Goal: Task Accomplishment & Management: Complete application form

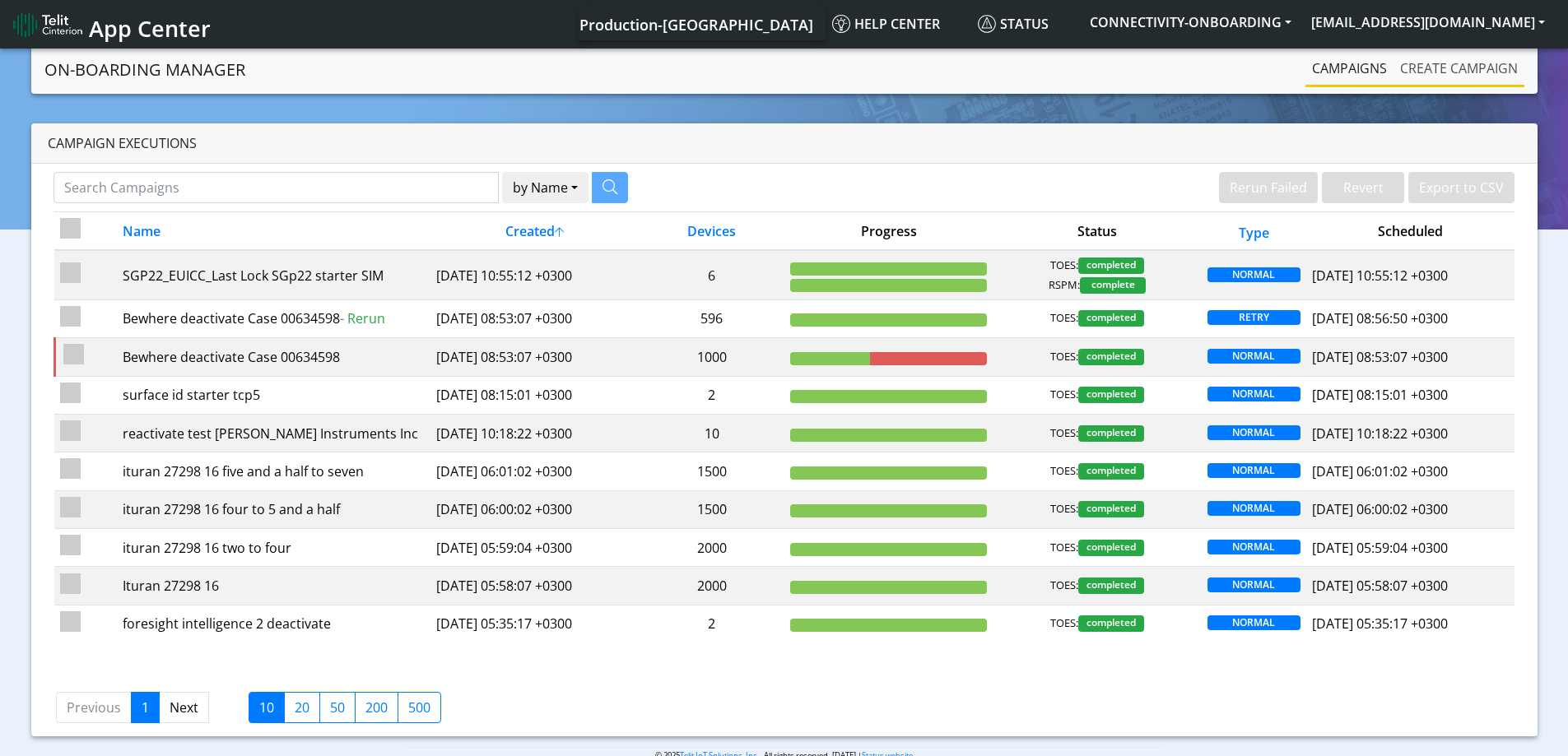
click at [1448, 74] on link "Create campaign" at bounding box center [1459, 67] width 131 height 33
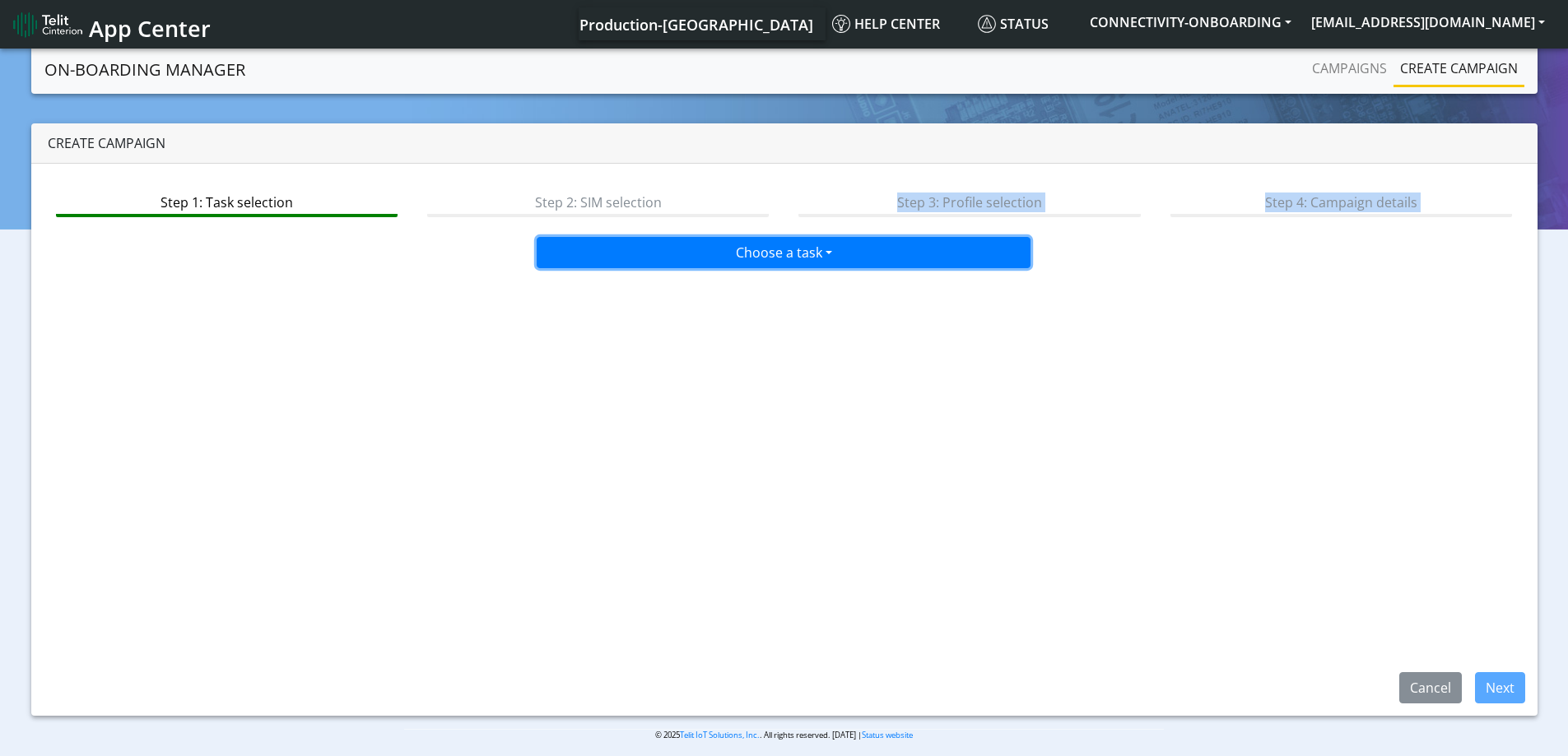
click at [640, 236] on button "Choose a task" at bounding box center [783, 252] width 494 height 32
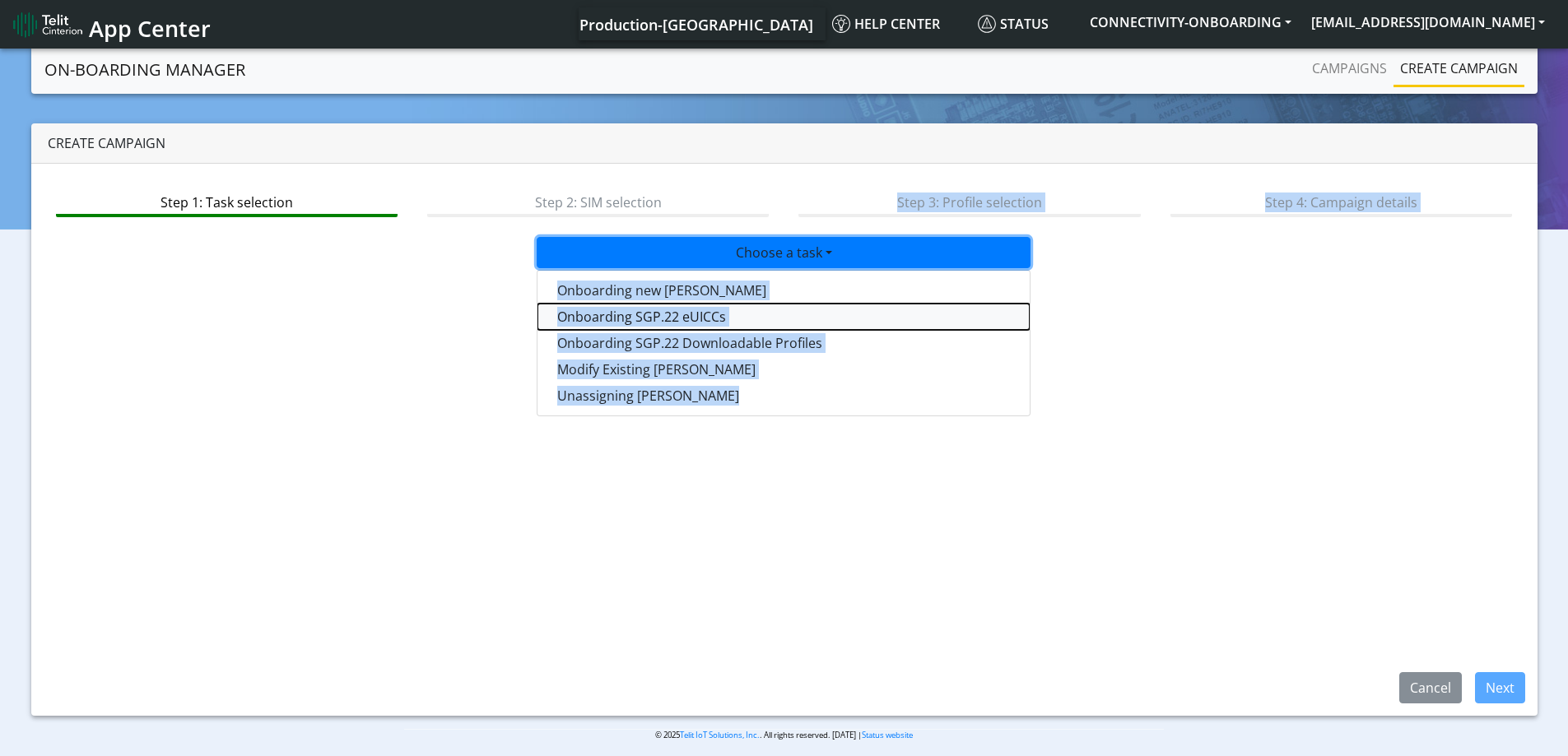
drag, startPoint x: 625, startPoint y: 305, endPoint x: 628, endPoint y: 287, distance: 18.2
click at [624, 303] on div "Onboarding new SIMs Onboarding SGP.22 eUICCs Onboarding SGP.22 Downloadable Pro…" at bounding box center [783, 343] width 494 height 146
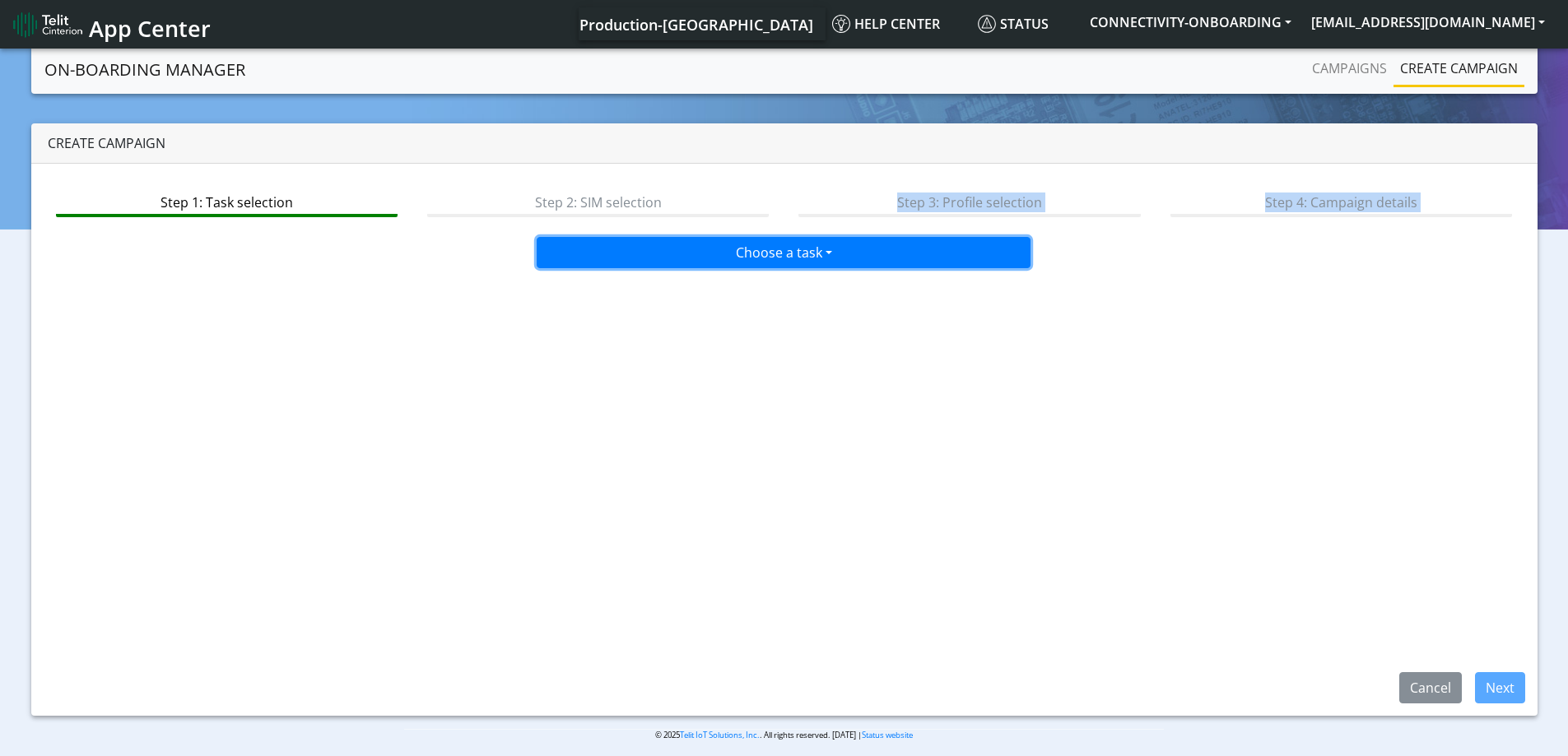
click at [628, 239] on button "Choose a task" at bounding box center [783, 252] width 494 height 32
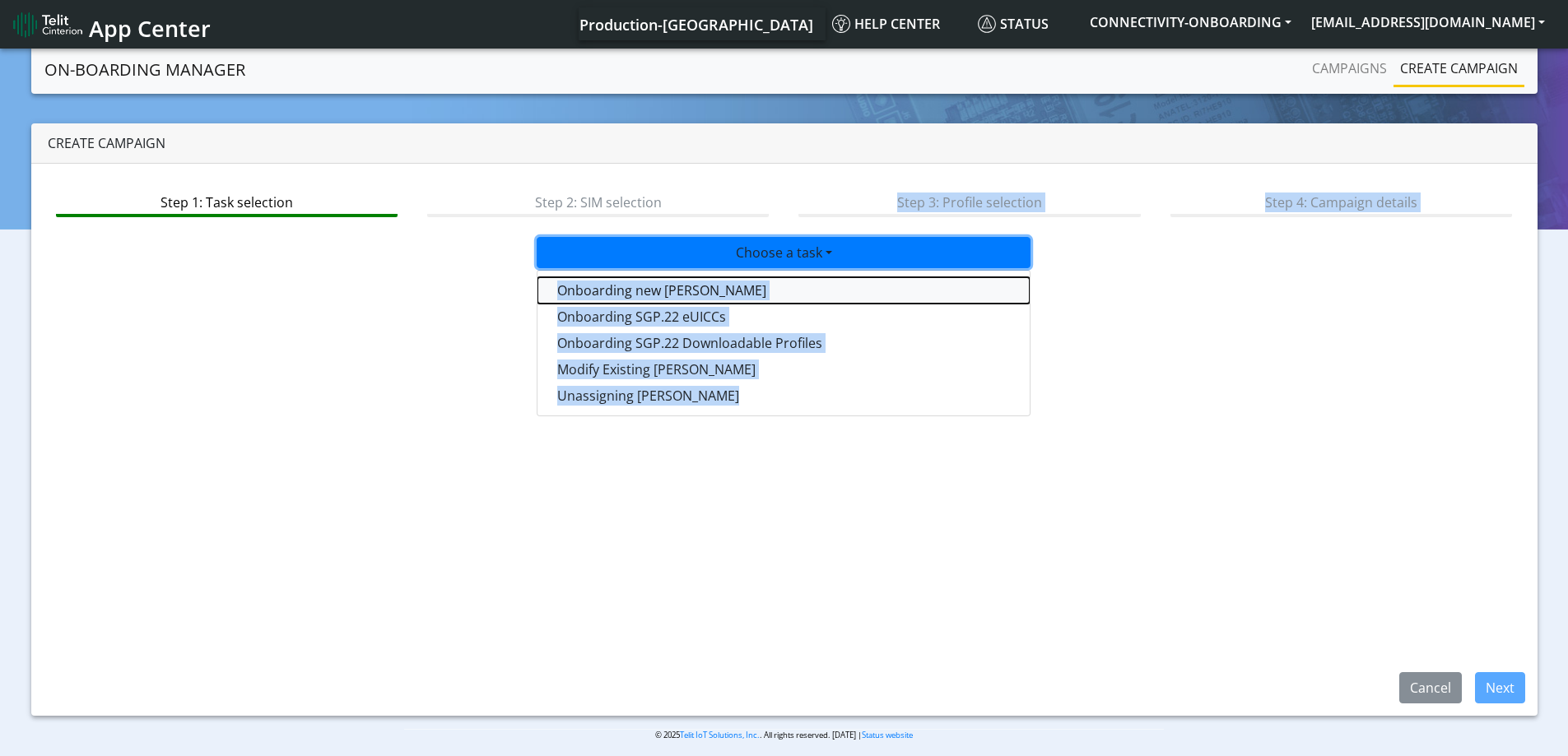
click at [608, 281] on tasktoes-dropdown "Onboarding new [PERSON_NAME]" at bounding box center [783, 290] width 492 height 27
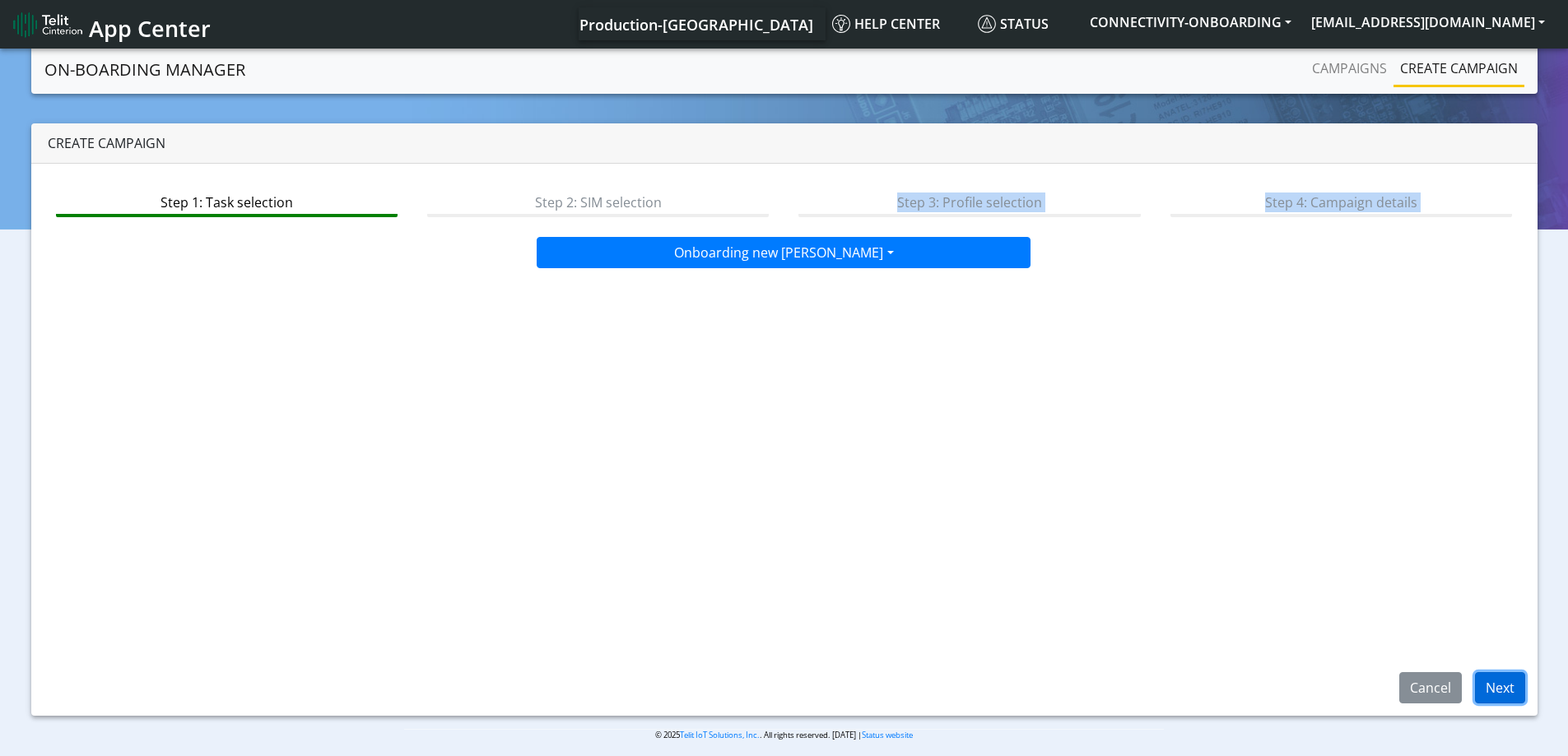
click at [1491, 681] on button "Next" at bounding box center [1500, 688] width 50 height 32
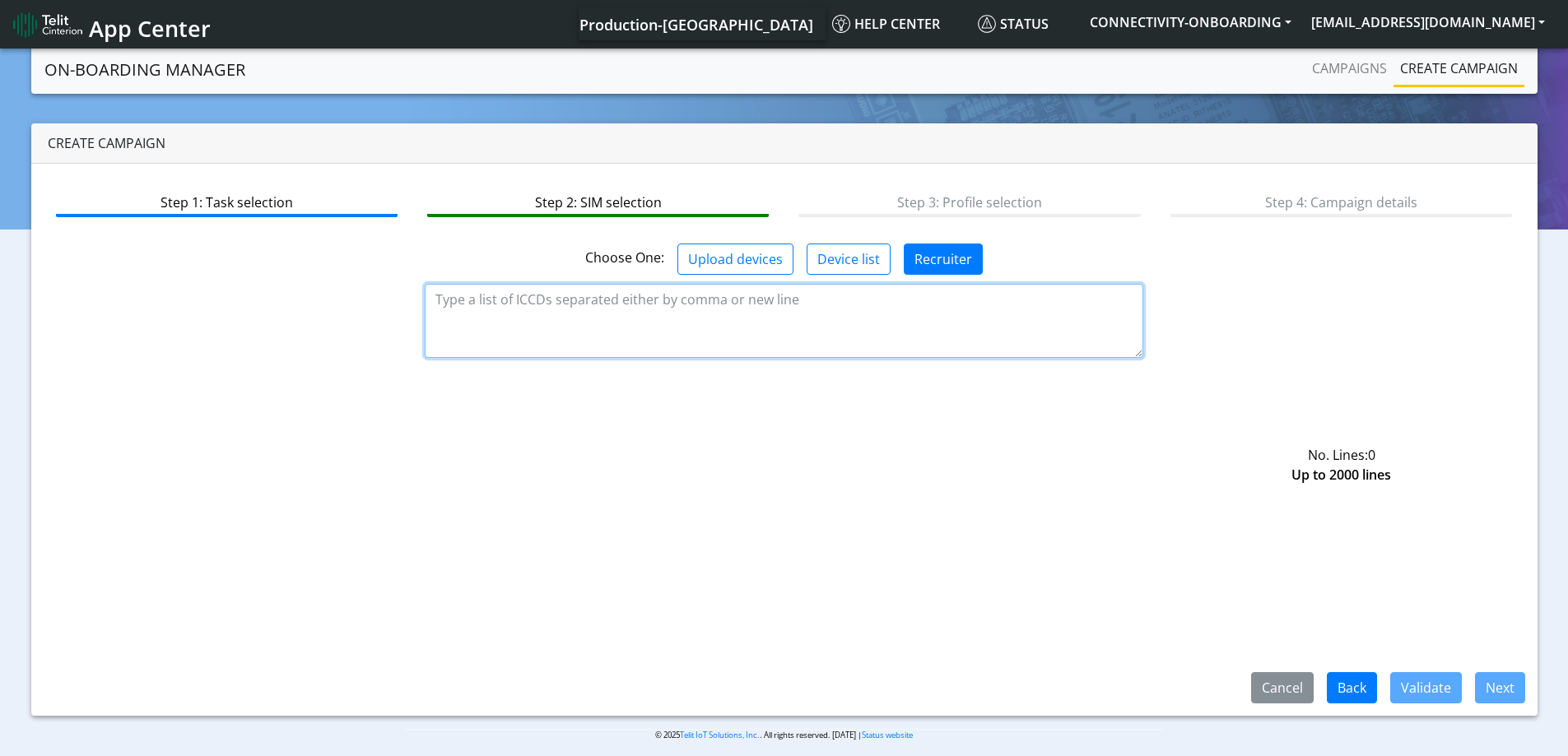
click at [677, 314] on textarea at bounding box center [784, 321] width 719 height 74
paste textarea "89358151000005005932 89358151000005052504 89358151000005052512 8935815100000505…"
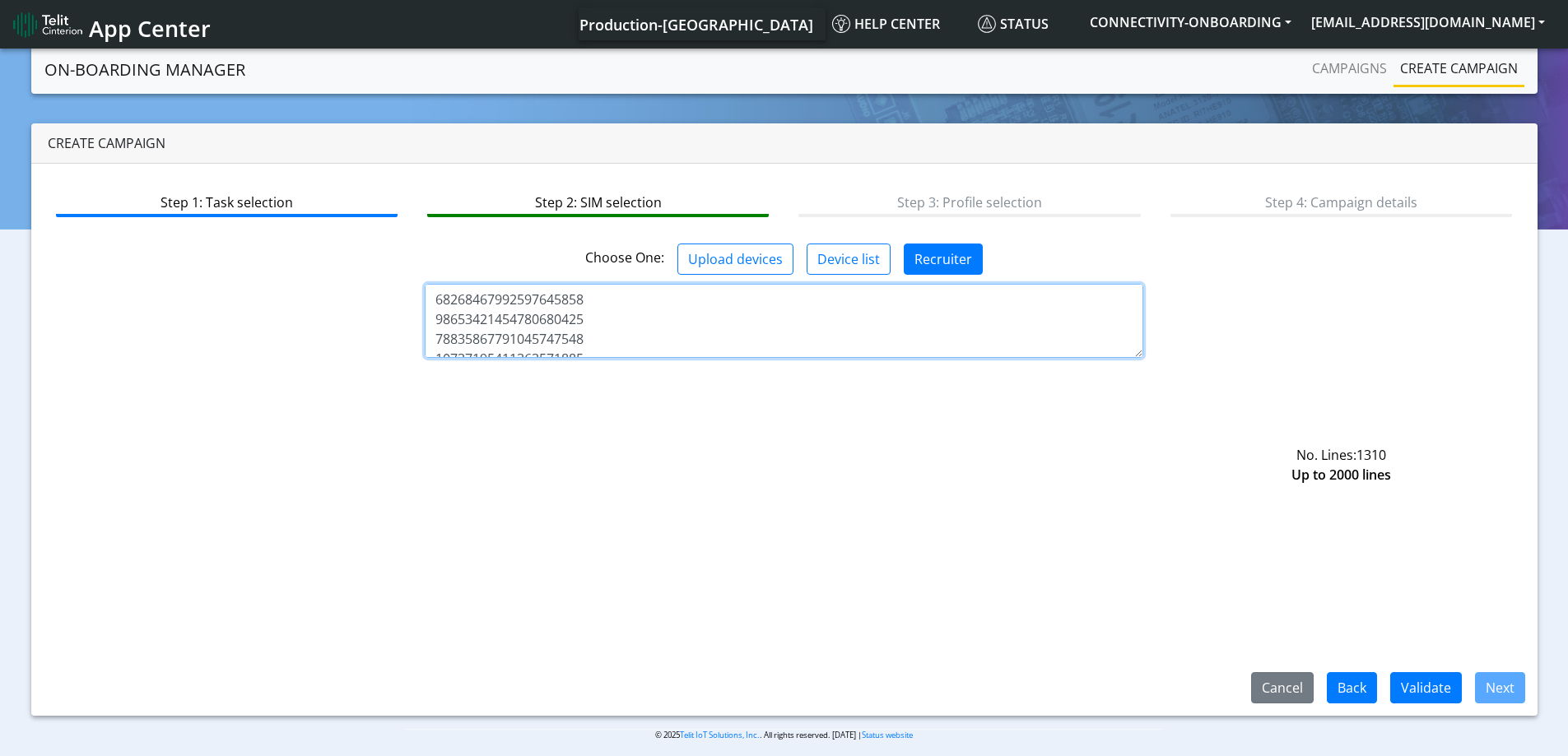
scroll to position [25821, 0]
type textarea "89358151000005005932 89358151000005052504 89358151000005052512 8935815100000505…"
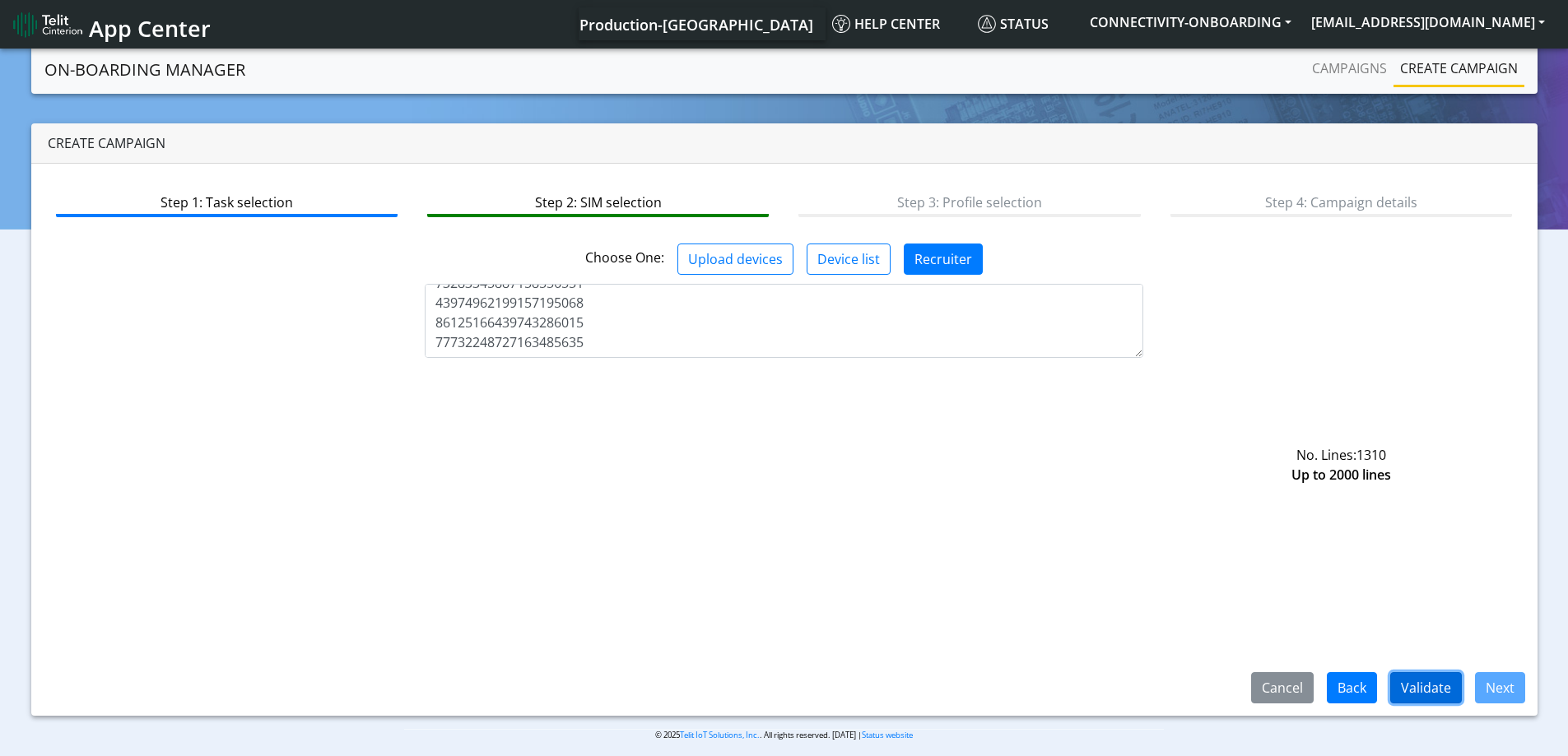
click at [1420, 687] on button "Validate" at bounding box center [1425, 688] width 71 height 32
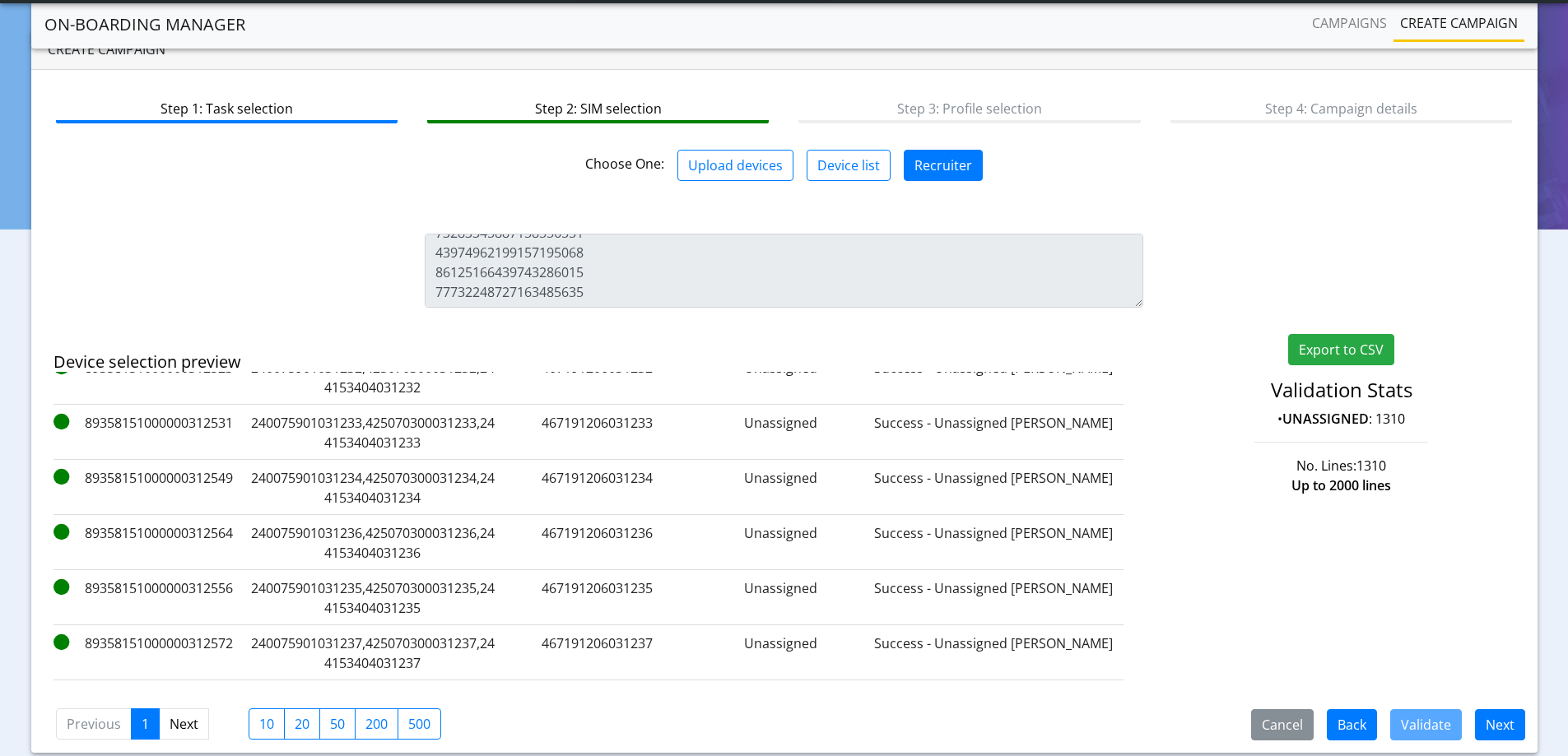
scroll to position [0, 0]
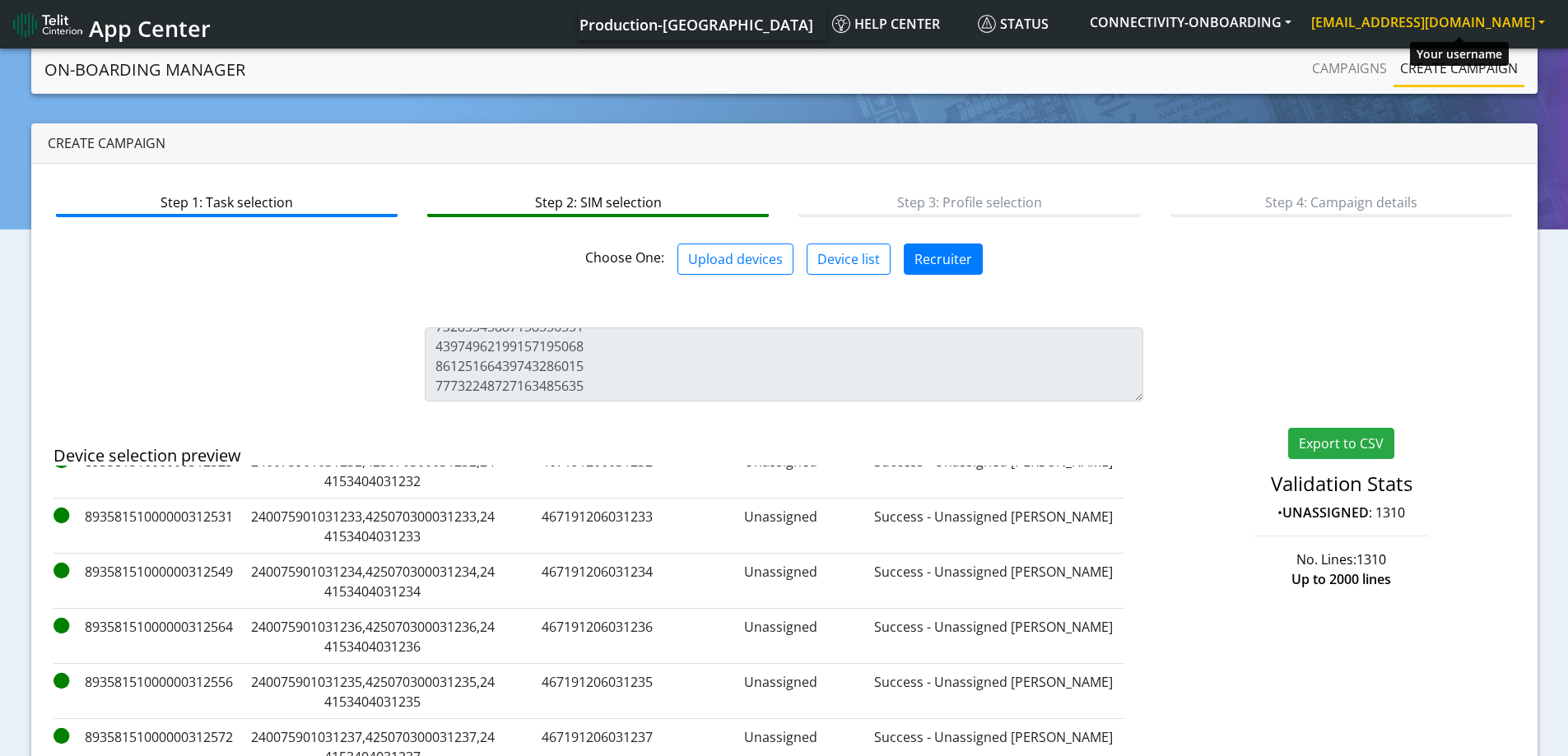
click at [1463, 37] on div at bounding box center [1459, 39] width 11 height 5
click at [1463, 26] on button "[EMAIL_ADDRESS][DOMAIN_NAME]" at bounding box center [1428, 22] width 253 height 30
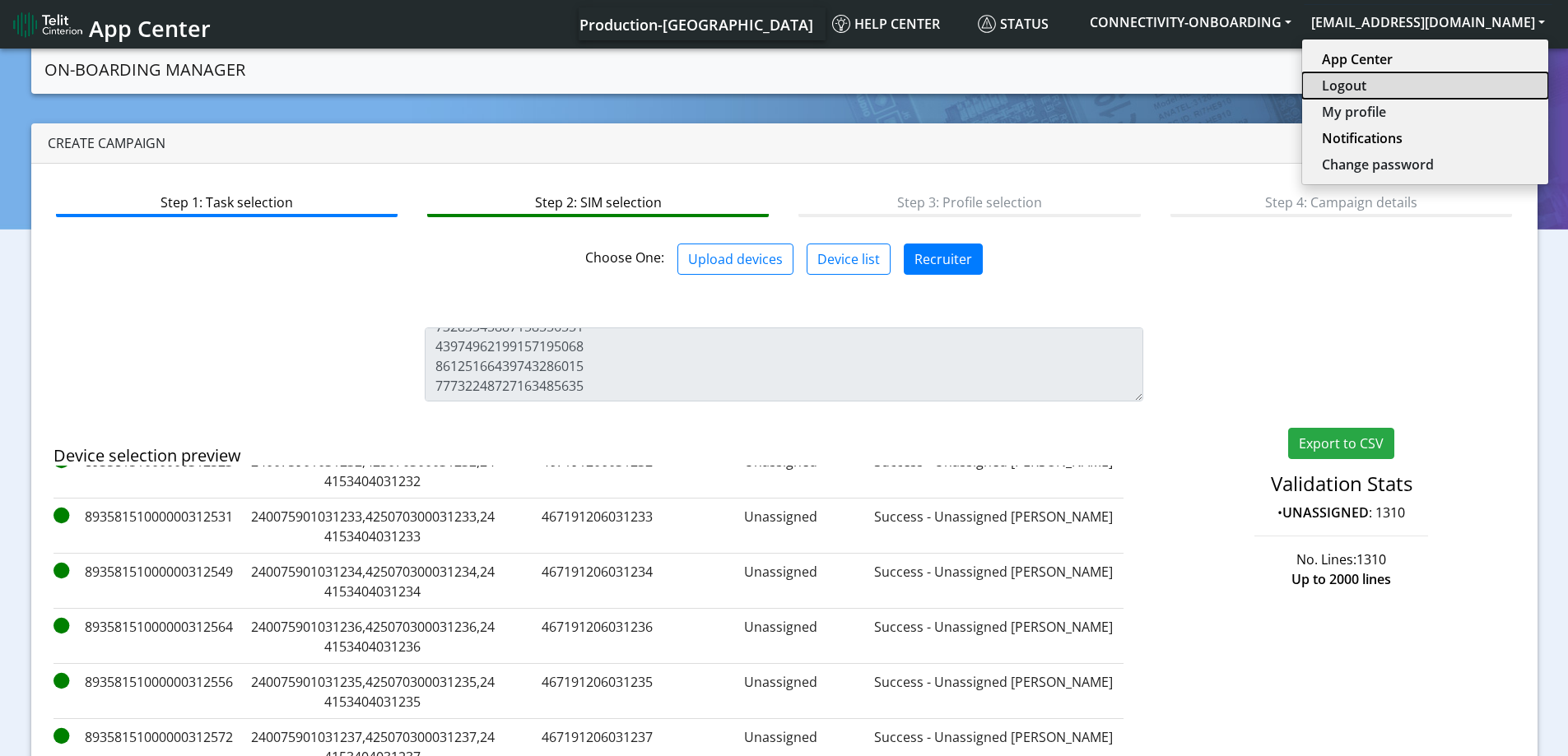
click at [1420, 79] on button "Logout" at bounding box center [1424, 85] width 246 height 27
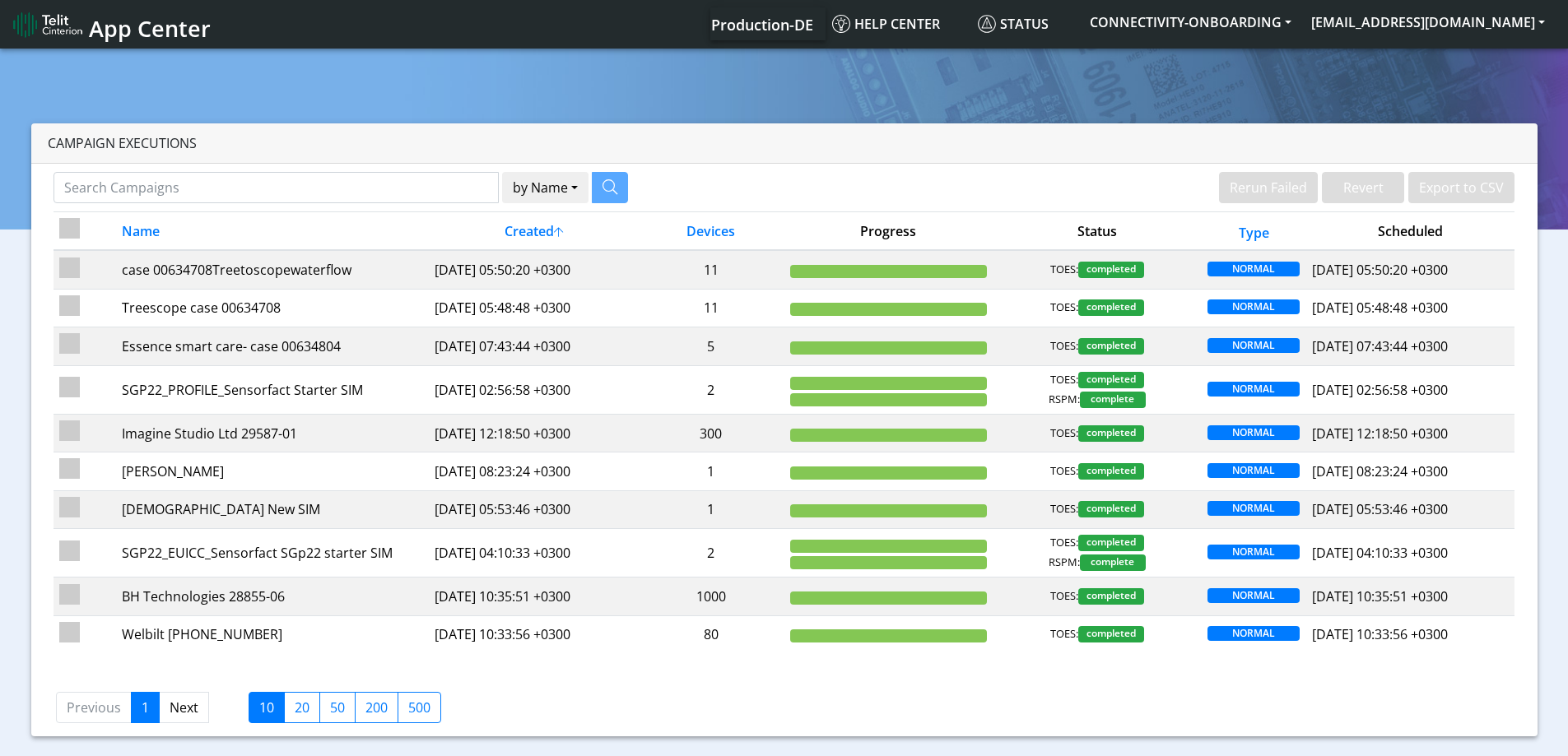
click at [1464, 84] on section "Campaign Executions by Name Name Device Rerun Failed Revert Export to CSV Name …" at bounding box center [784, 397] width 1568 height 704
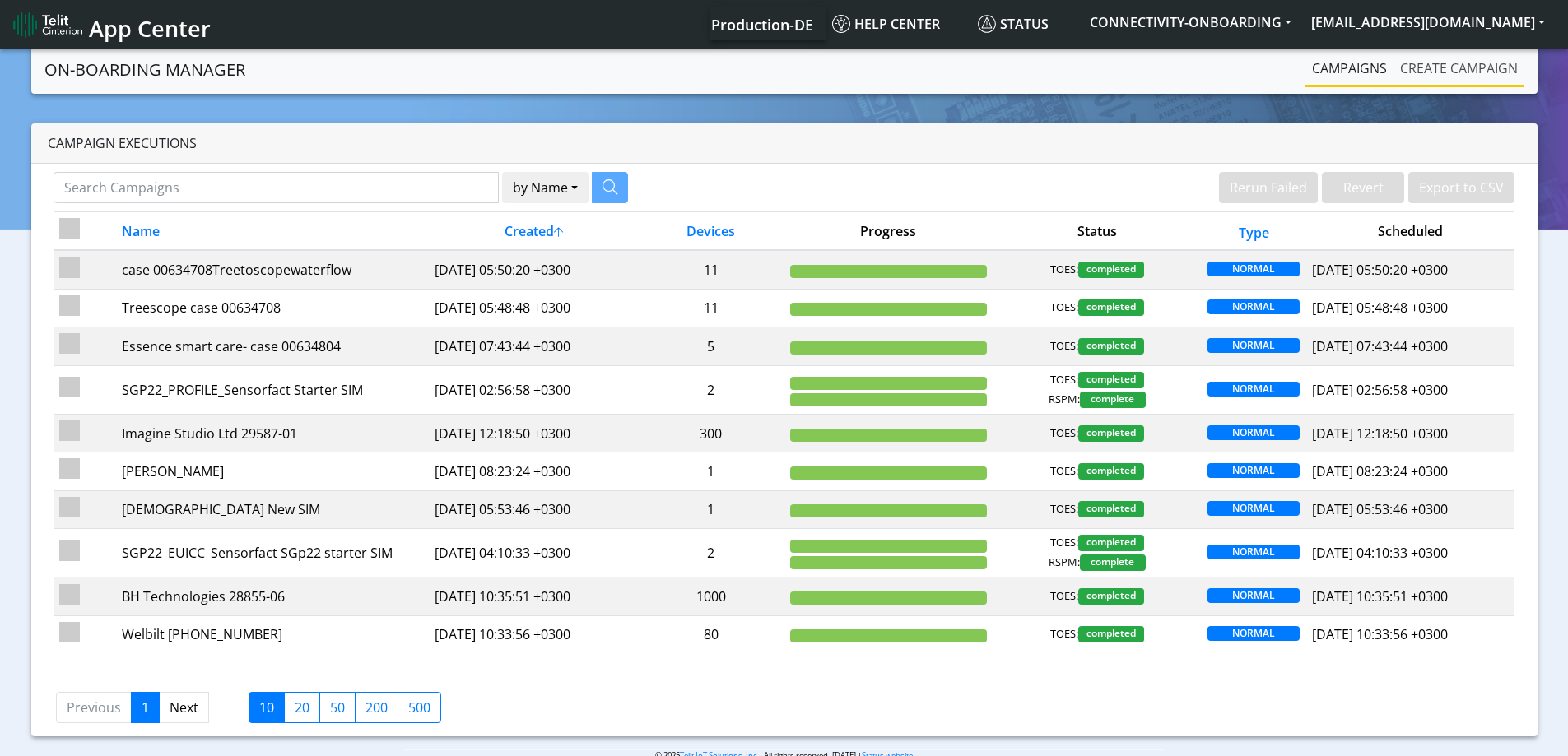
click at [1430, 61] on link "Create campaign" at bounding box center [1459, 67] width 131 height 33
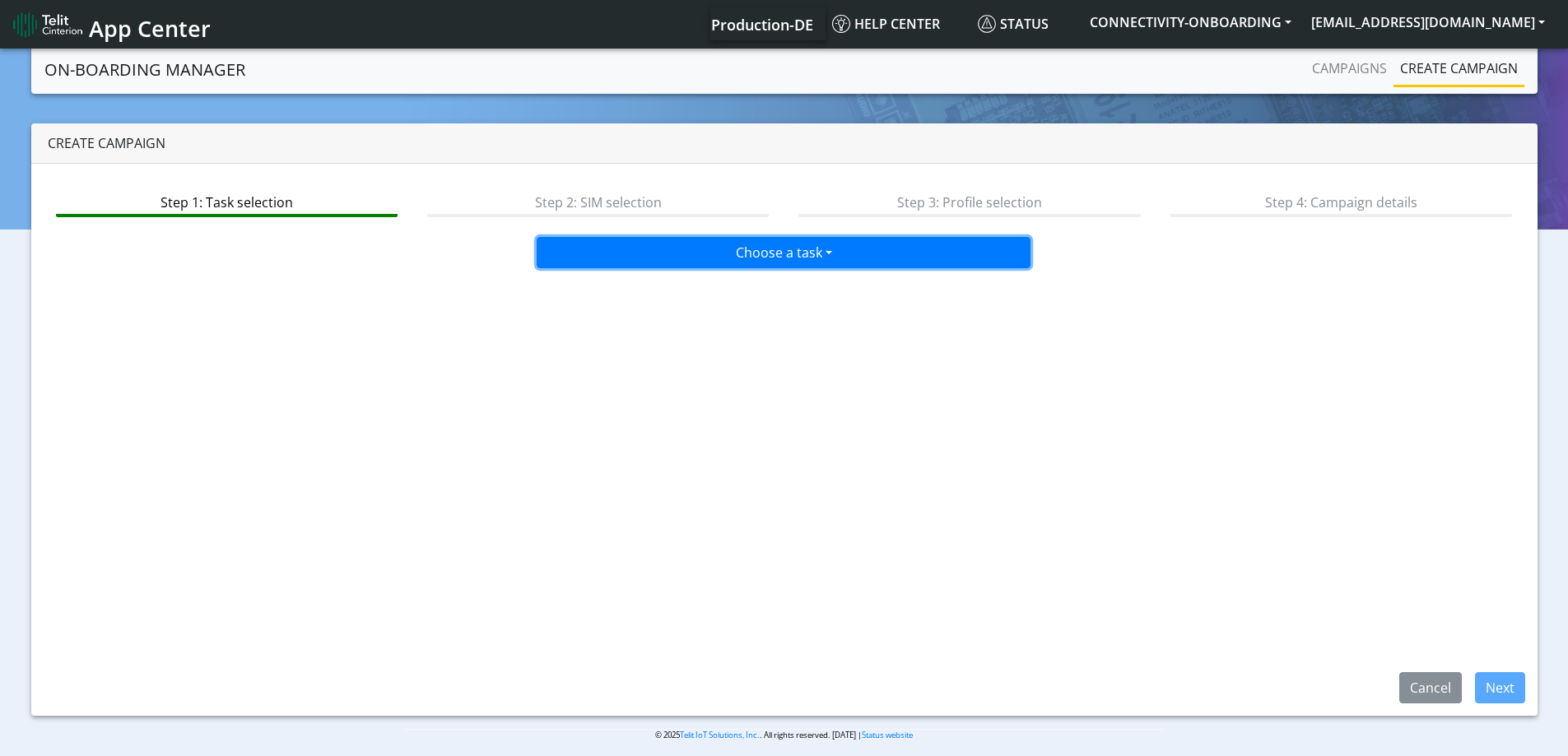
click at [592, 246] on button "Choose a task" at bounding box center [783, 252] width 494 height 32
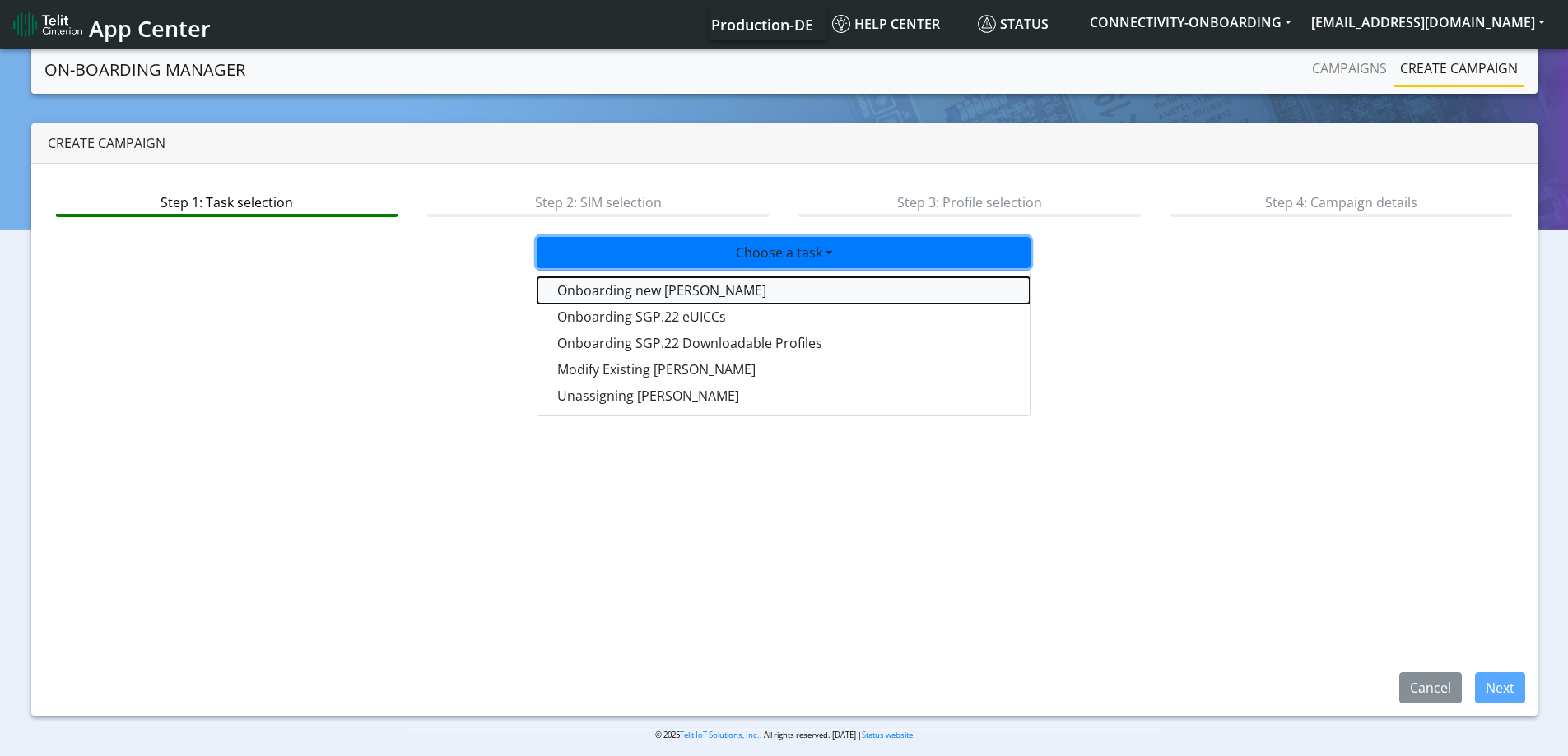
click at [559, 291] on tasktoes-dropdown "Onboarding new [PERSON_NAME]" at bounding box center [783, 290] width 492 height 27
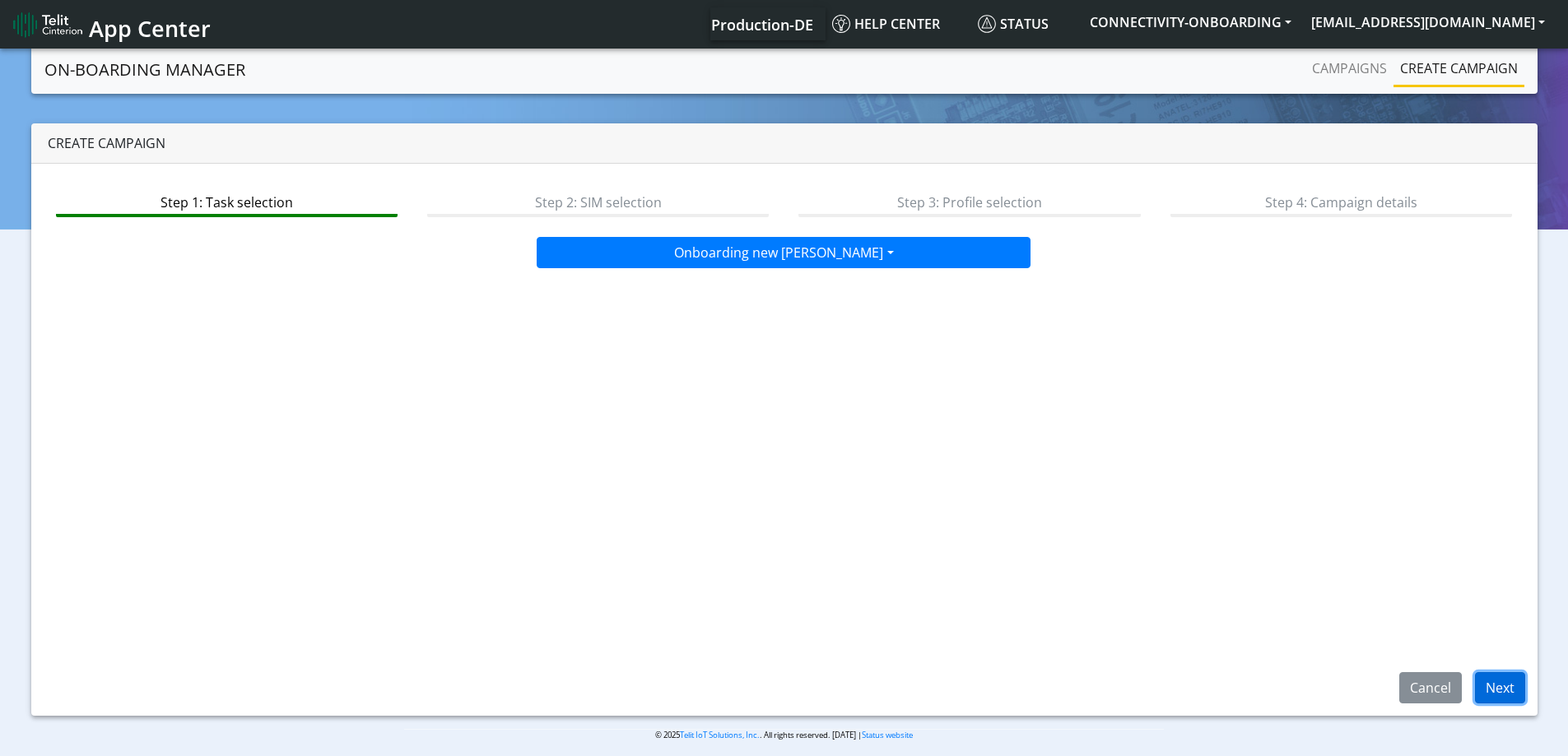
click at [1489, 685] on button "Next" at bounding box center [1500, 688] width 50 height 32
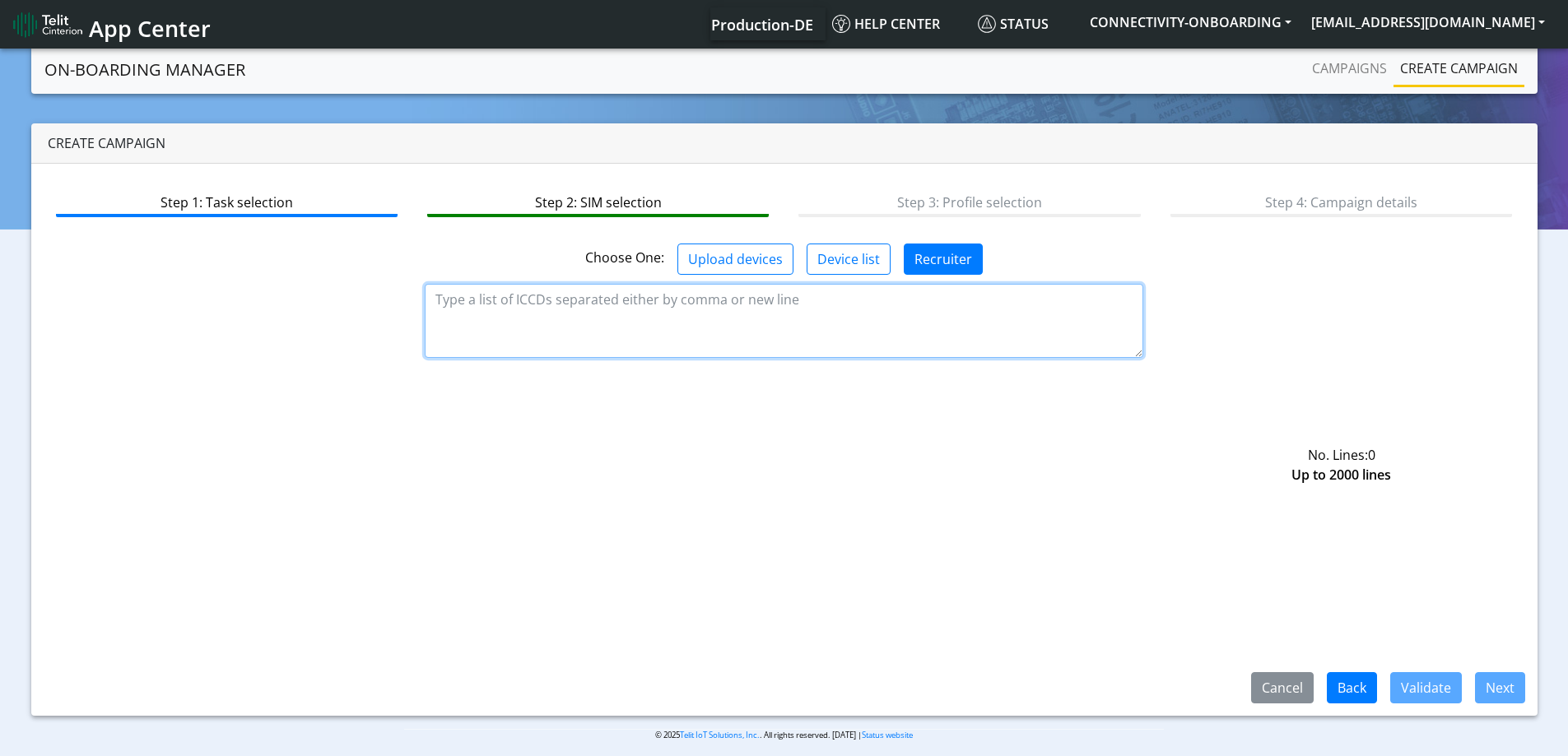
click at [768, 309] on textarea at bounding box center [784, 321] width 719 height 74
paste textarea "89358151000005005932 89358151000005052504 89358151000005052512 8935815100000505…"
type textarea "89358151000005005932 89358151000005052504 89358151000005052512 8935815100000505…"
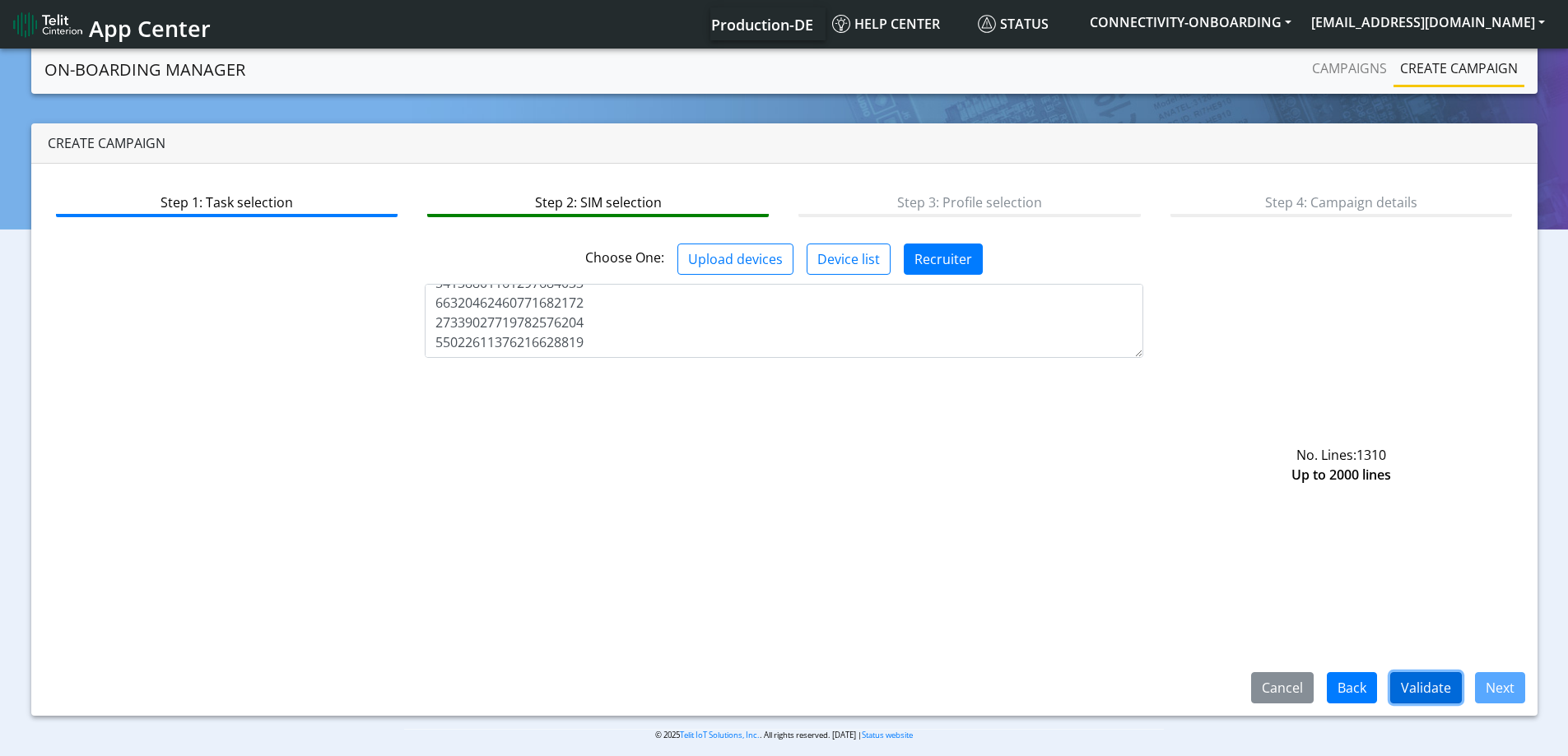
click at [1409, 681] on button "Validate" at bounding box center [1425, 688] width 71 height 32
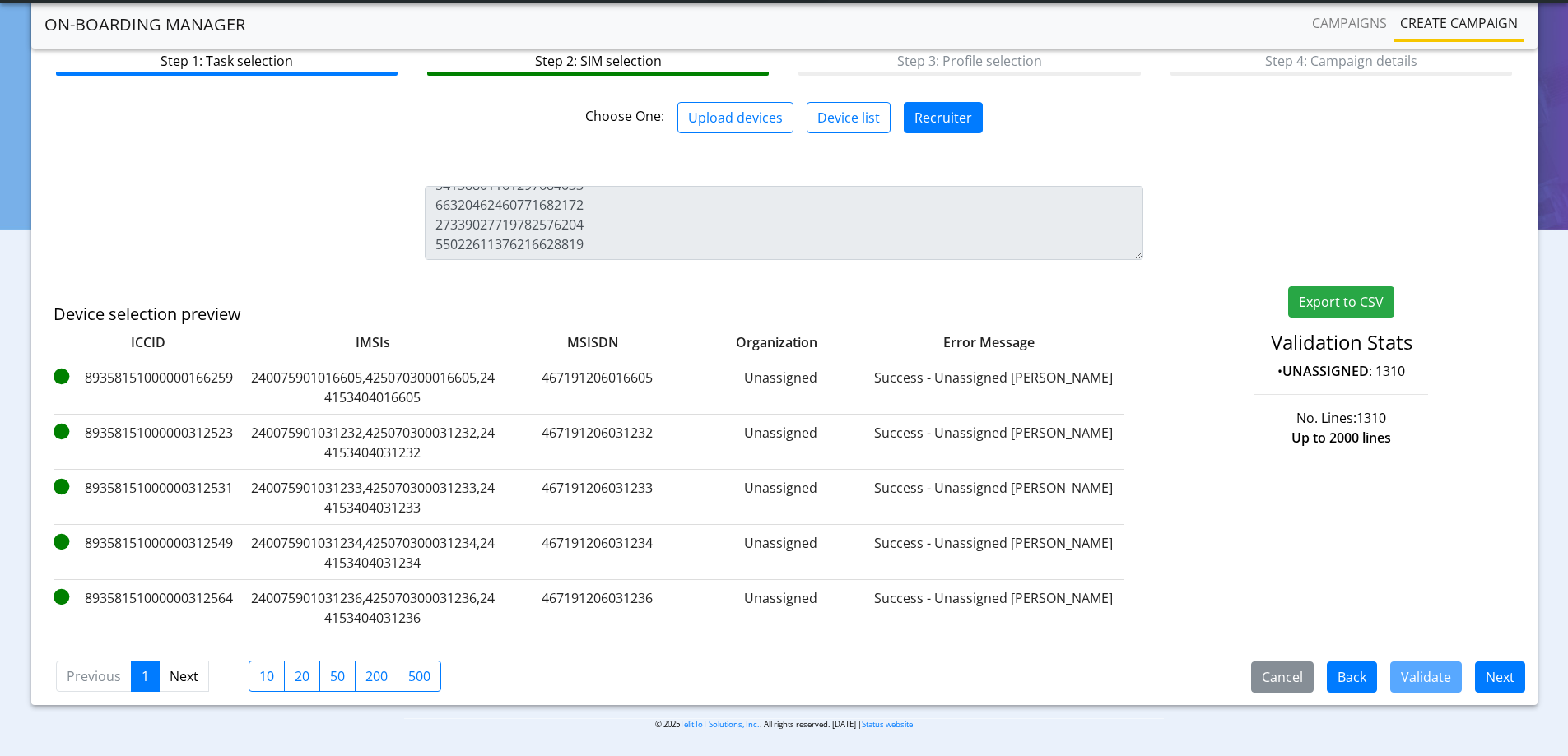
scroll to position [97, 0]
click at [1490, 662] on button "Next" at bounding box center [1500, 677] width 50 height 32
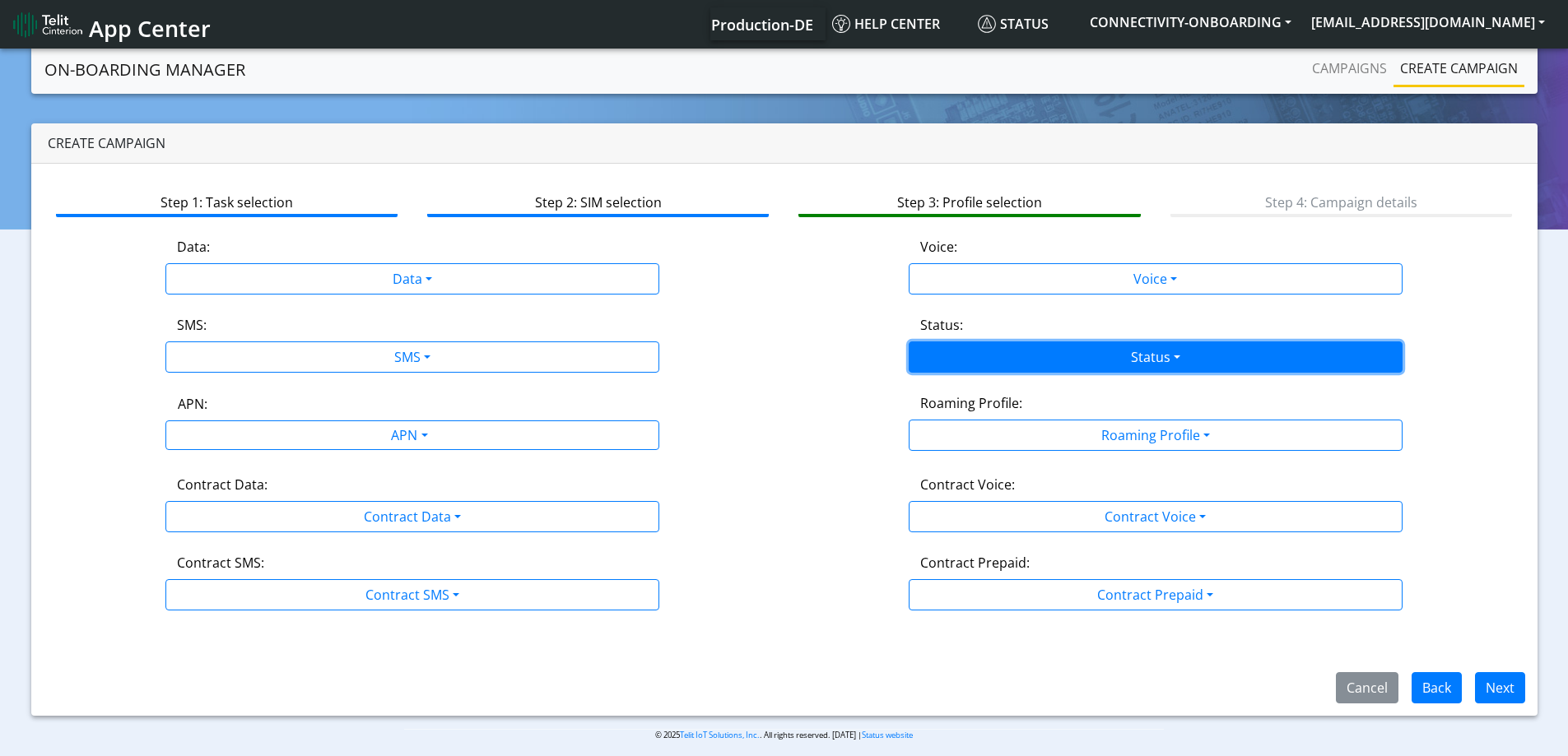
click at [1060, 361] on button "Status" at bounding box center [1155, 357] width 494 height 32
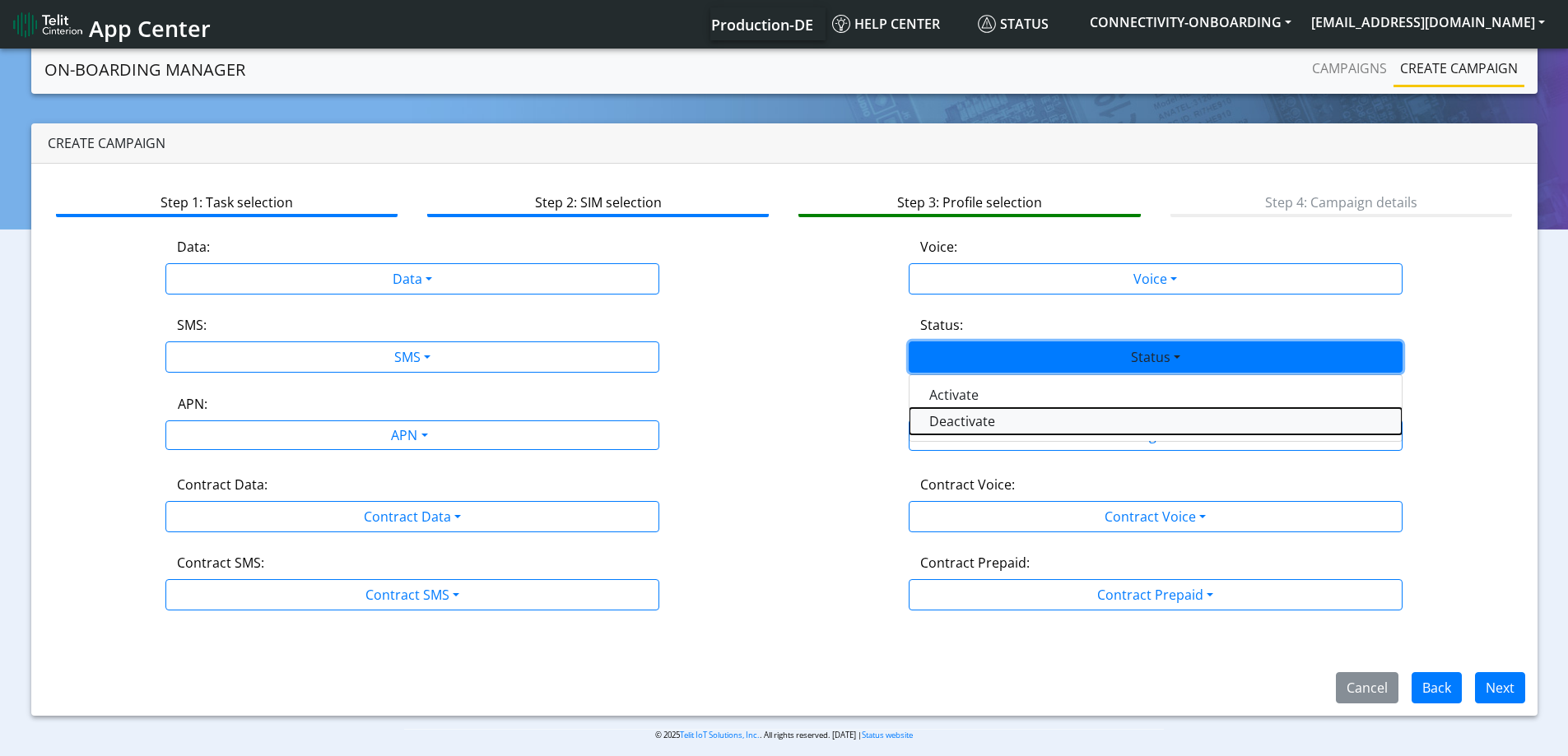
click at [970, 419] on button "Deactivate" at bounding box center [1155, 421] width 492 height 27
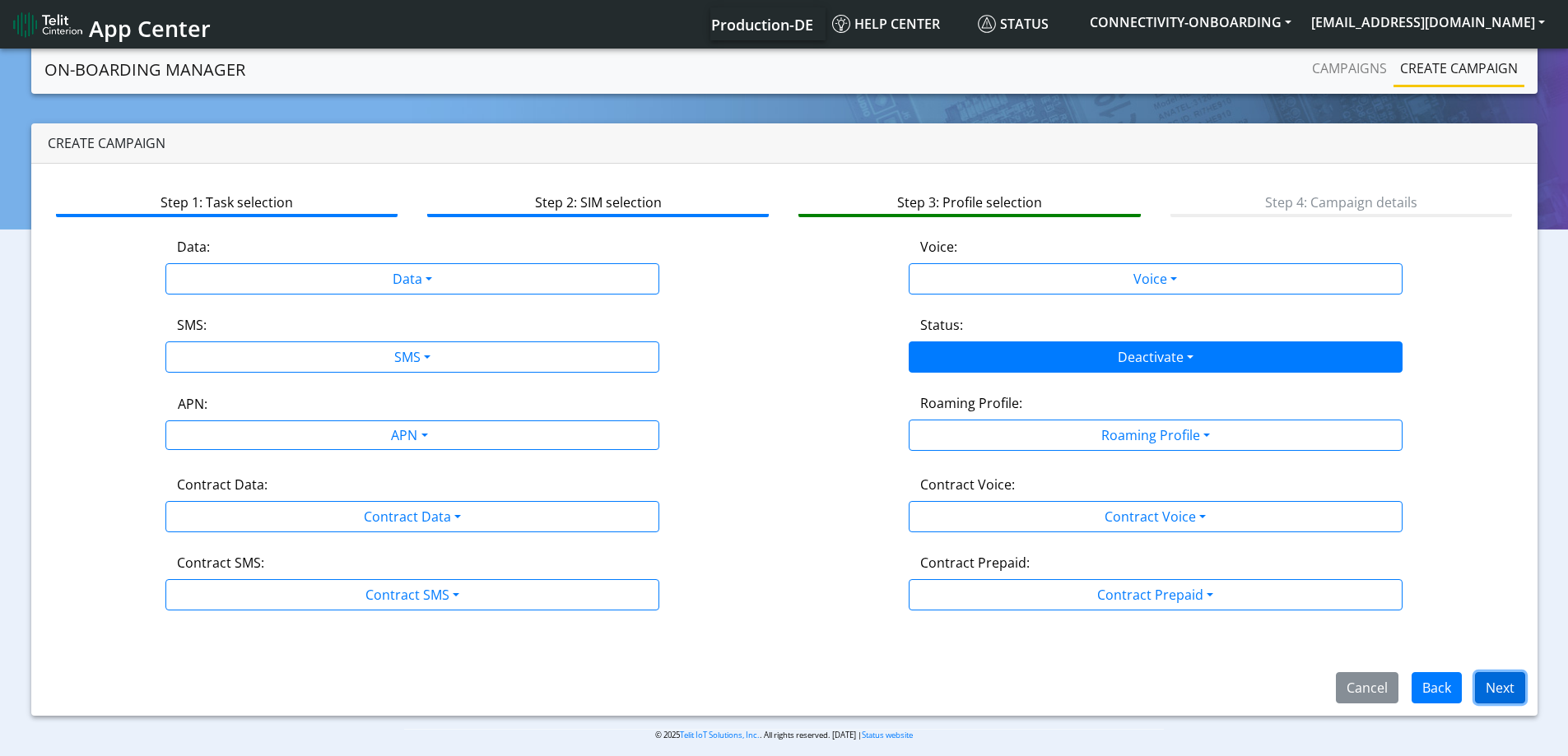
click at [1516, 680] on button "Next" at bounding box center [1500, 688] width 50 height 32
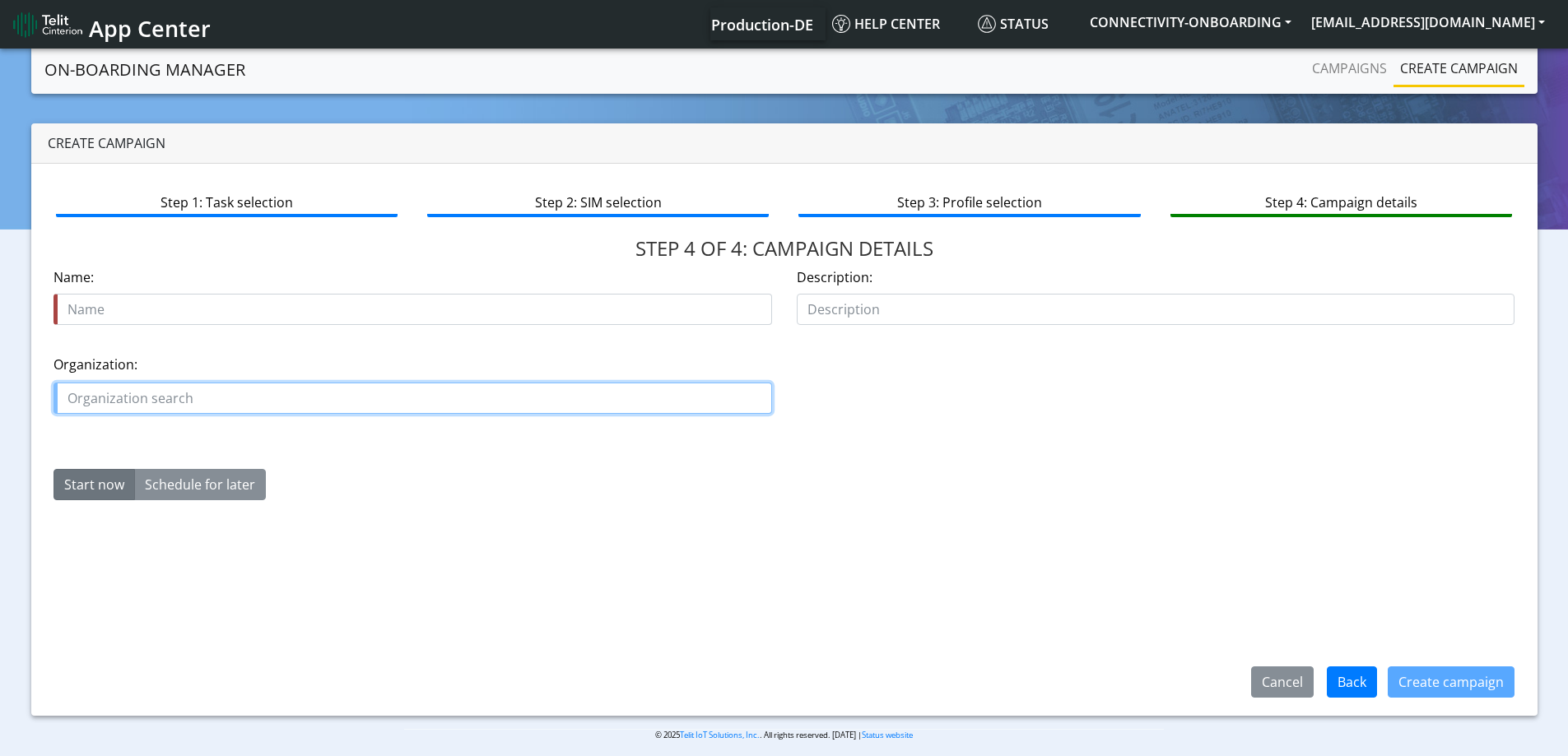
click at [422, 405] on input "text" at bounding box center [413, 399] width 719 height 32
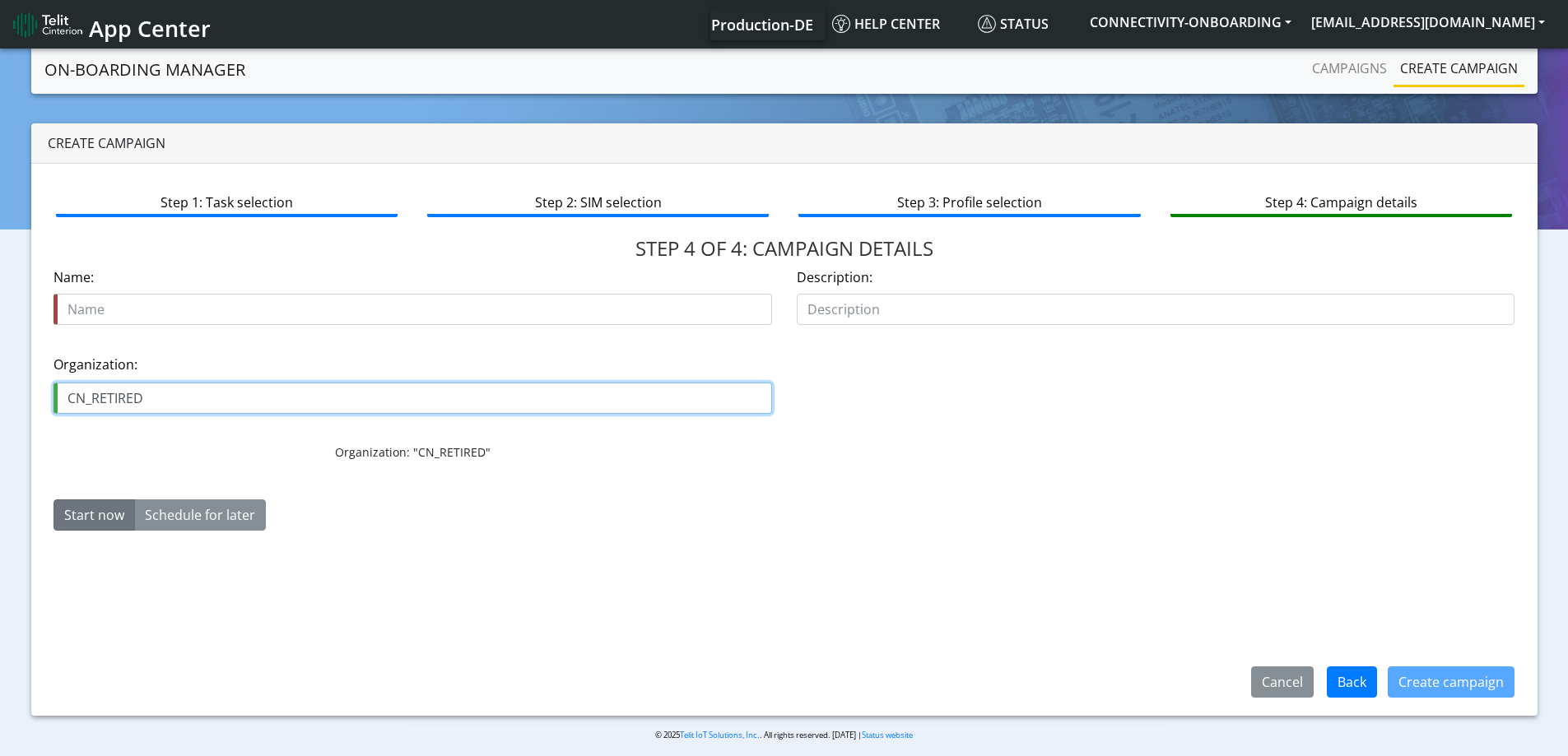
type input "CN_RETIRED"
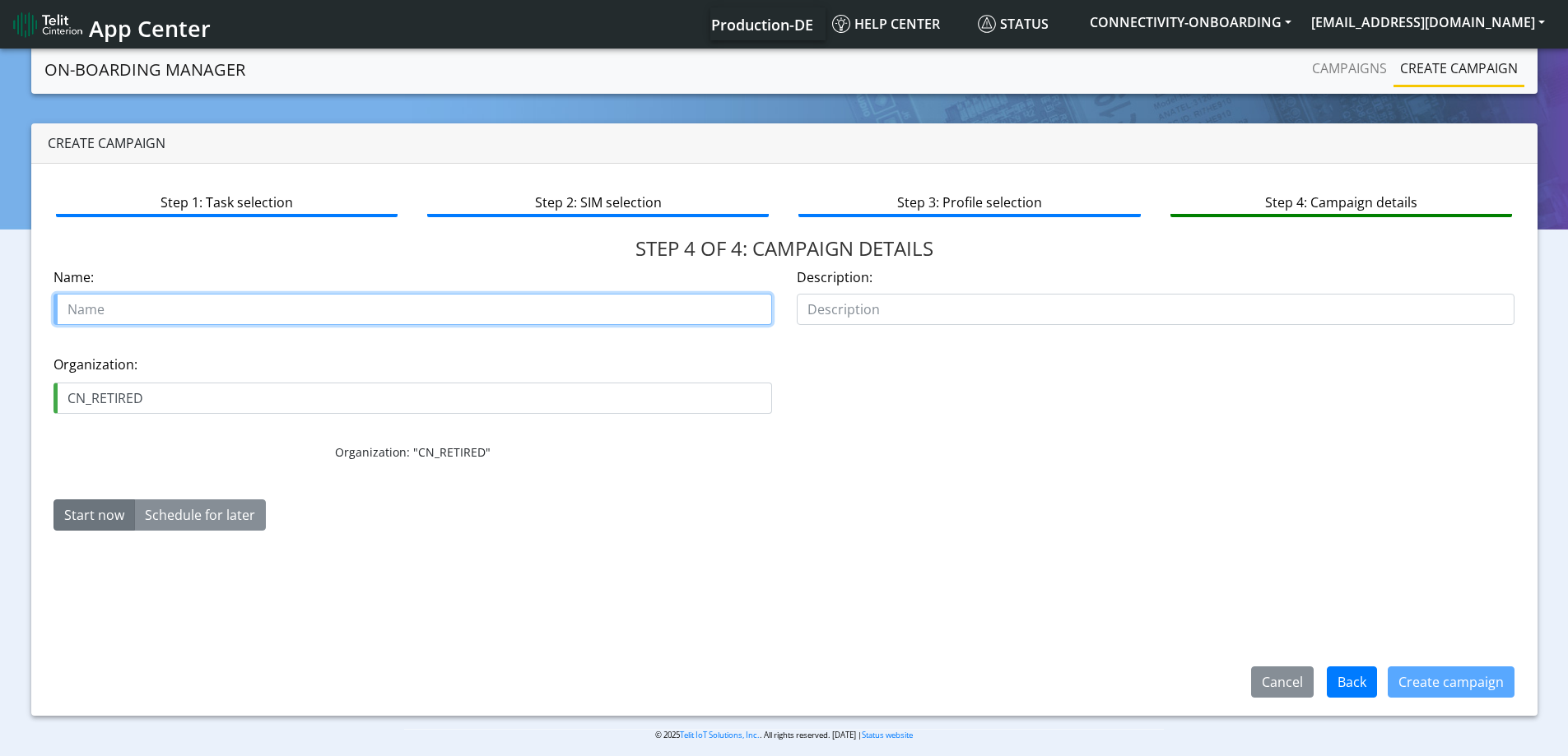
click at [212, 313] on input "text" at bounding box center [413, 310] width 719 height 32
type input "Move [PERSON_NAME] to CN_retired"
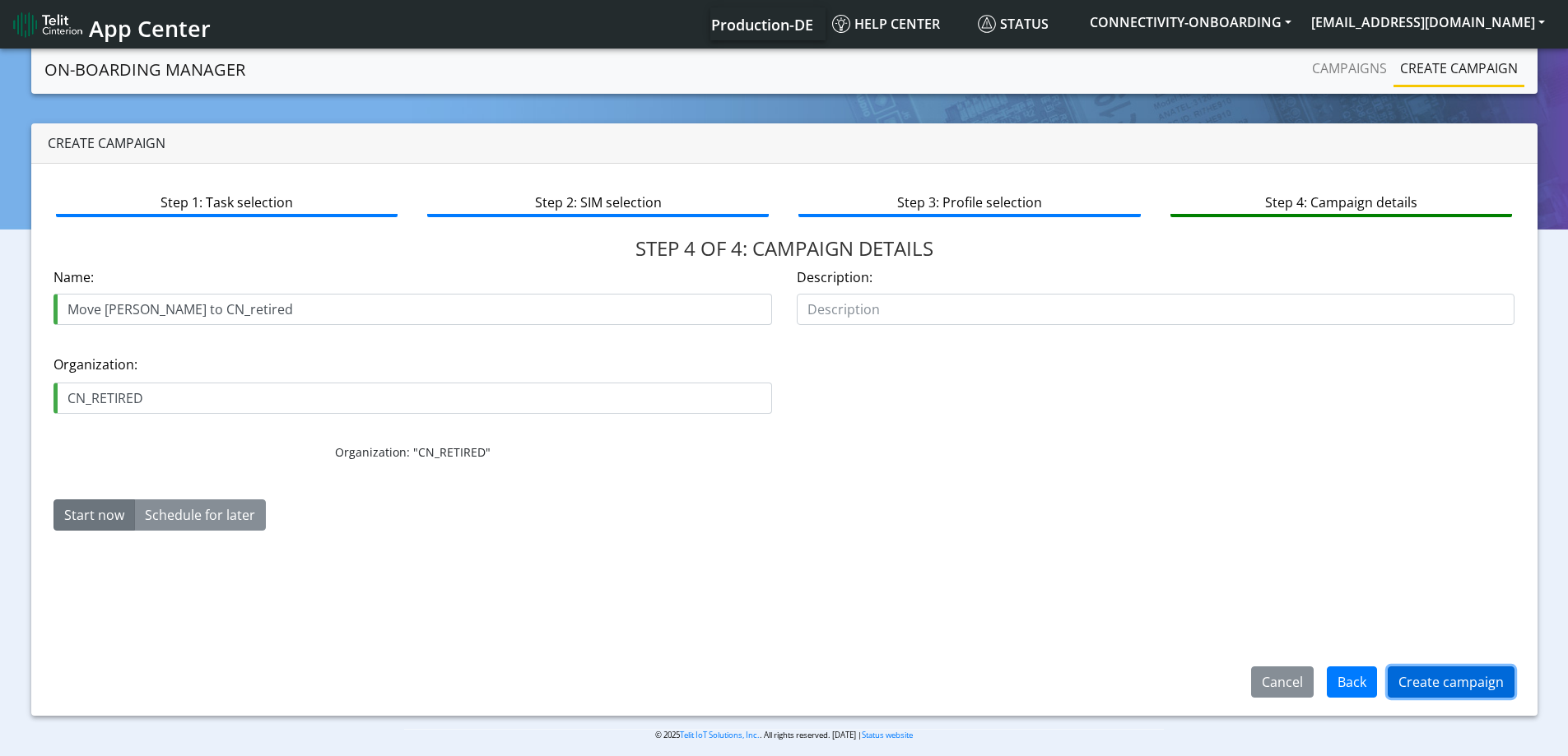
click at [1455, 677] on button "Create campaign" at bounding box center [1451, 683] width 127 height 32
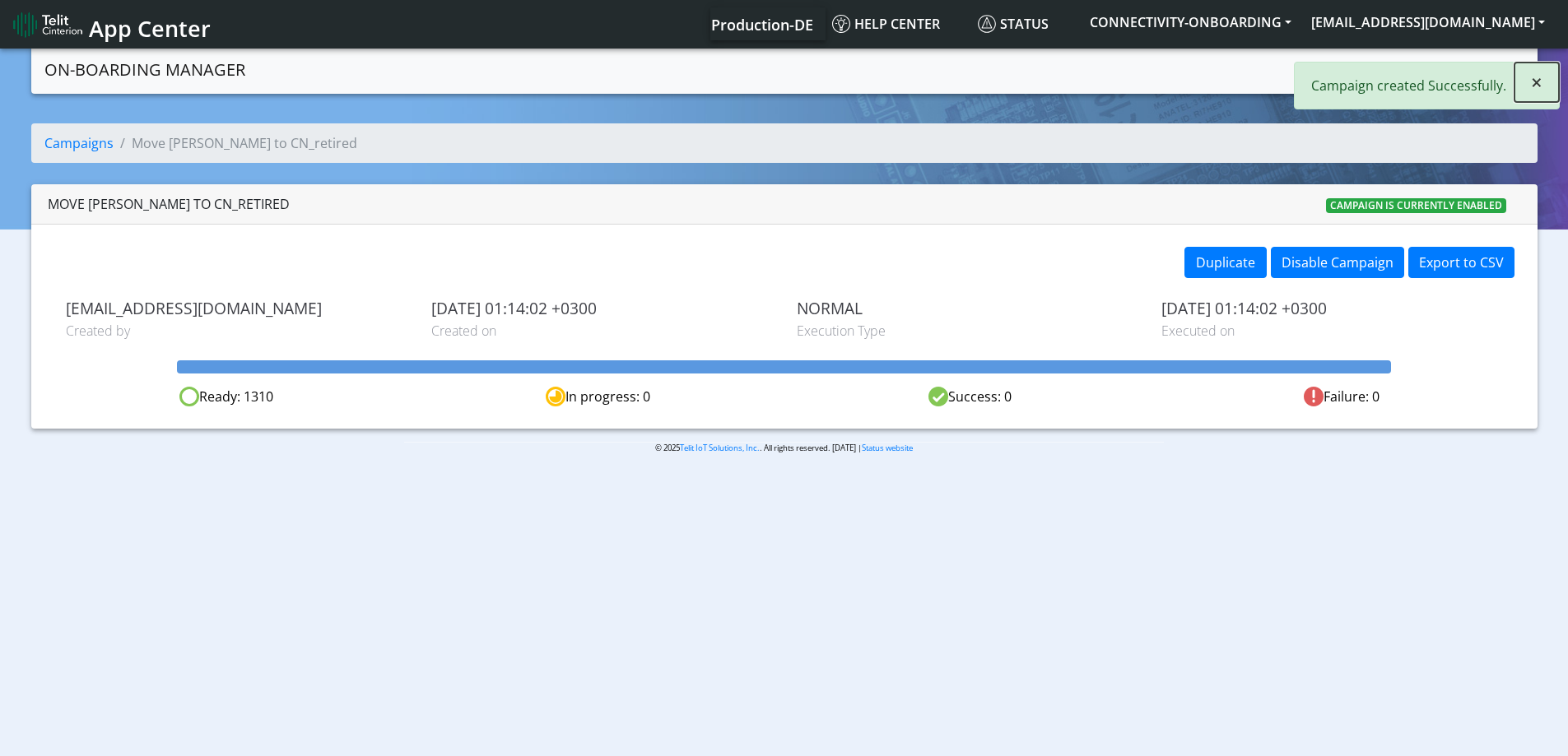
click at [1531, 85] on span "×" at bounding box center [1537, 81] width 12 height 27
click at [1331, 69] on link "Campaigns" at bounding box center [1349, 67] width 88 height 33
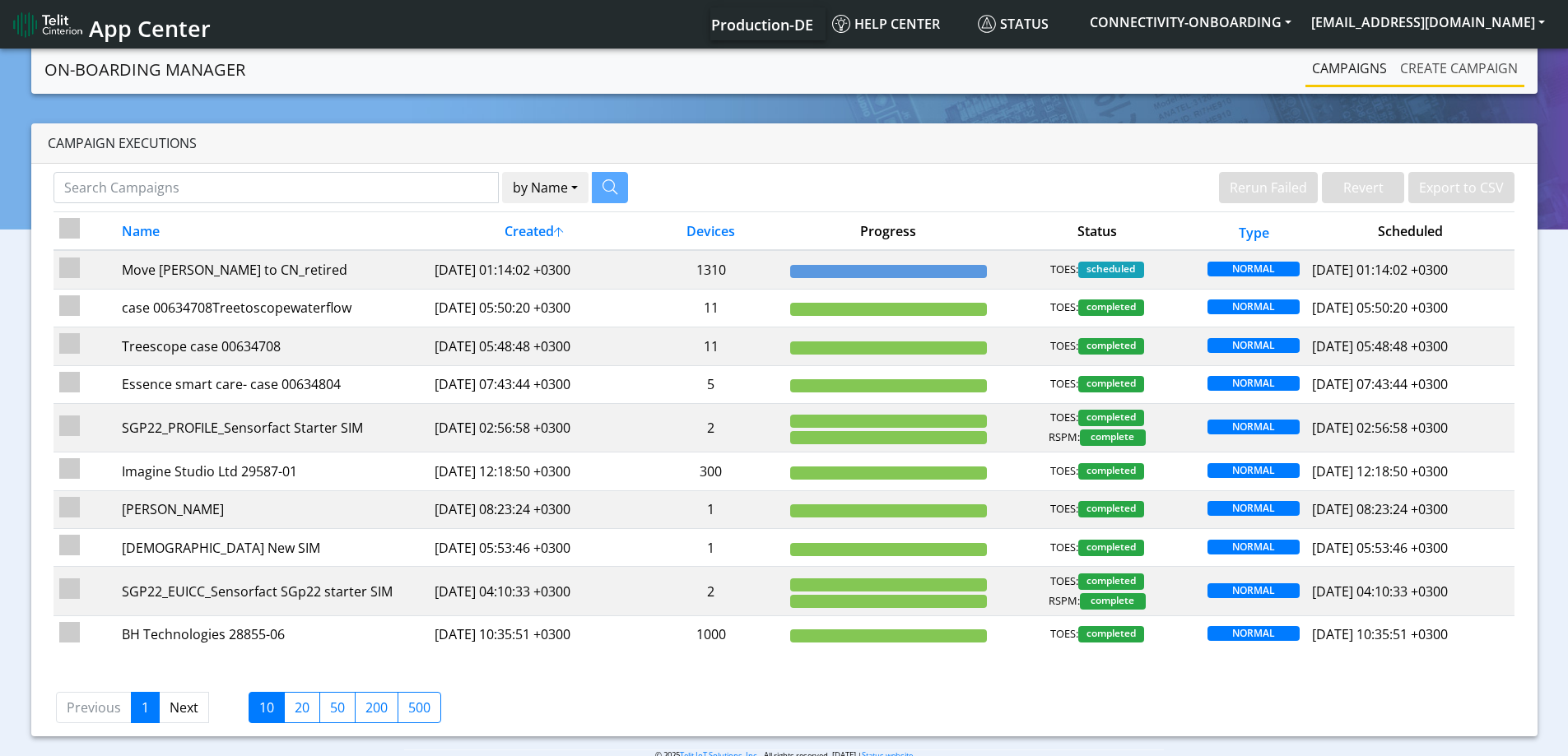
click at [1425, 65] on link "Create campaign" at bounding box center [1459, 67] width 131 height 33
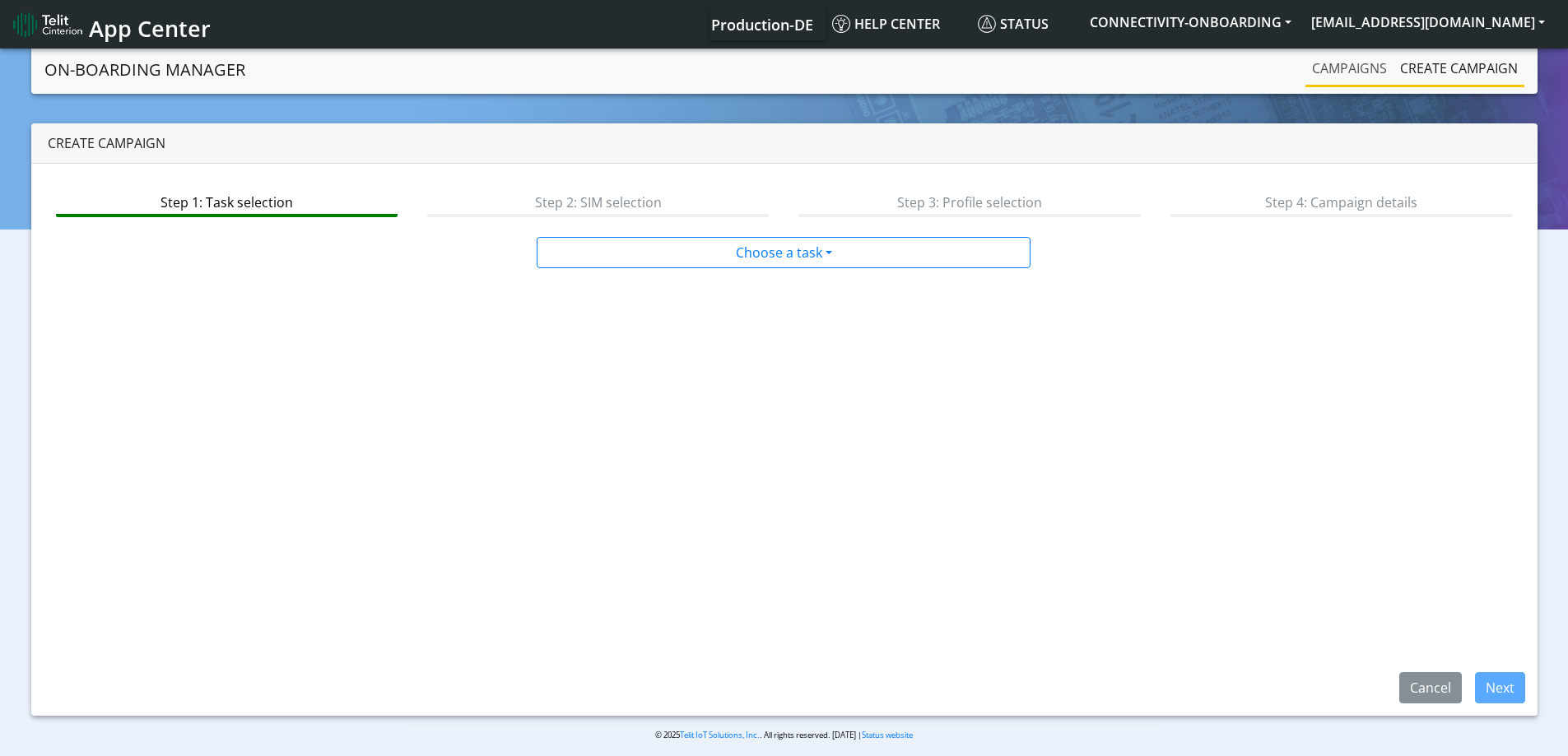
click at [1337, 64] on link "Campaigns" at bounding box center [1349, 67] width 88 height 33
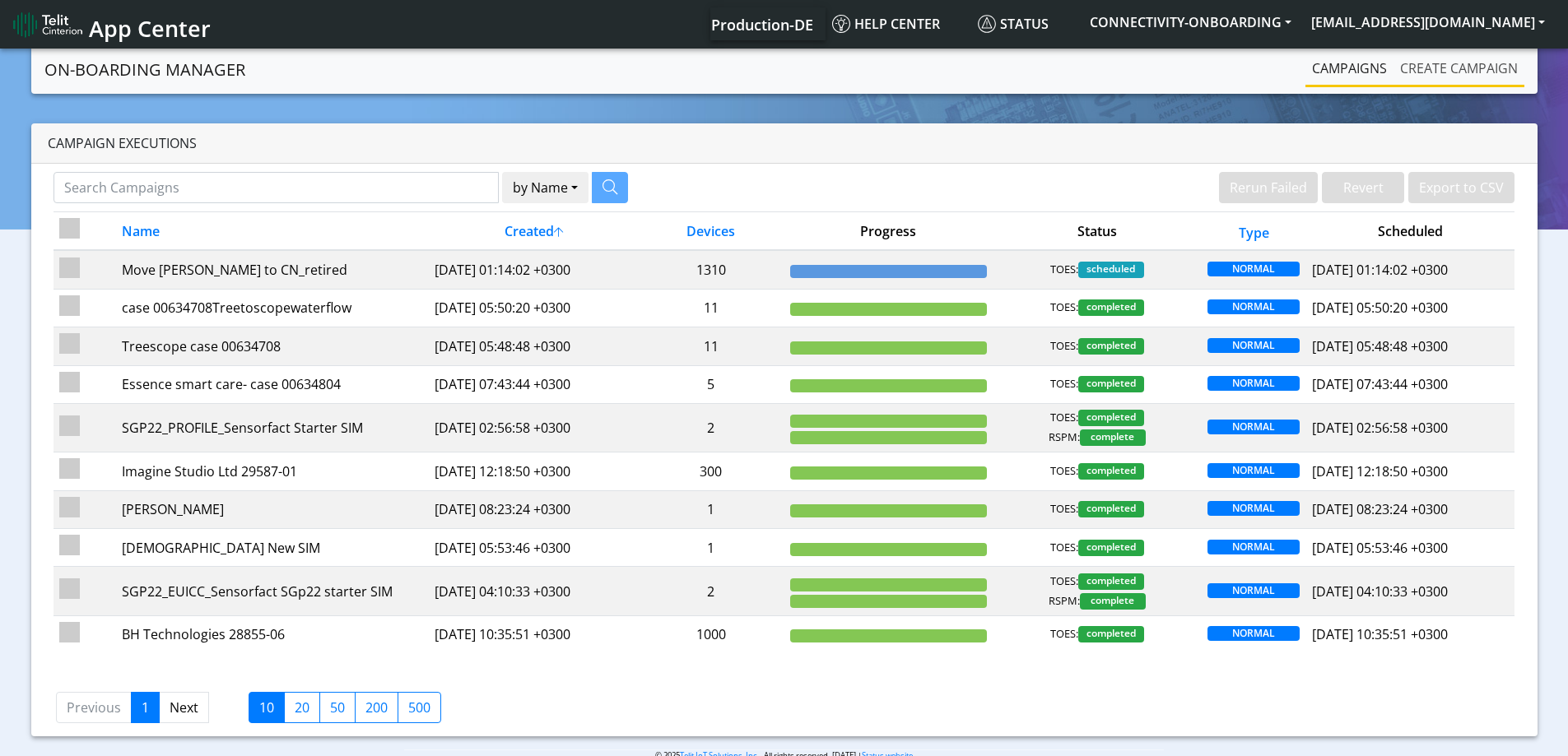
click at [1436, 66] on link "Create campaign" at bounding box center [1459, 67] width 131 height 33
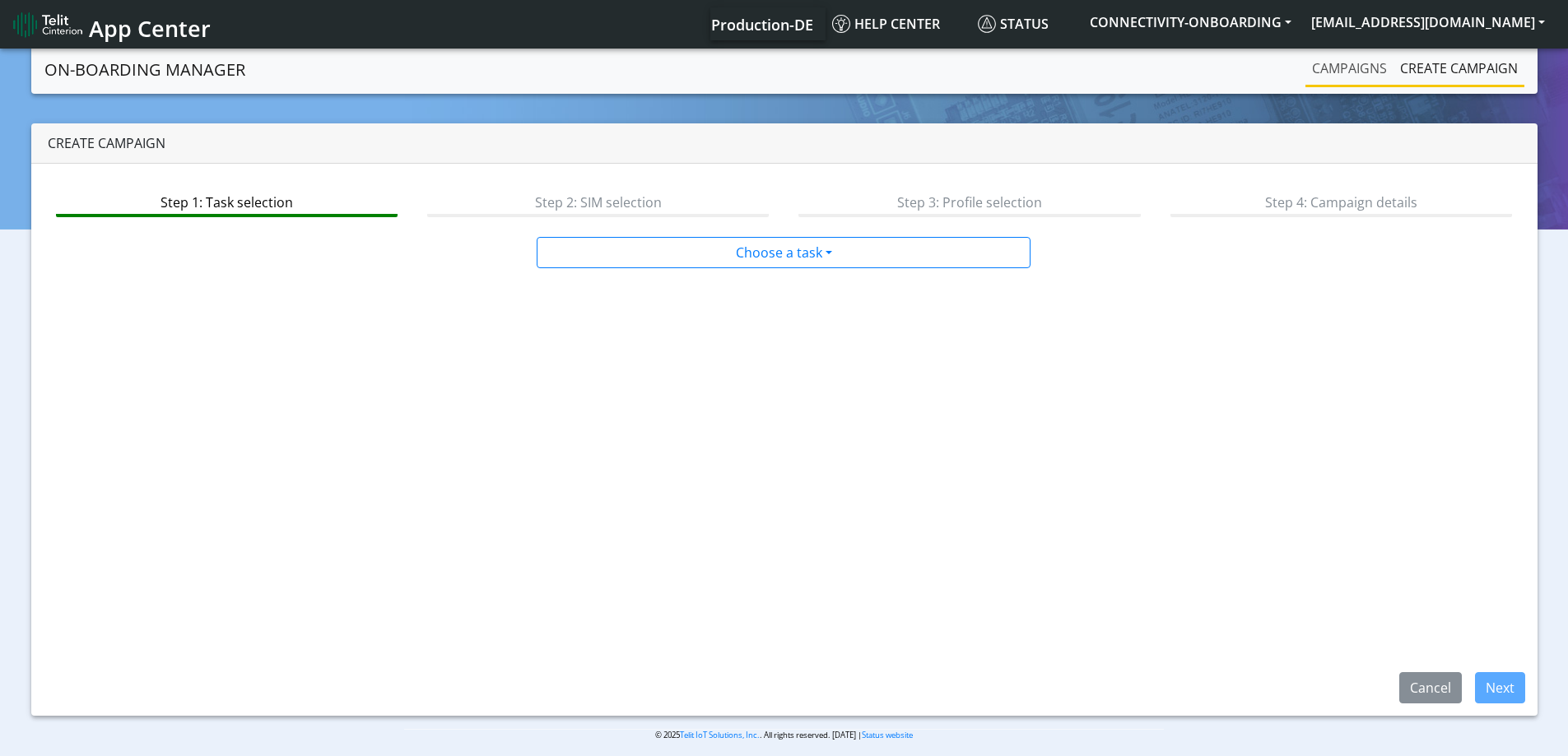
click at [1360, 75] on link "Campaigns" at bounding box center [1349, 67] width 88 height 33
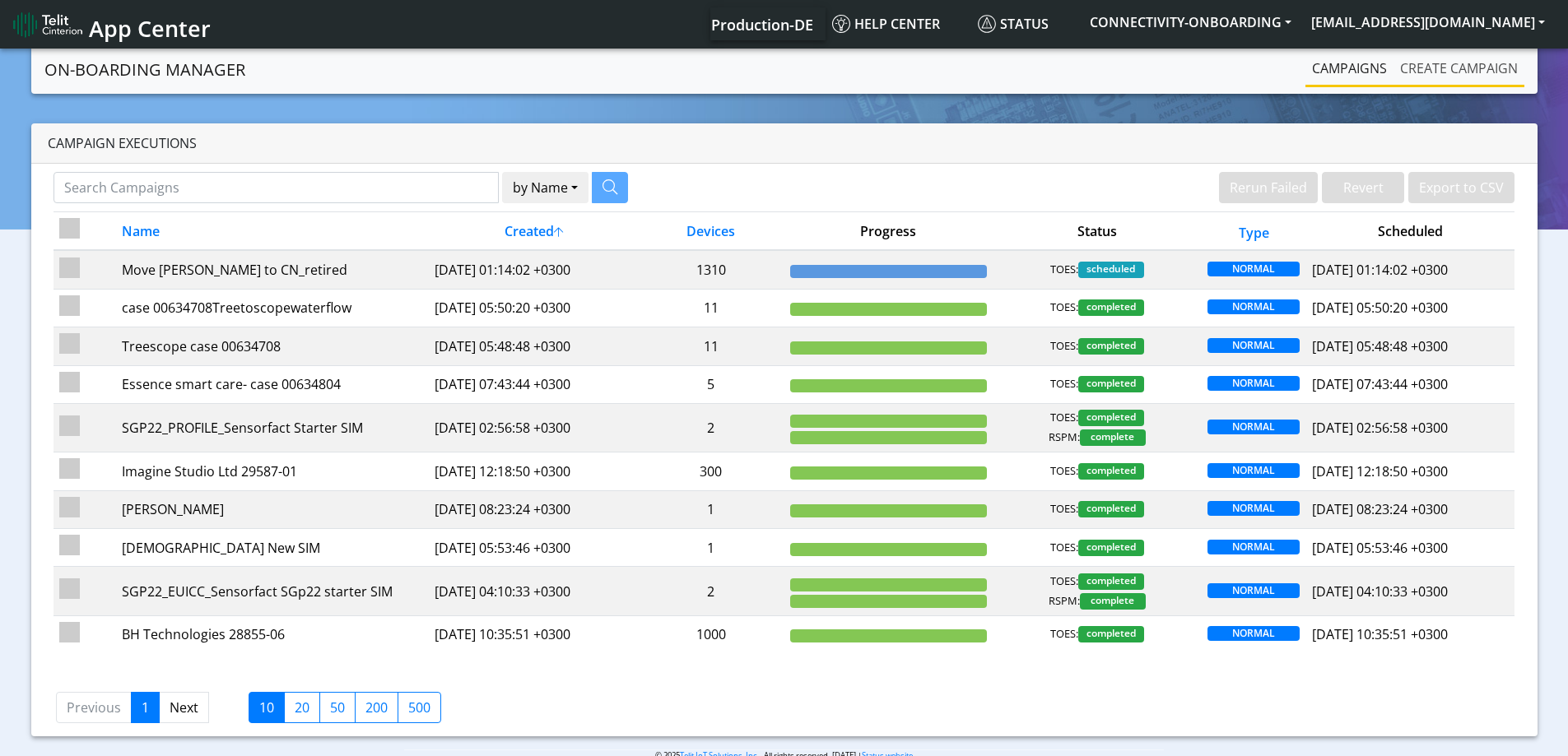
click at [1424, 67] on link "Create campaign" at bounding box center [1459, 67] width 131 height 33
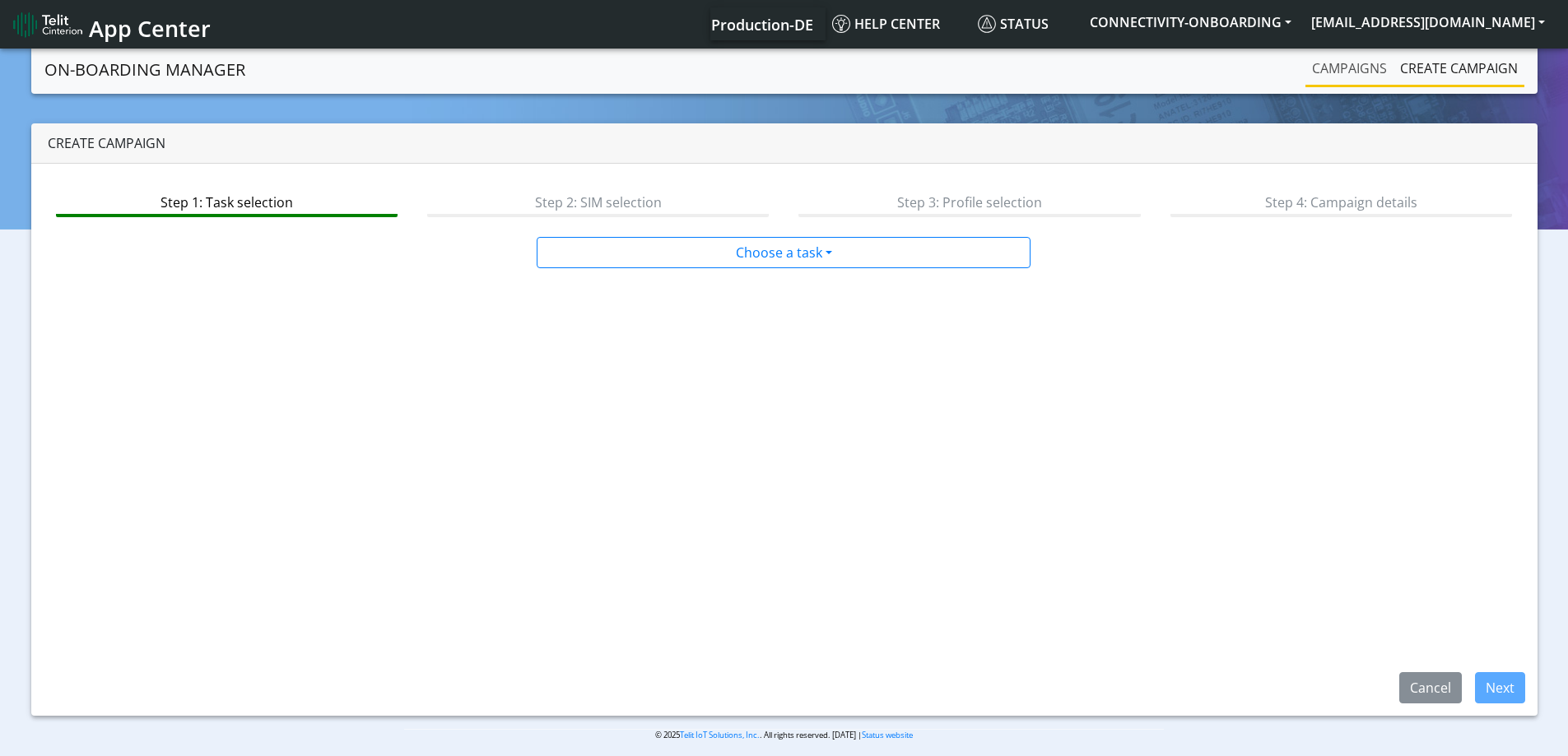
click at [1339, 77] on link "Campaigns" at bounding box center [1349, 67] width 88 height 33
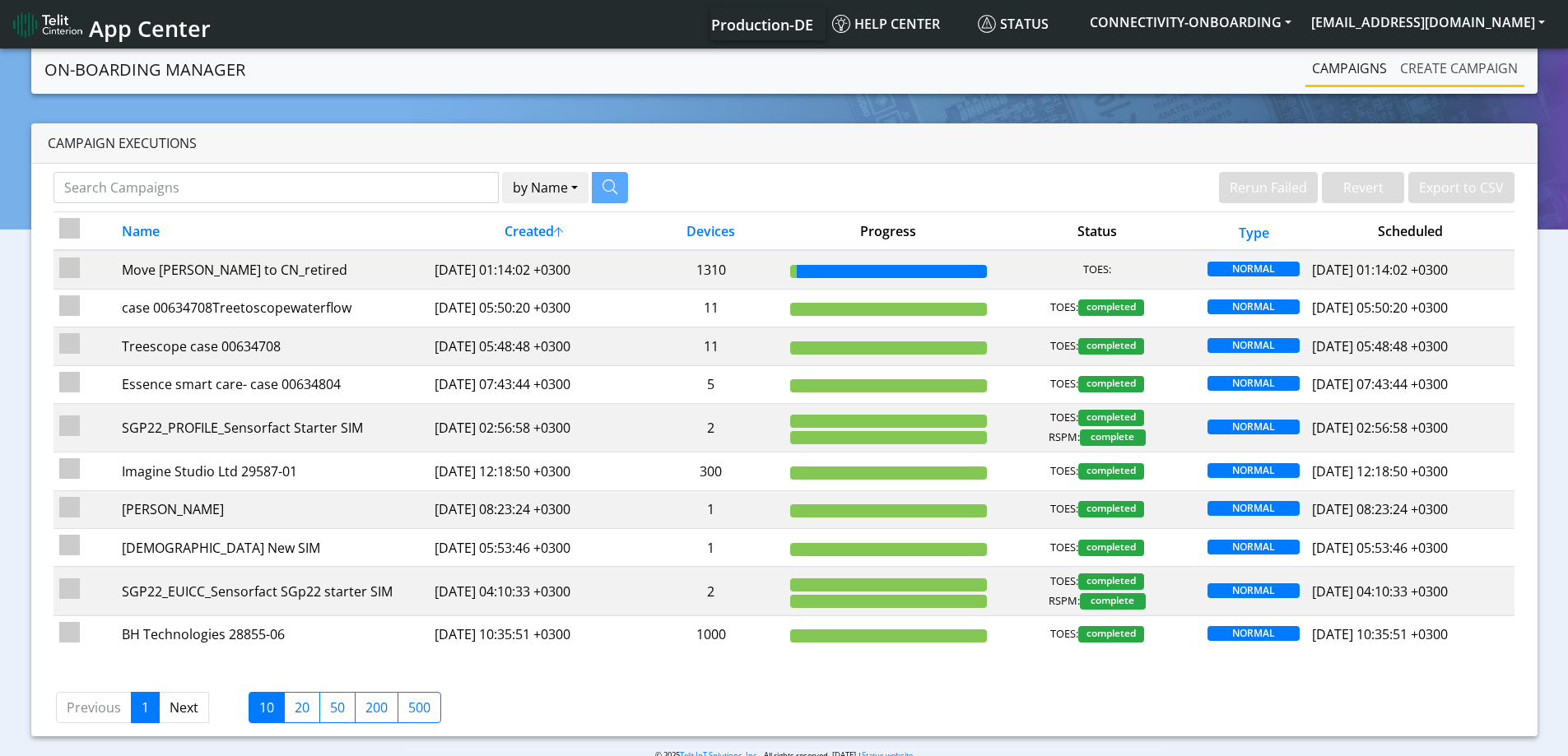
click at [1427, 67] on link "Create campaign" at bounding box center [1459, 67] width 131 height 33
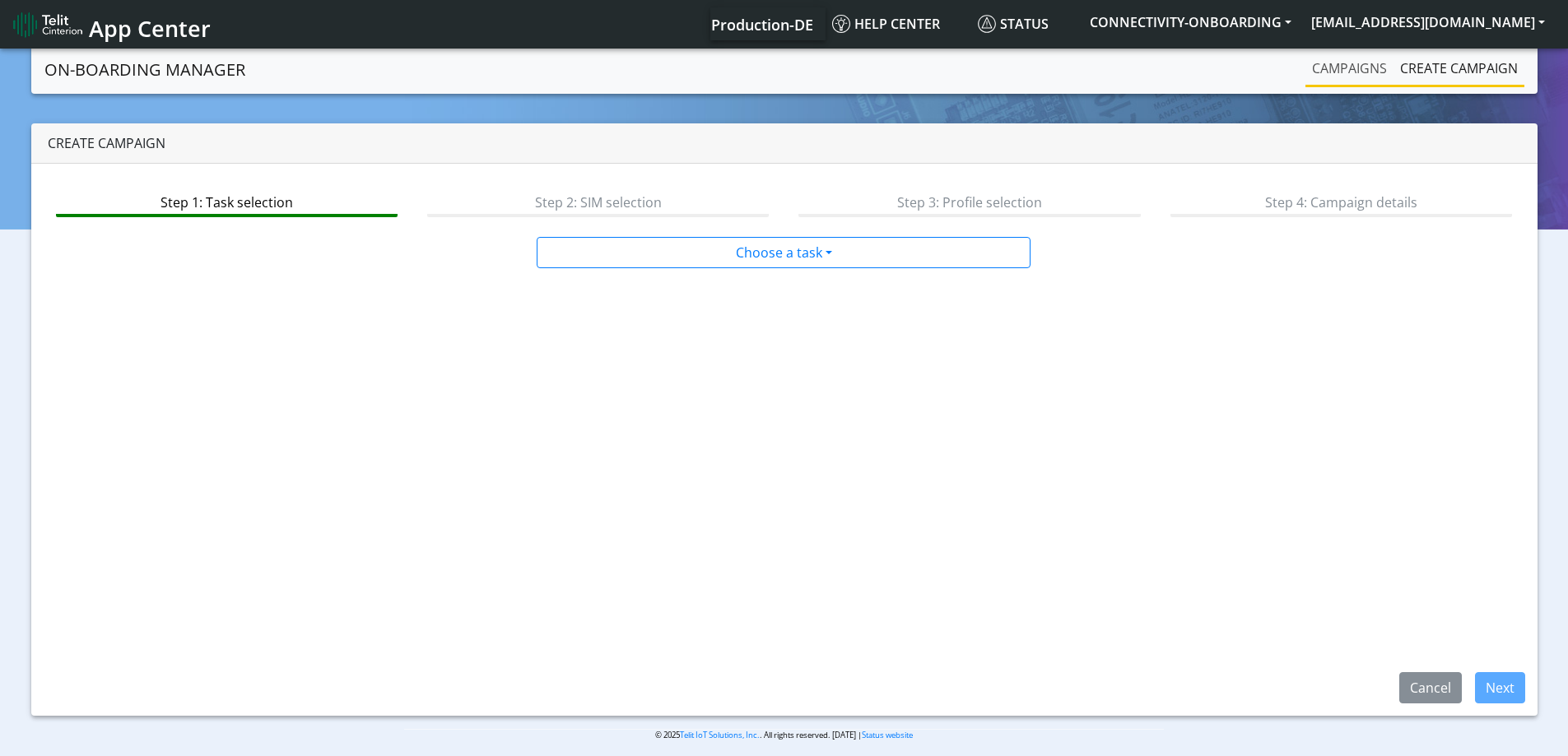
click at [1354, 75] on link "Campaigns" at bounding box center [1349, 67] width 88 height 33
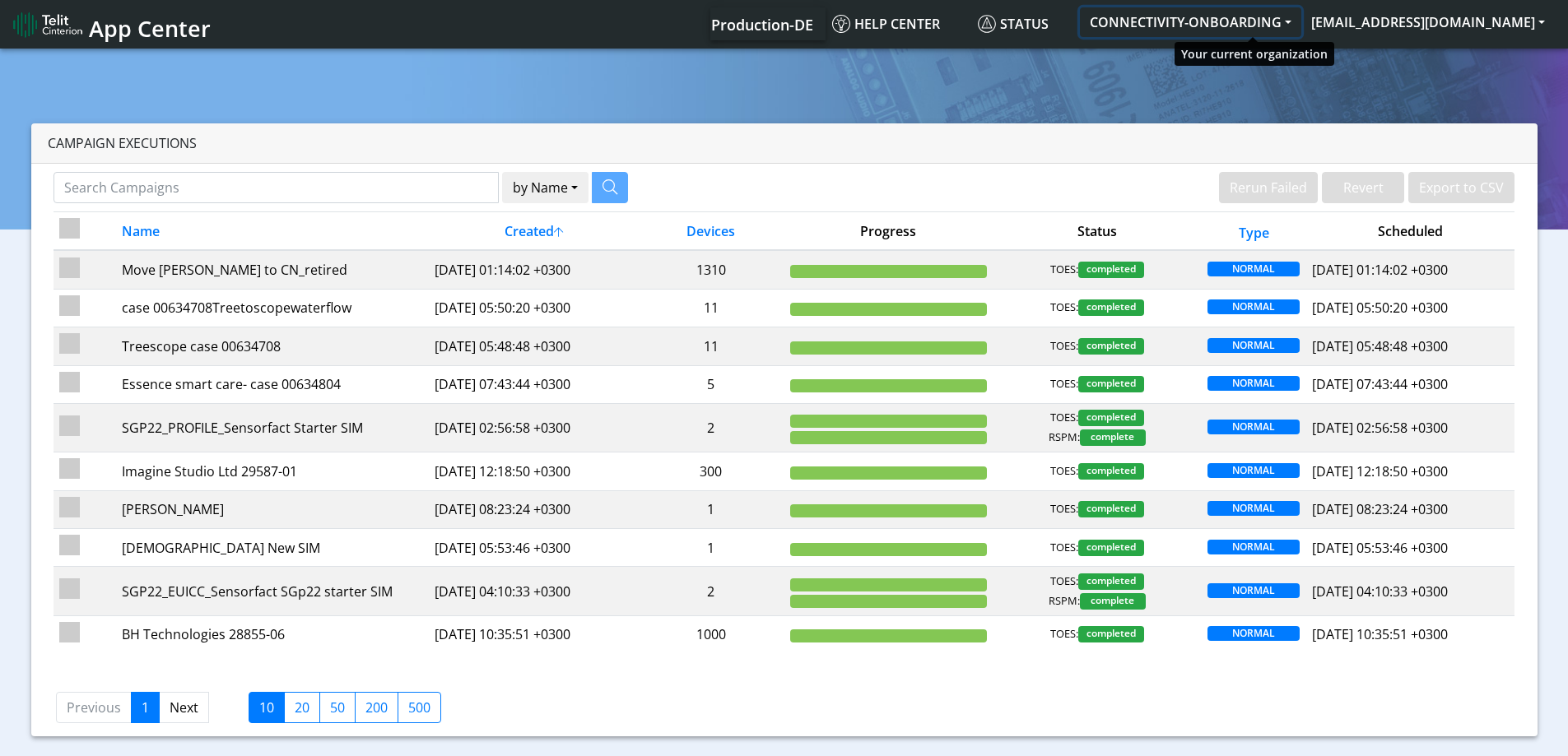
click at [1253, 32] on button "CONNECTIVITY-ONBOARDING" at bounding box center [1191, 22] width 222 height 30
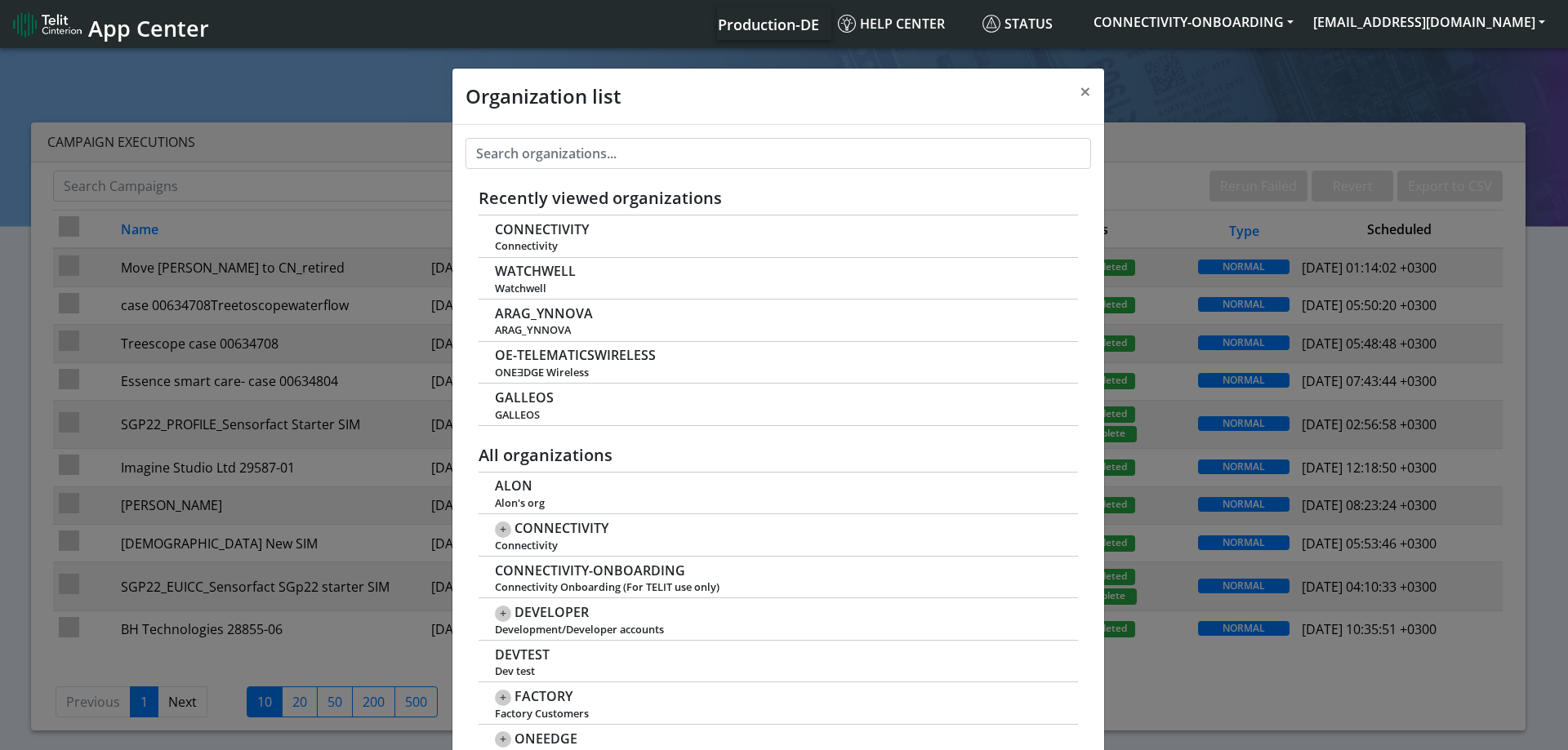
scroll to position [6, 0]
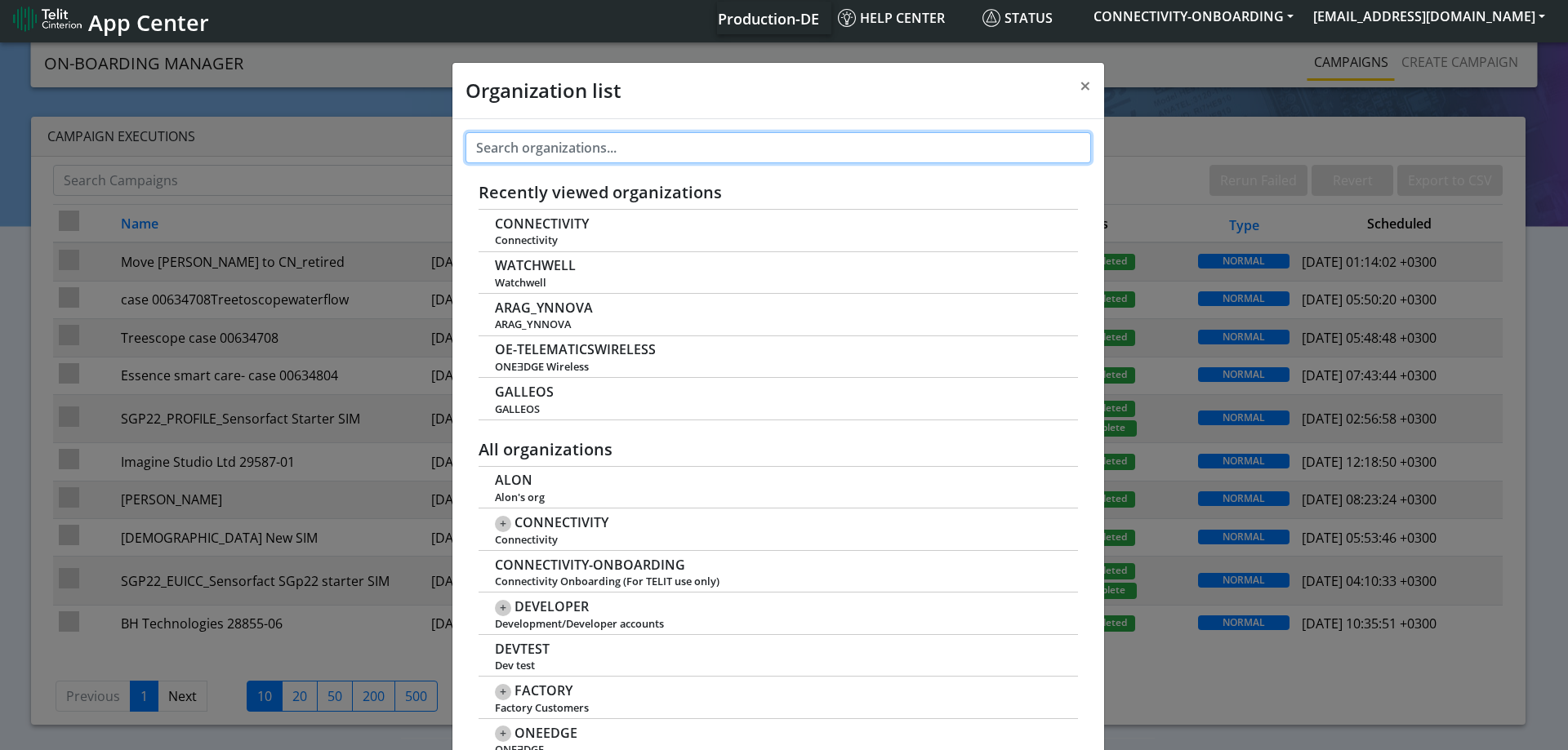
click at [550, 153] on input "text" at bounding box center [778, 148] width 625 height 31
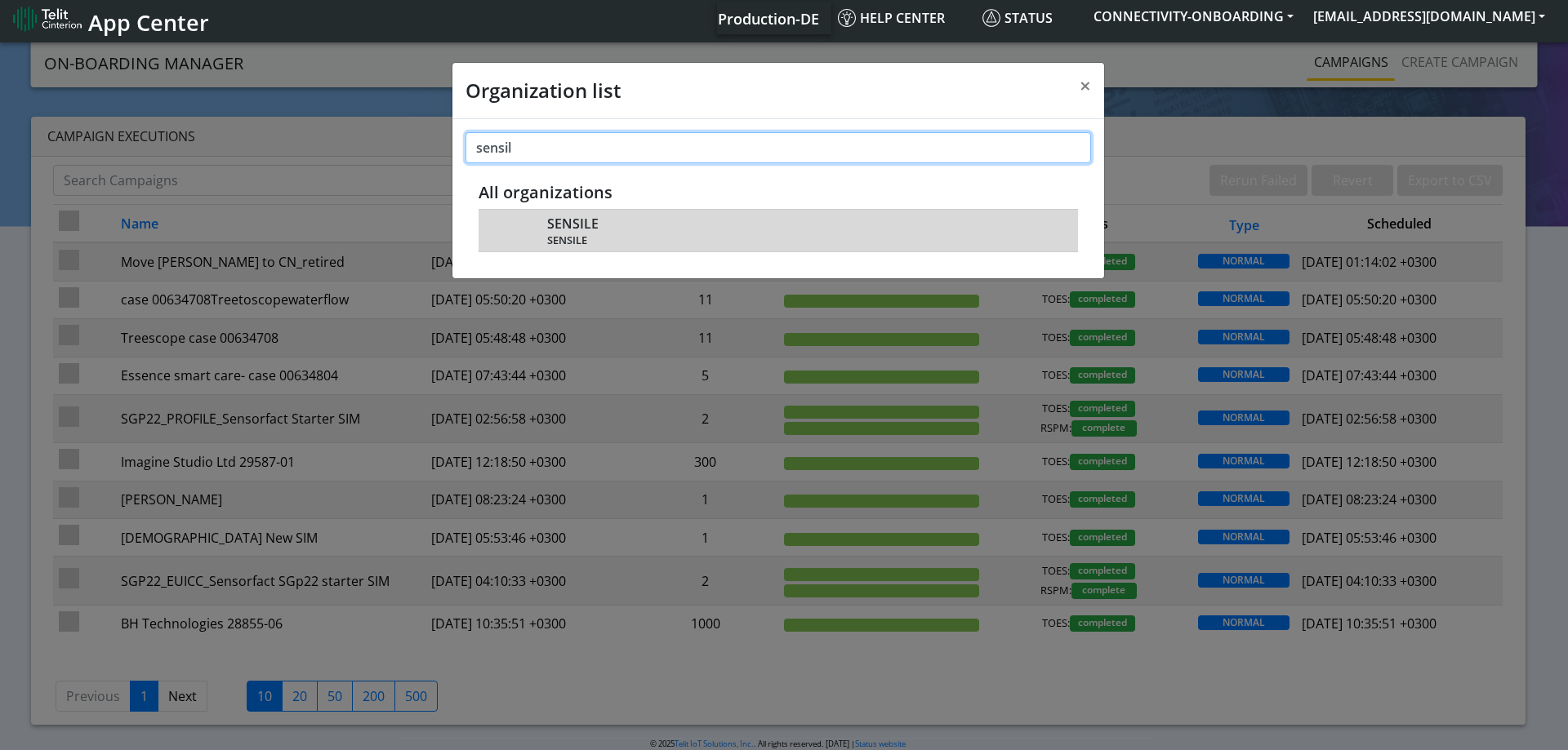
type input "sensil"
click at [565, 227] on span "SENSILE" at bounding box center [572, 224] width 51 height 16
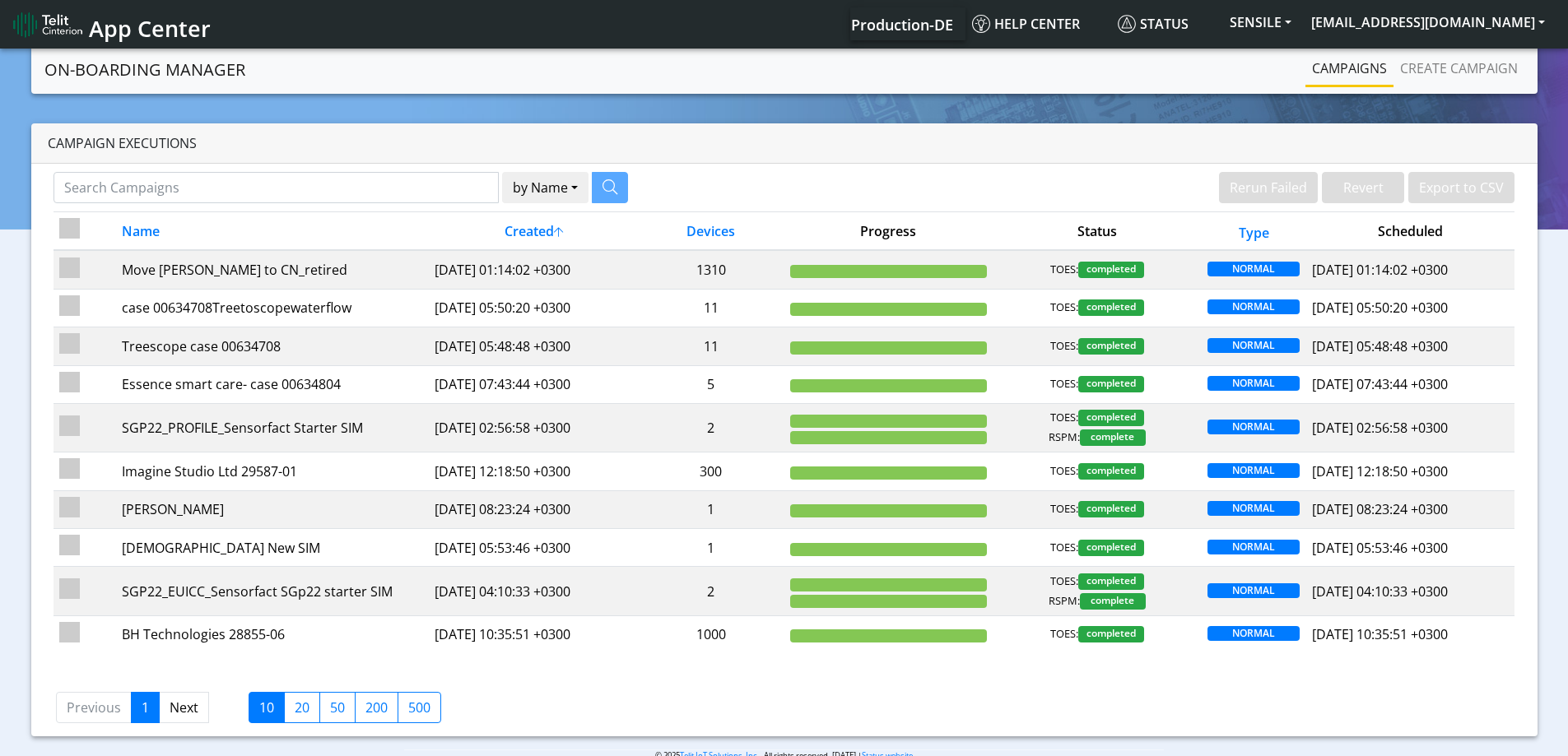
click at [1421, 80] on link "Create campaign" at bounding box center [1459, 67] width 131 height 33
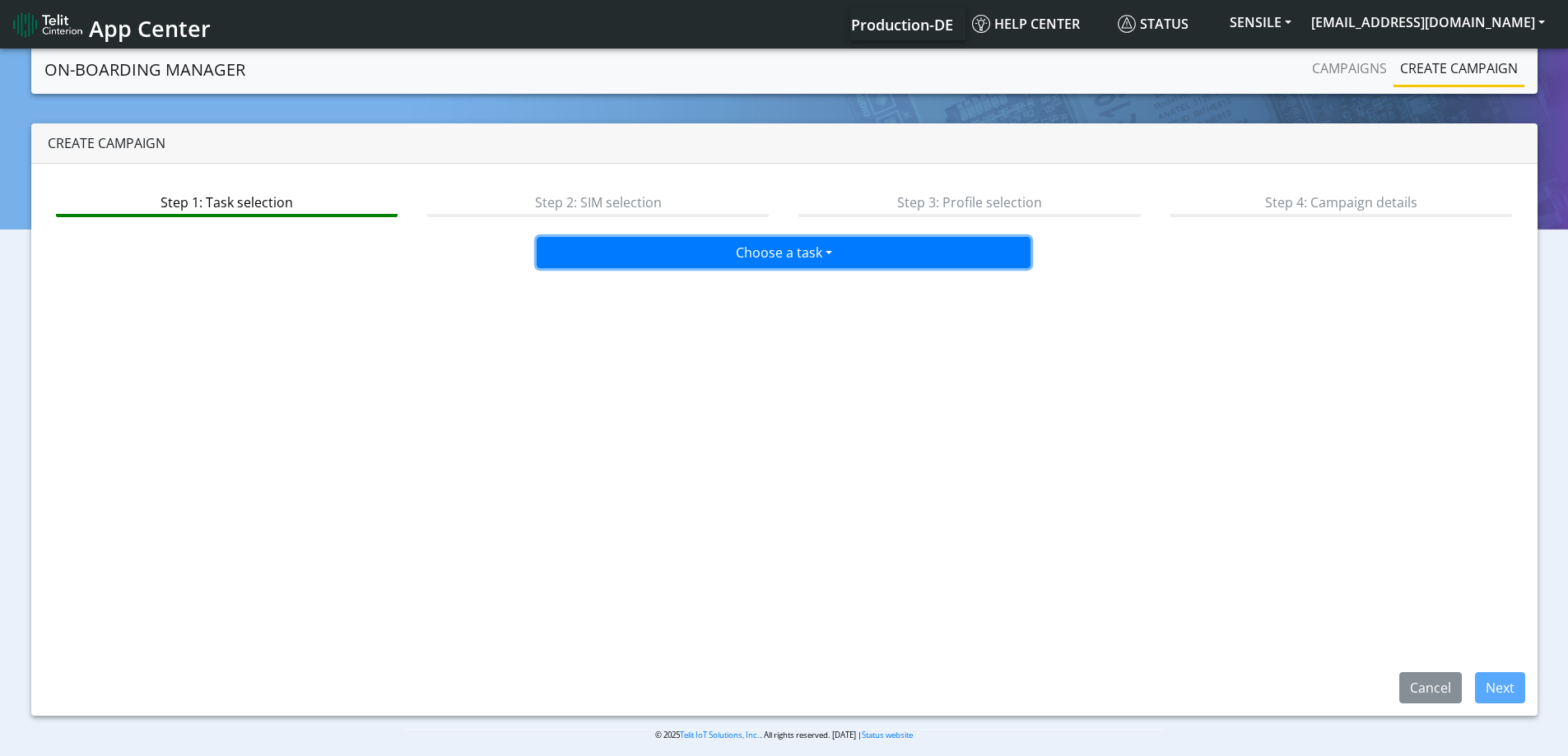
click at [613, 252] on button "Choose a task" at bounding box center [783, 252] width 494 height 32
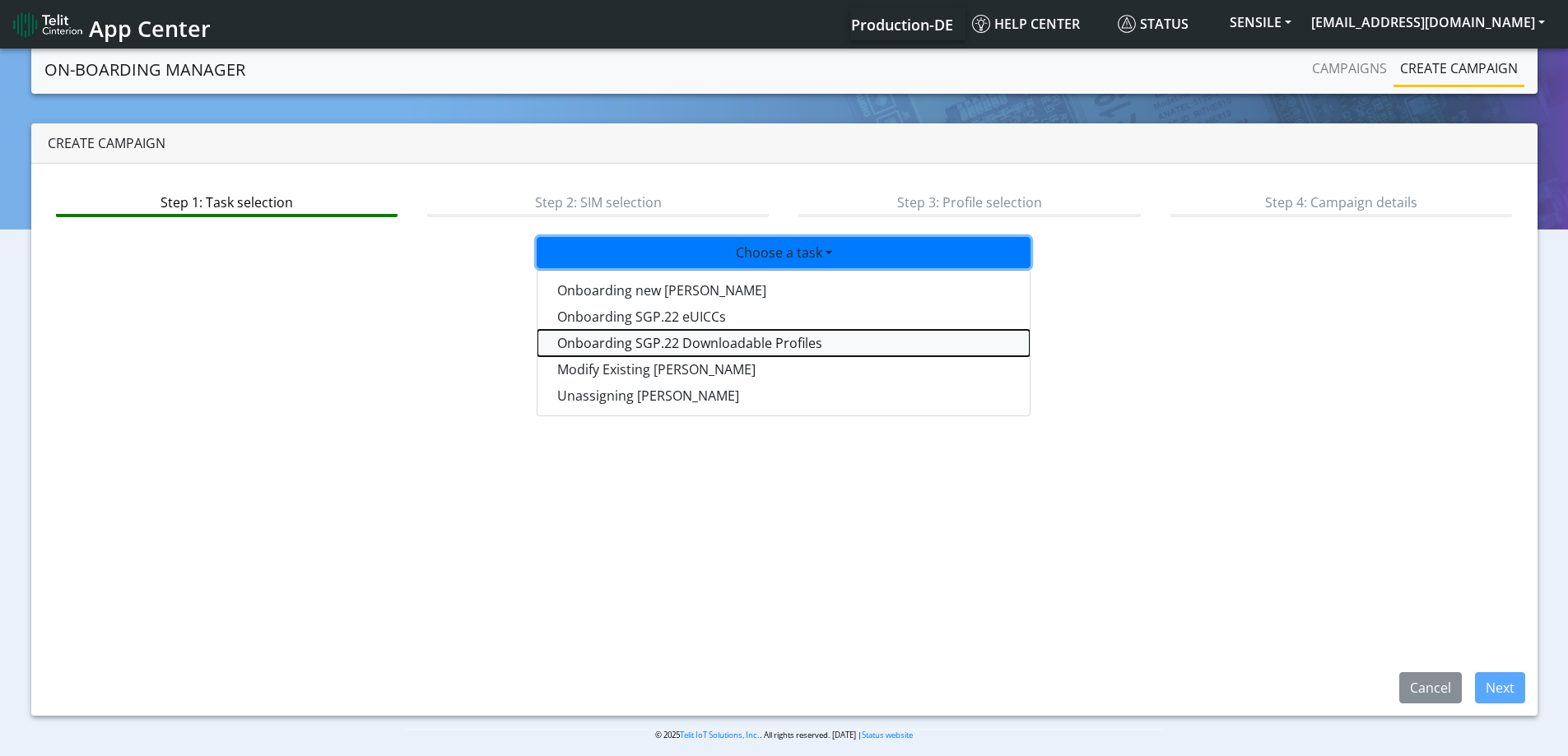
click at [614, 337] on tasksgp22profile-dropdown "Onboarding SGP.22 Downloadable Profiles" at bounding box center [783, 342] width 492 height 27
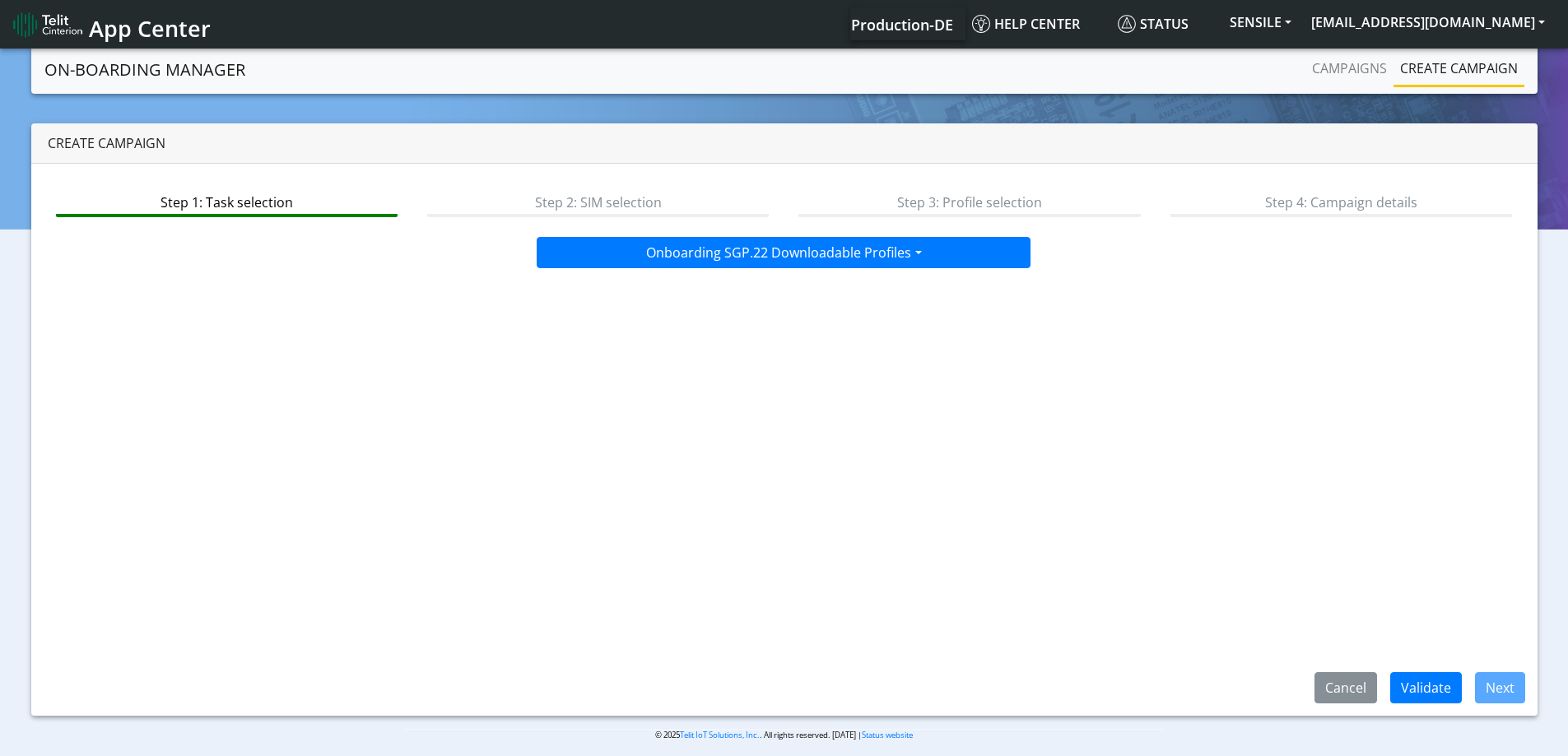
click at [1428, 671] on div "Step 1: Task selection Step 2: SIM selection Step 3: Profile selection Step 4: …" at bounding box center [785, 439] width 1507 height 552
click at [1429, 679] on button "Validate" at bounding box center [1425, 688] width 71 height 32
click at [1506, 696] on button "Next" at bounding box center [1500, 688] width 50 height 32
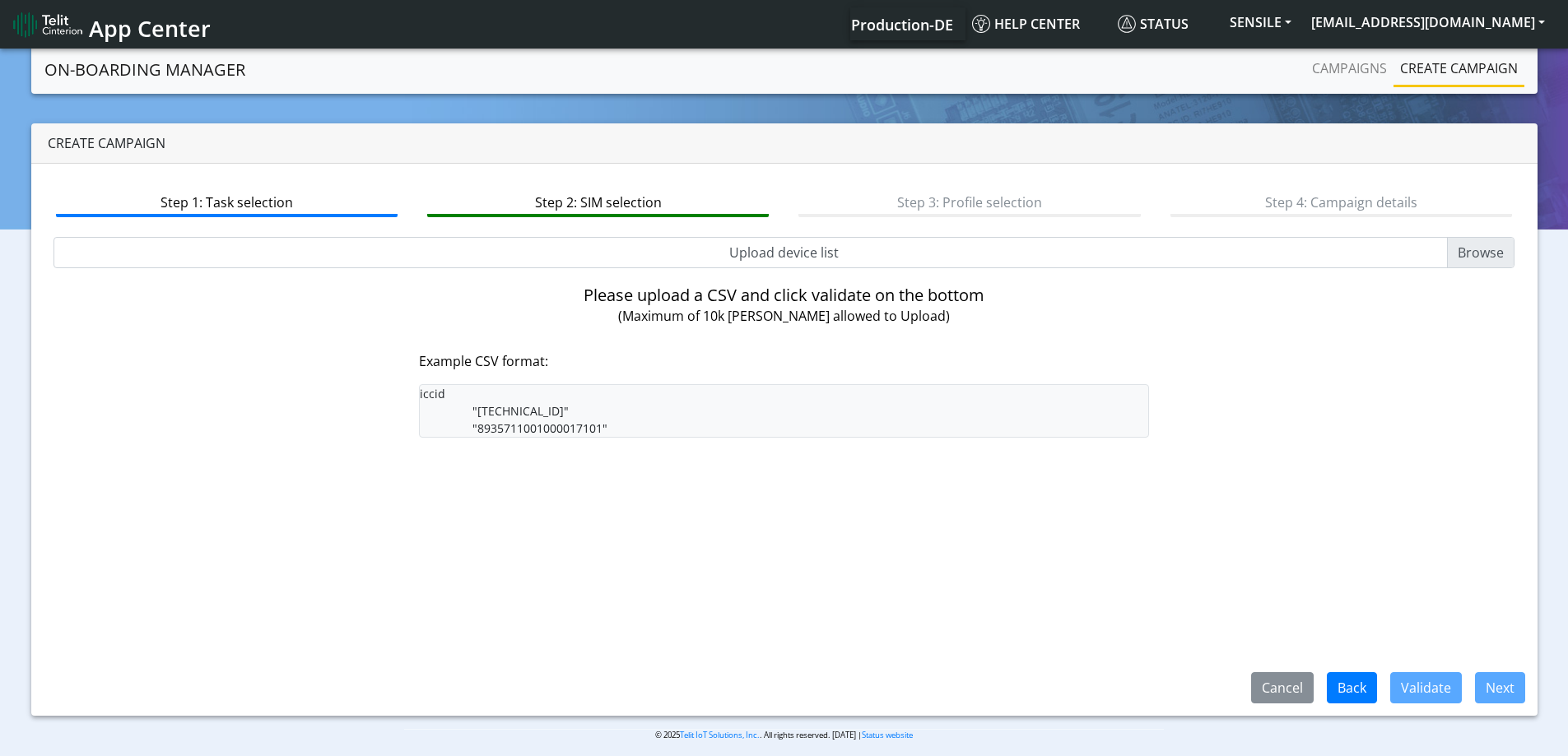
click at [781, 260] on input "Upload device list" at bounding box center [784, 252] width 1462 height 32
type input "C:\fakepath\onboarding CSV.csv"
click at [1395, 670] on div "Step 1: Task selection Step 2: SIM selection Step 3: Profile selection Step 4: …" at bounding box center [785, 439] width 1507 height 552
click at [1413, 677] on button "Validate" at bounding box center [1425, 688] width 71 height 32
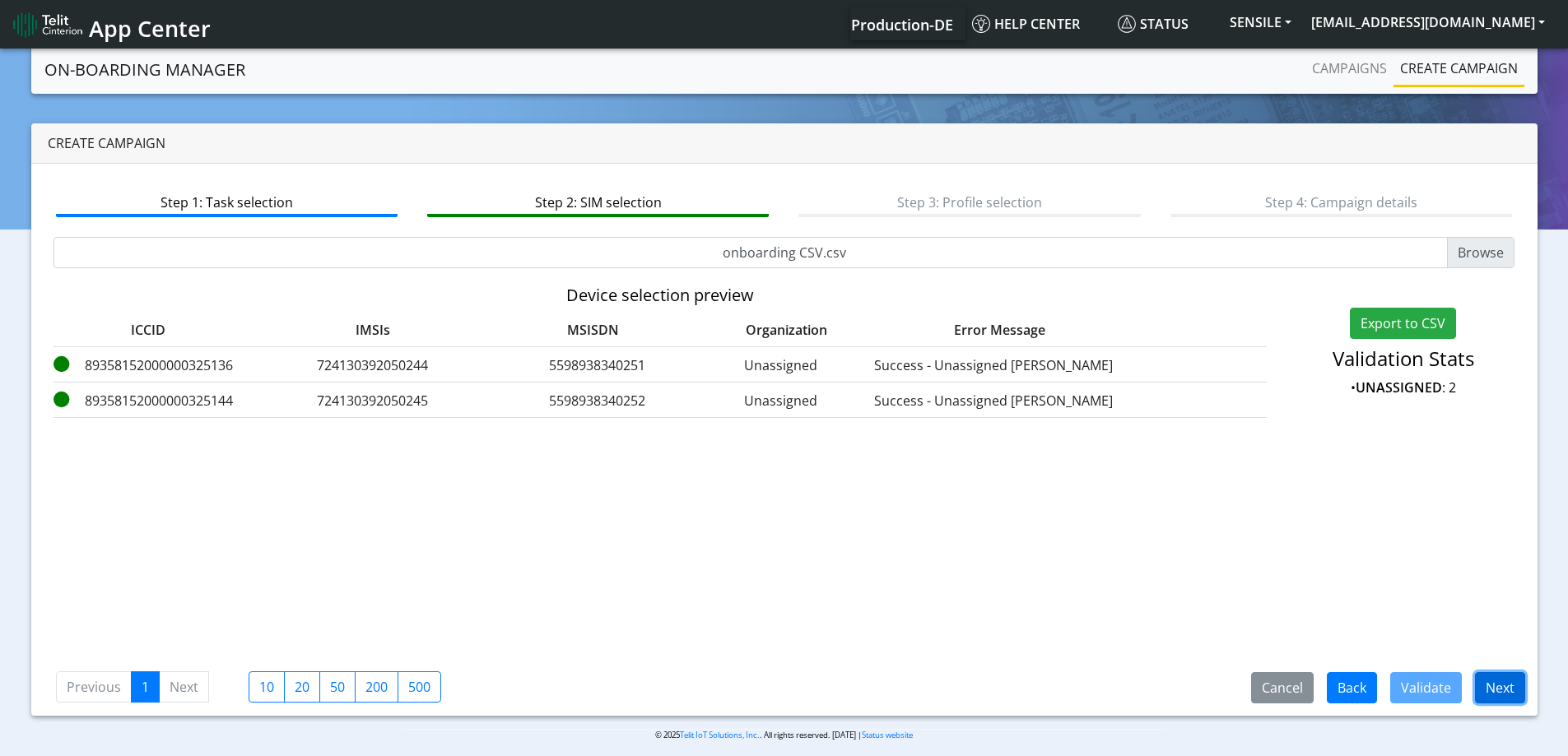
click at [1509, 681] on button "Next" at bounding box center [1500, 688] width 50 height 32
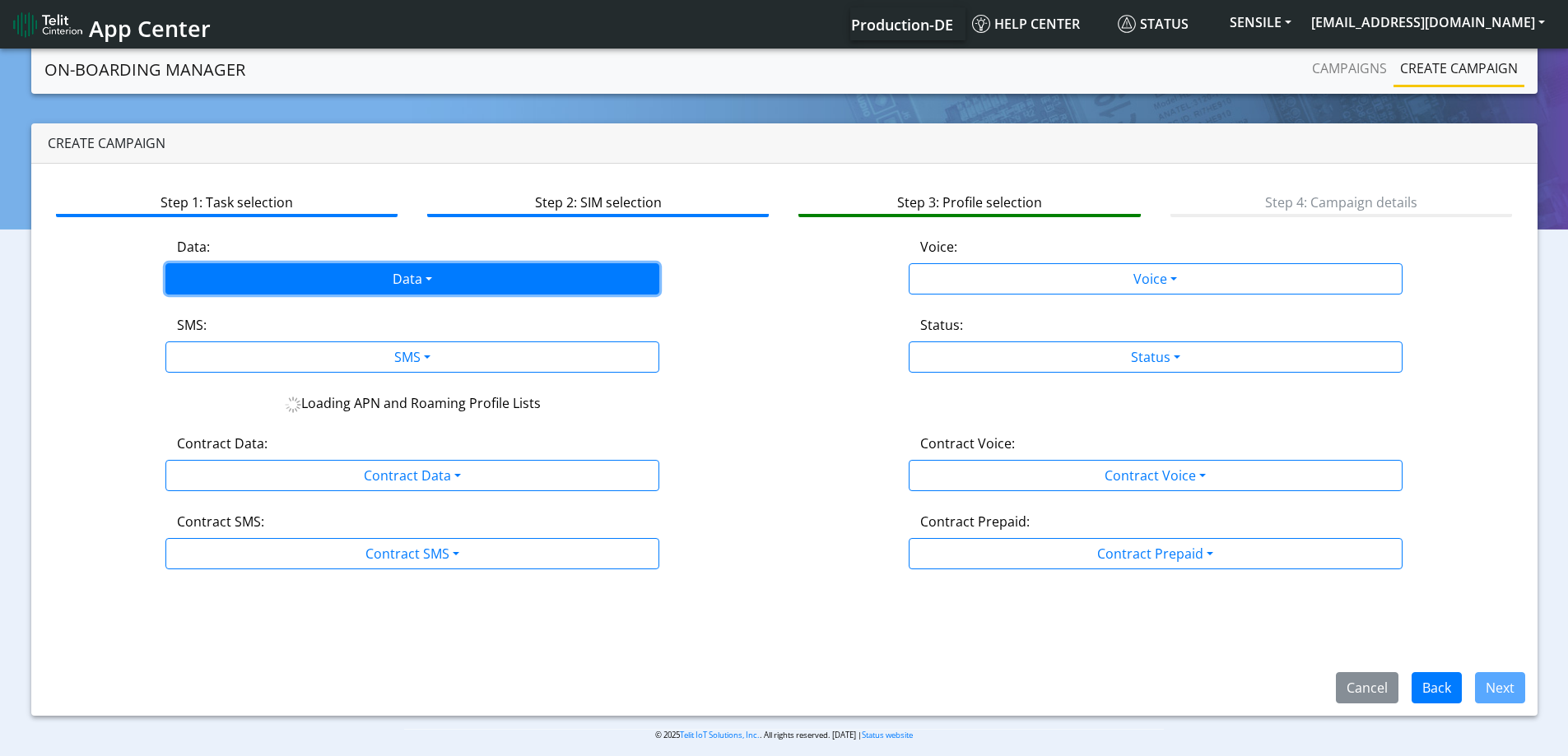
click at [376, 286] on button "Data" at bounding box center [412, 279] width 494 height 32
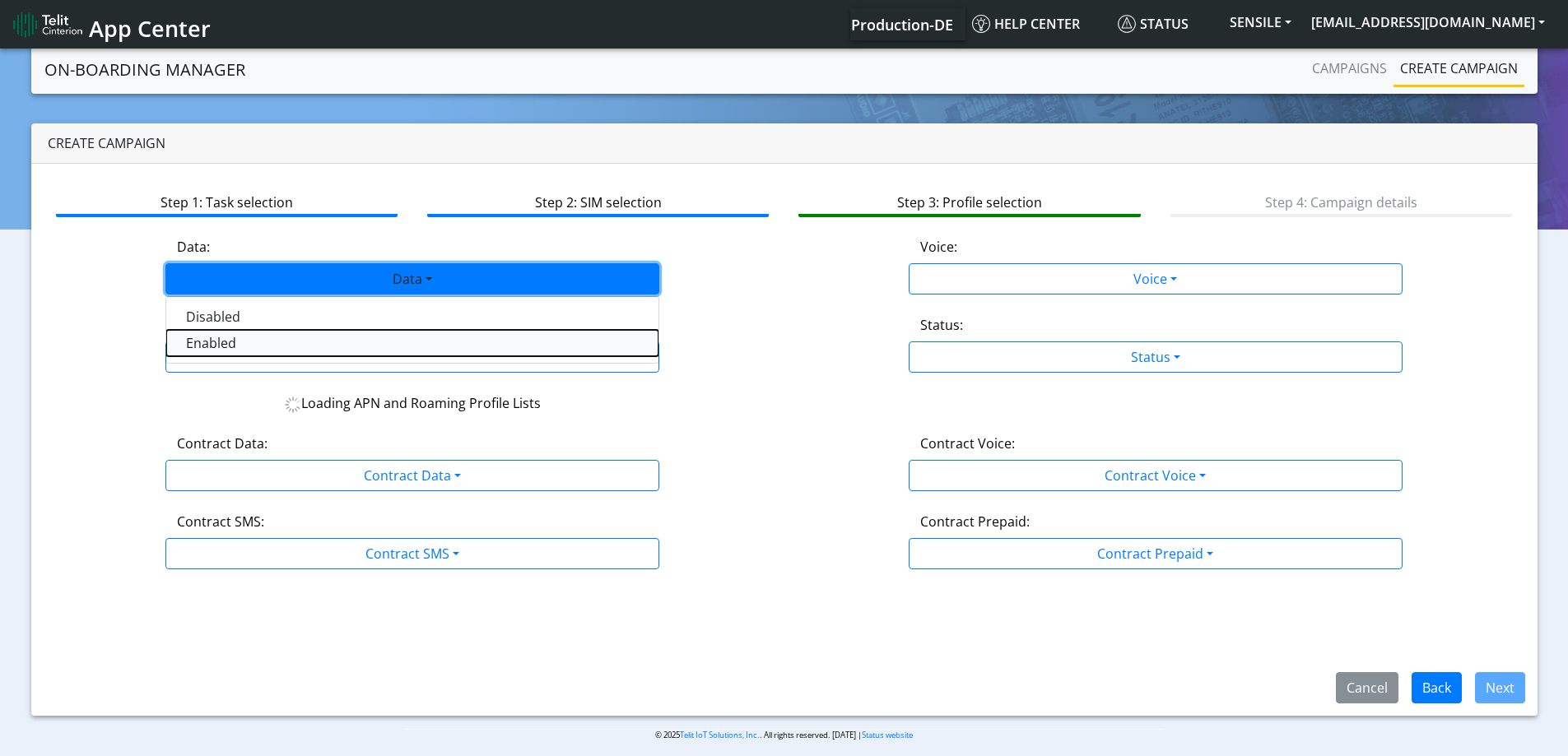
click at [296, 349] on button "Enabled" at bounding box center [412, 342] width 492 height 27
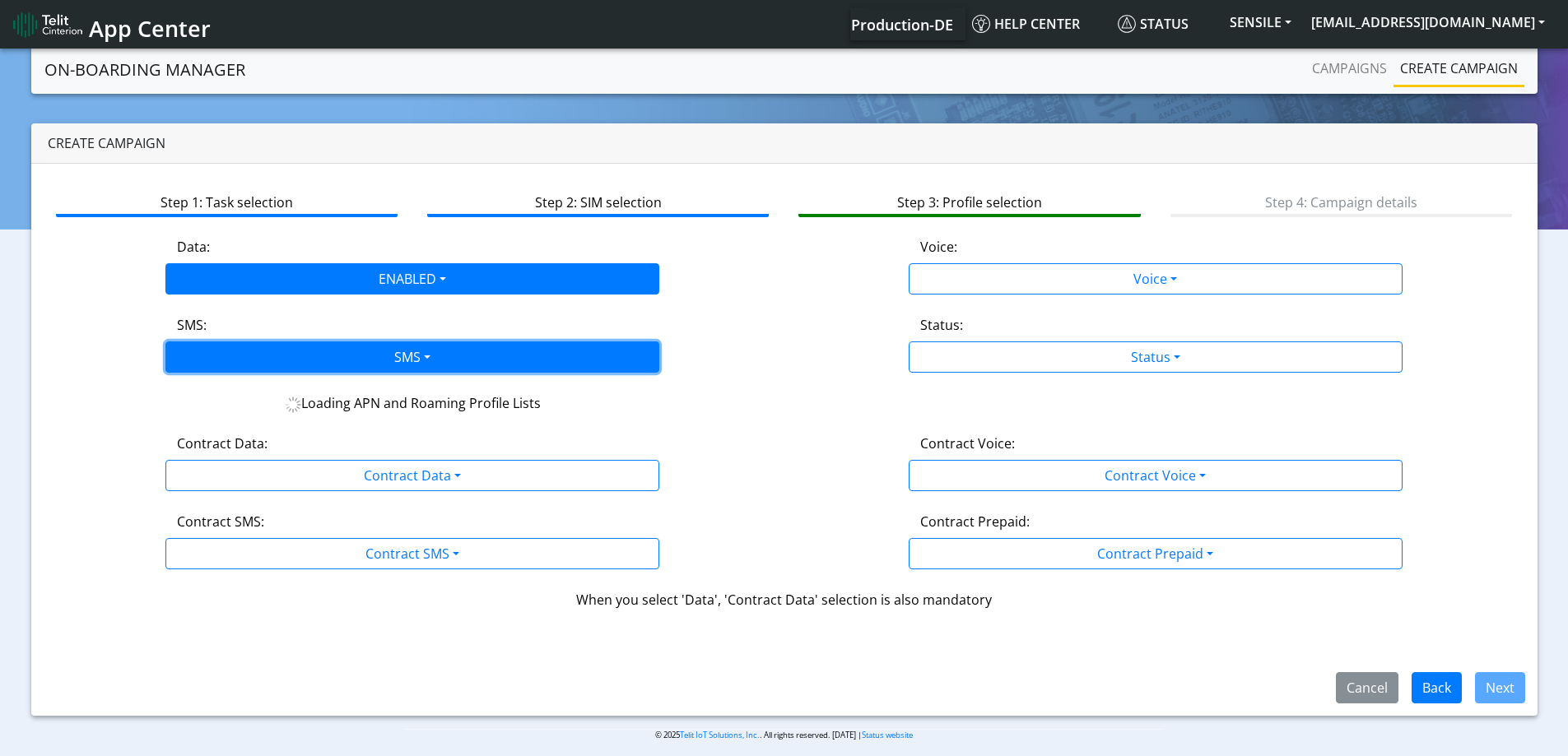
click at [296, 349] on button "SMS" at bounding box center [412, 357] width 494 height 32
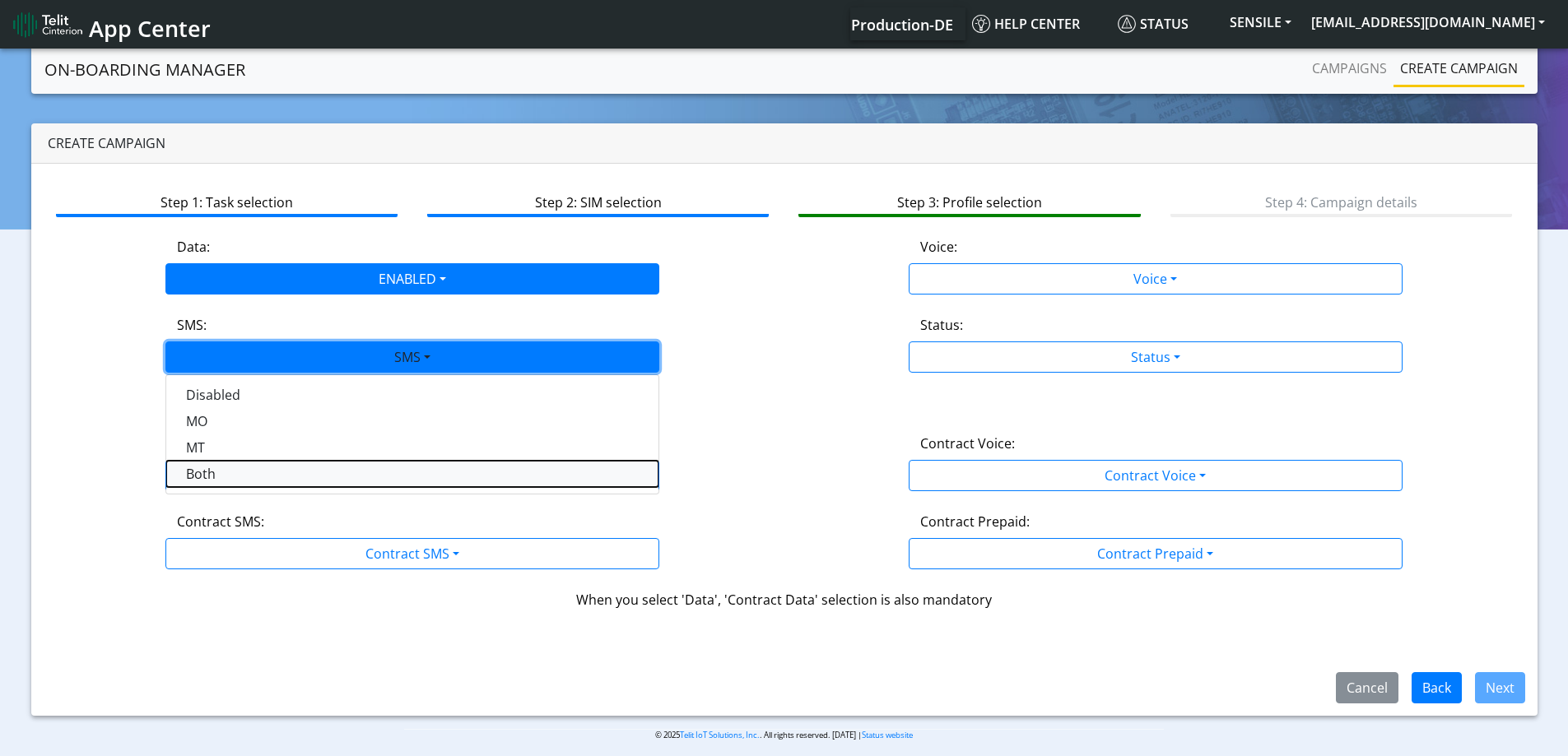
click at [227, 472] on button "Both" at bounding box center [412, 474] width 492 height 27
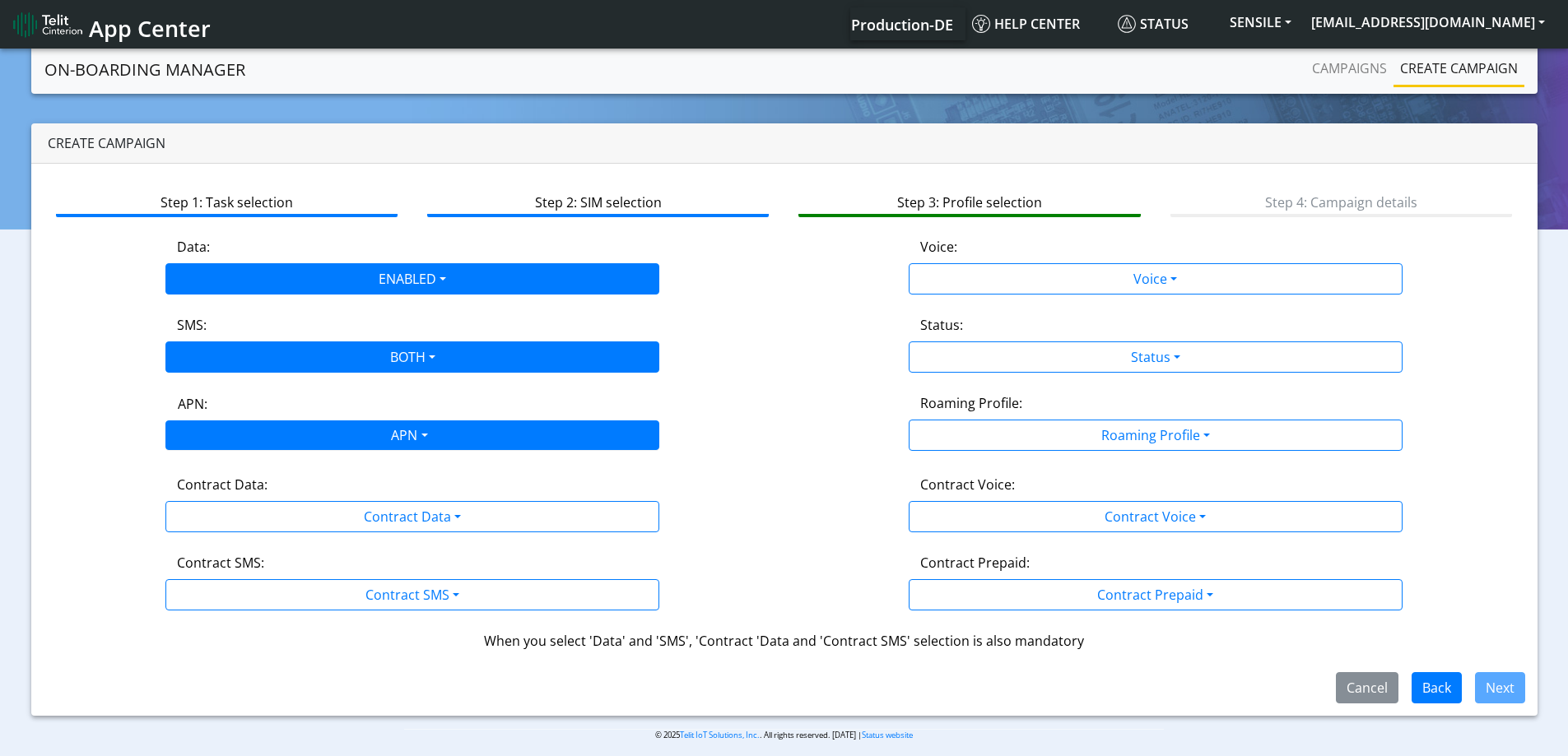
click at [248, 437] on div "APN" at bounding box center [408, 437] width 522 height 32
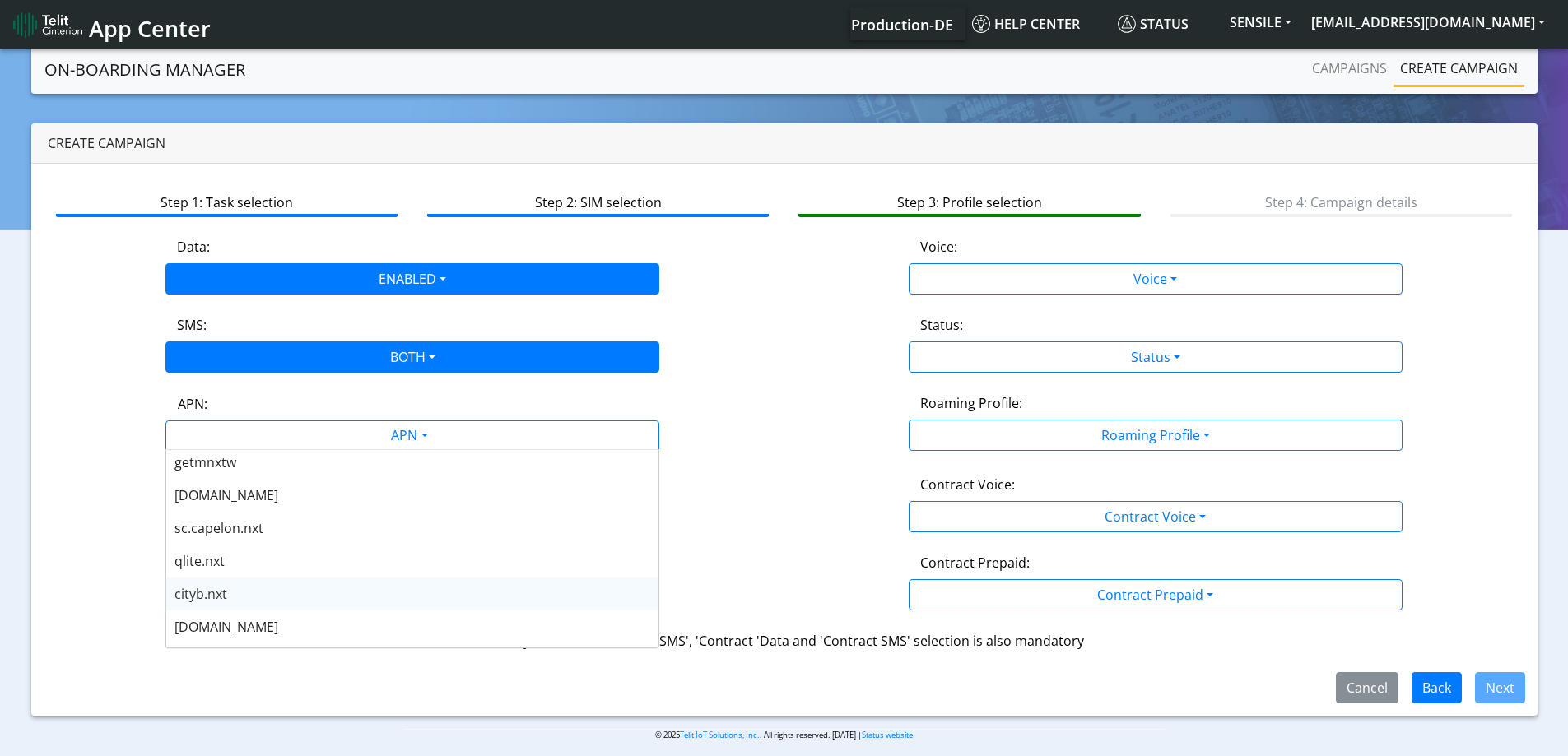
scroll to position [494, 0]
click at [257, 602] on div "nxt23.net" at bounding box center [412, 598] width 492 height 33
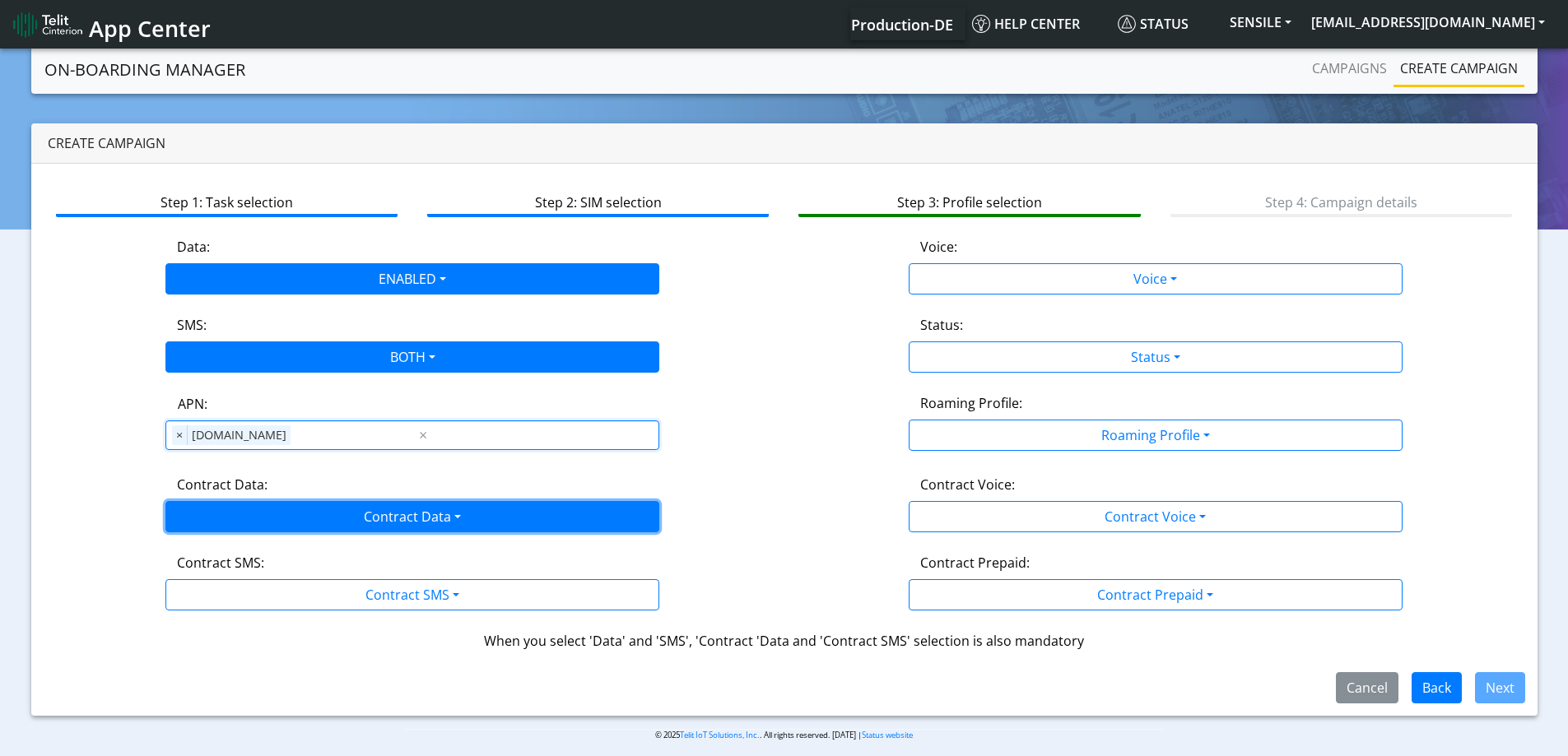
drag, startPoint x: 219, startPoint y: 519, endPoint x: 213, endPoint y: 534, distance: 16.2
click at [218, 519] on button "Contract Data" at bounding box center [412, 517] width 494 height 32
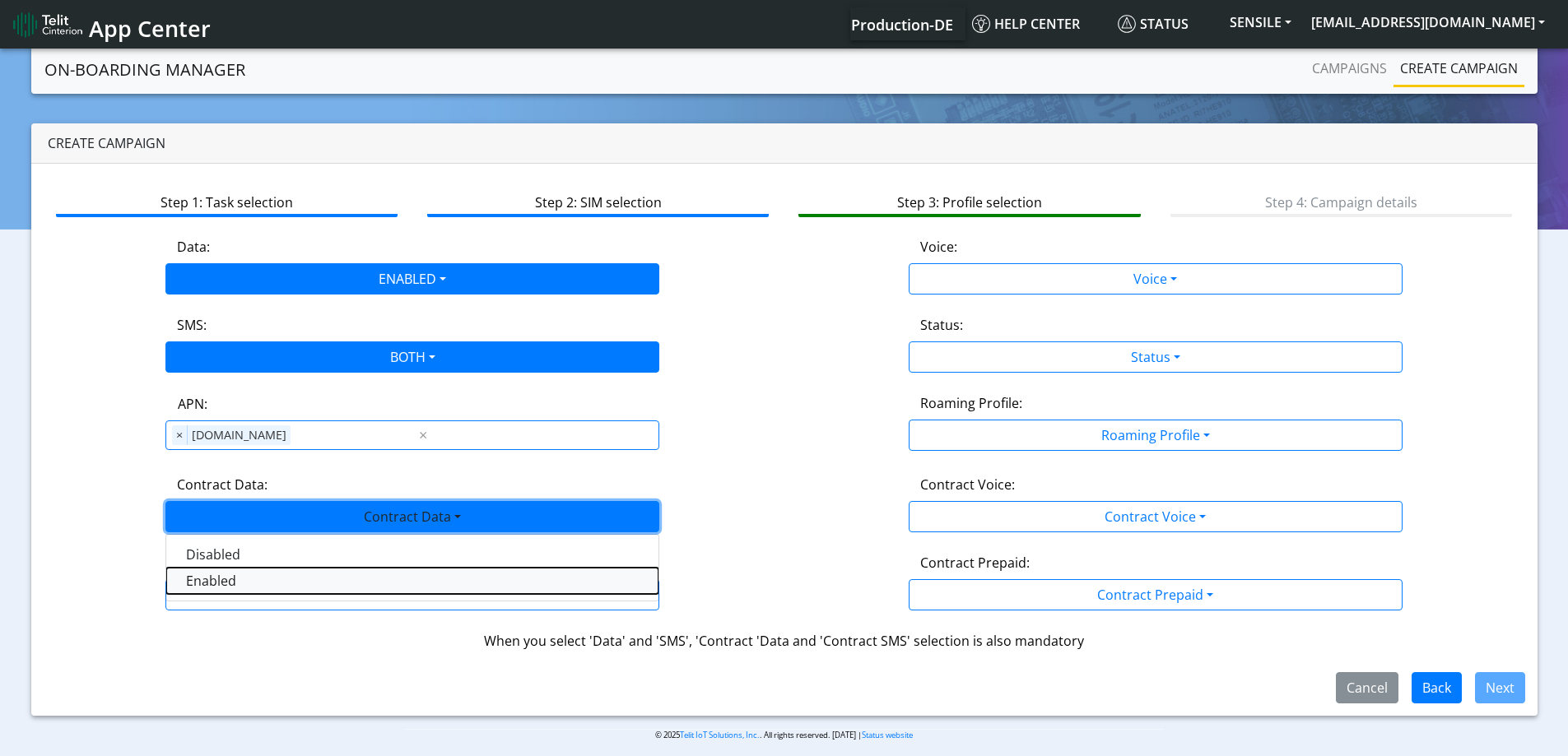
click at [194, 586] on Dataenabled-dropdown "Enabled" at bounding box center [412, 581] width 492 height 27
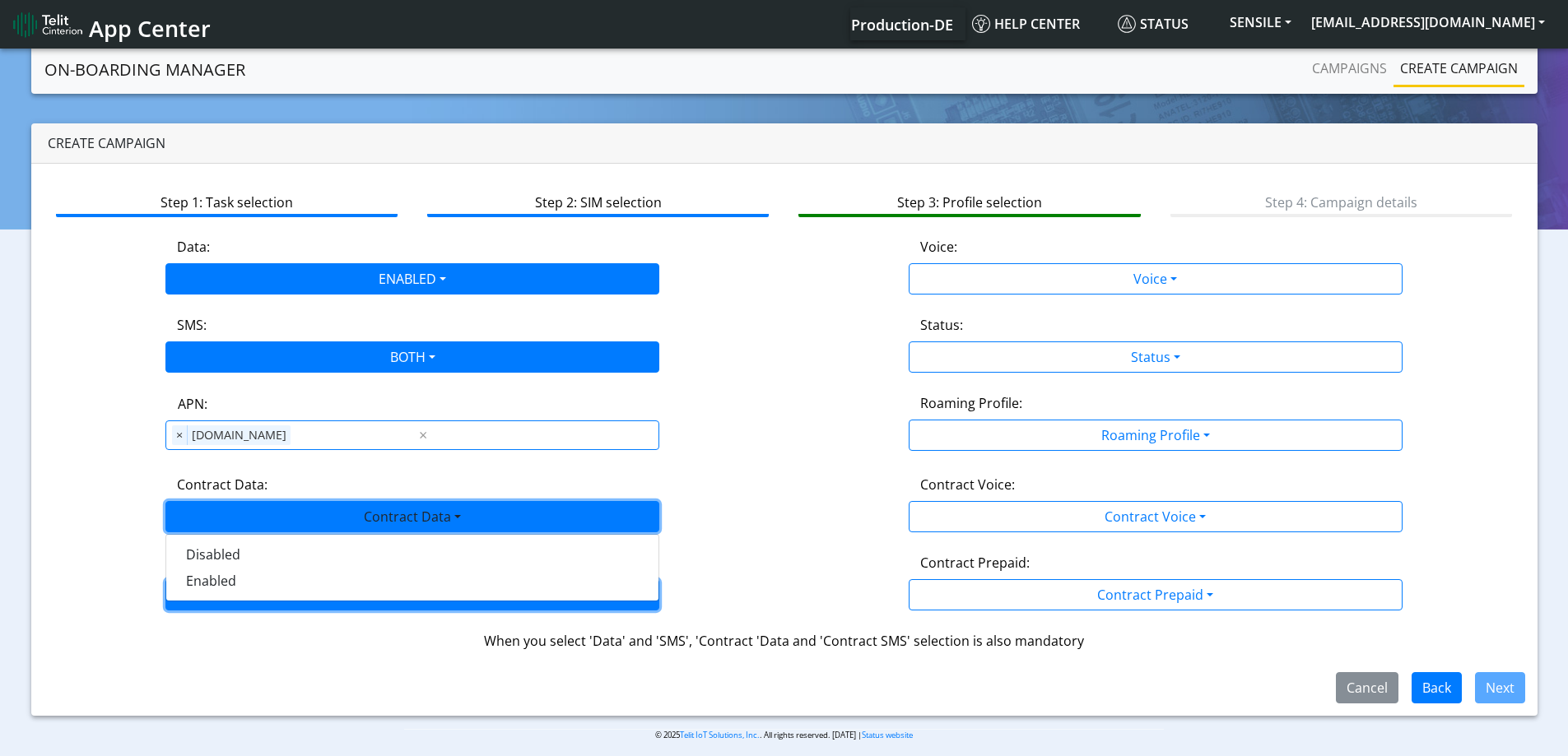
click at [199, 596] on button "Contract SMS" at bounding box center [412, 595] width 494 height 32
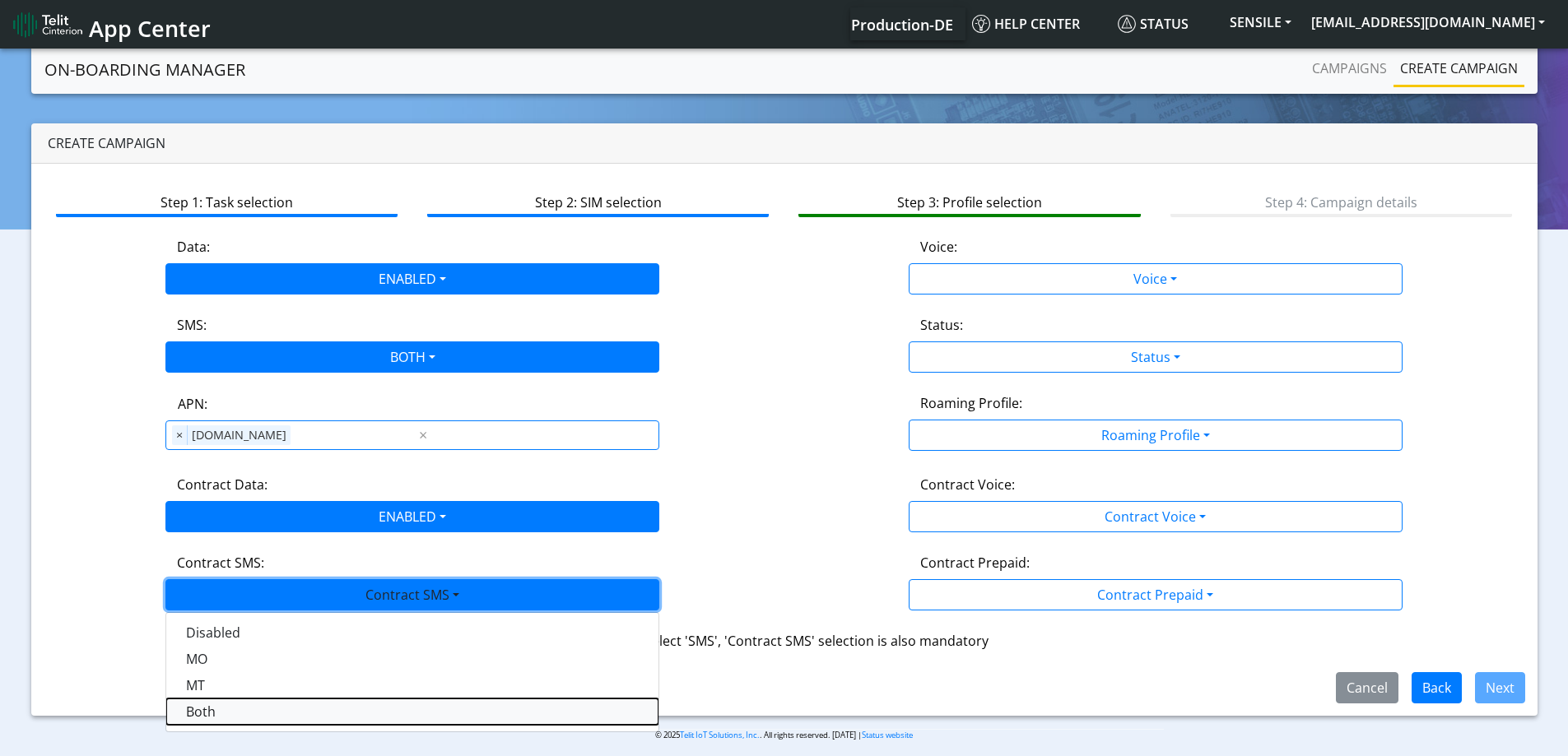
click at [232, 710] on SMSboth-dropdown "Both" at bounding box center [412, 711] width 492 height 27
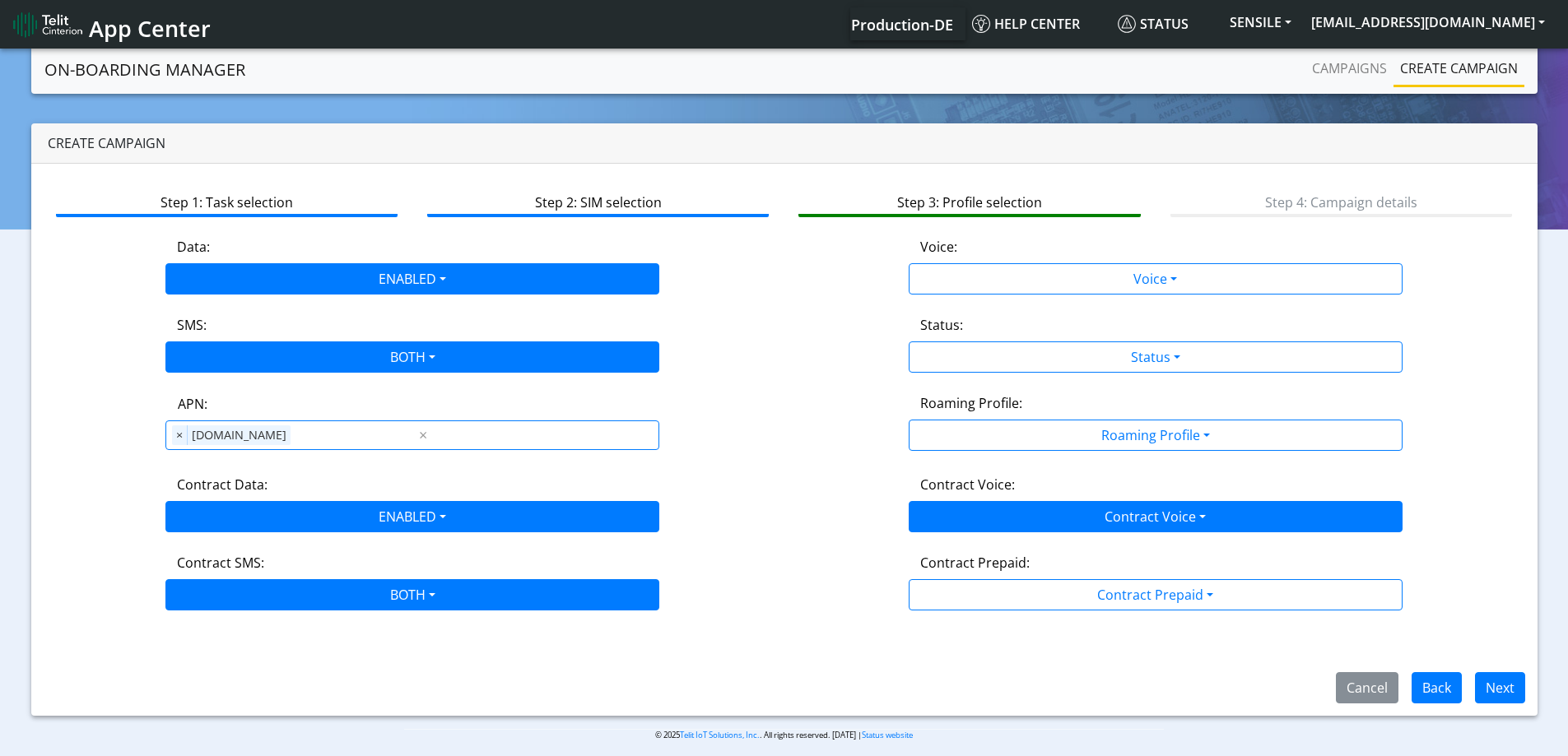
drag, startPoint x: 934, startPoint y: 534, endPoint x: 935, endPoint y: 522, distance: 12.0
click at [934, 534] on app-profile-selection "Data: ENABLED Disabled Enabled Voice: Voice Disabled Enabled SMS: BOTH Disabled…" at bounding box center [784, 424] width 1462 height 374
click at [935, 520] on button "Contract Voice" at bounding box center [1155, 517] width 494 height 32
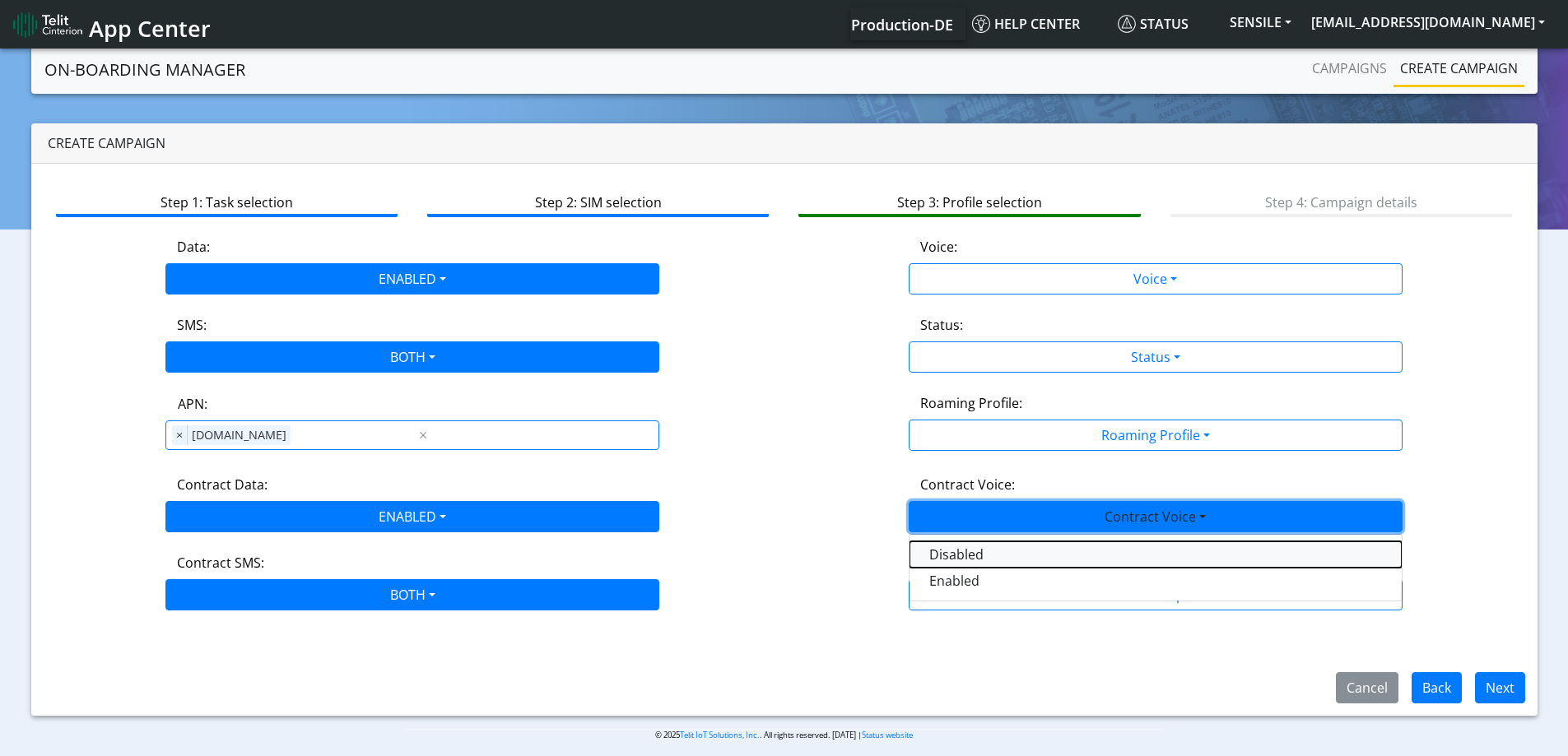
click at [914, 550] on Voicedisabled-dropdown "Disabled" at bounding box center [1155, 554] width 492 height 27
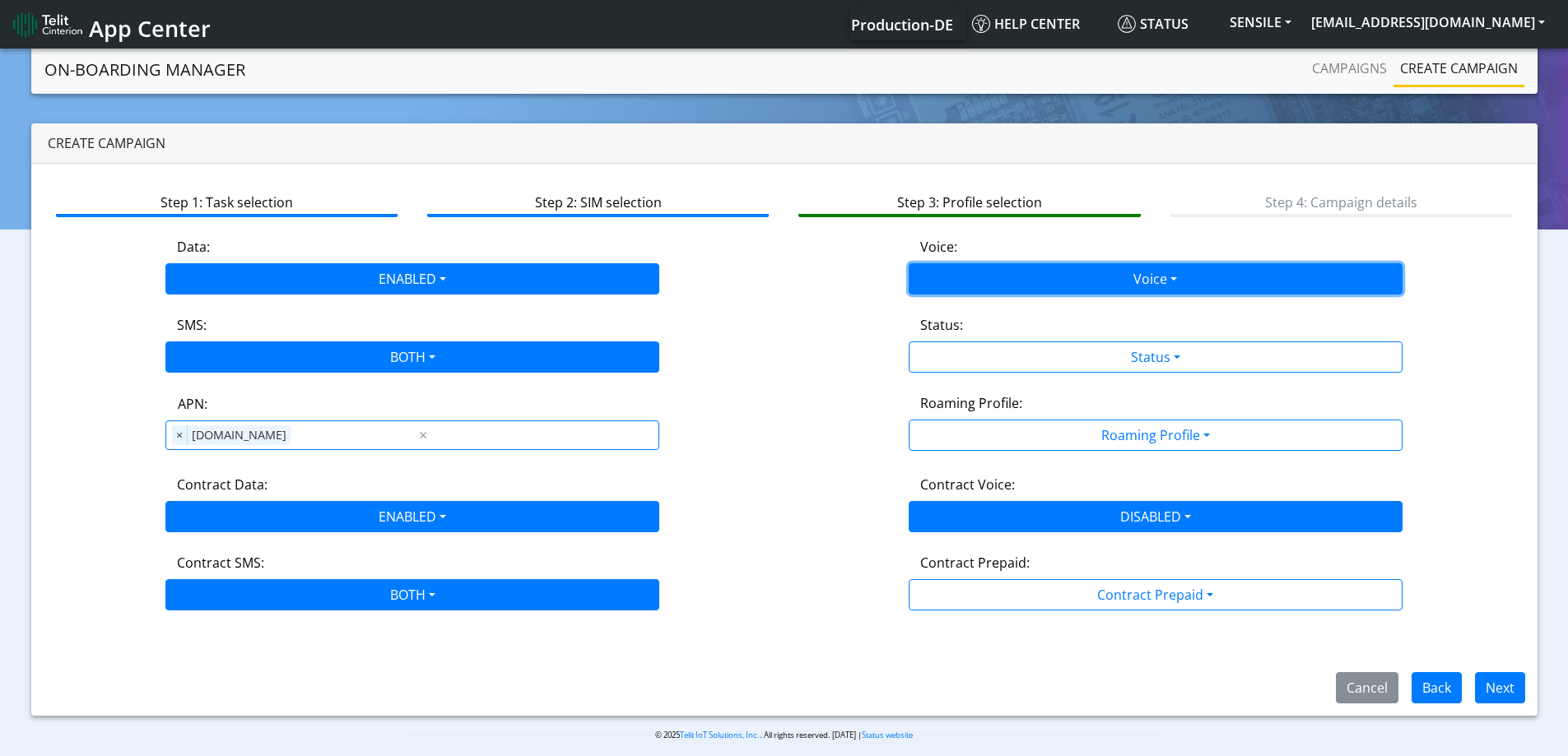
click at [962, 271] on button "Voice" at bounding box center [1155, 279] width 494 height 32
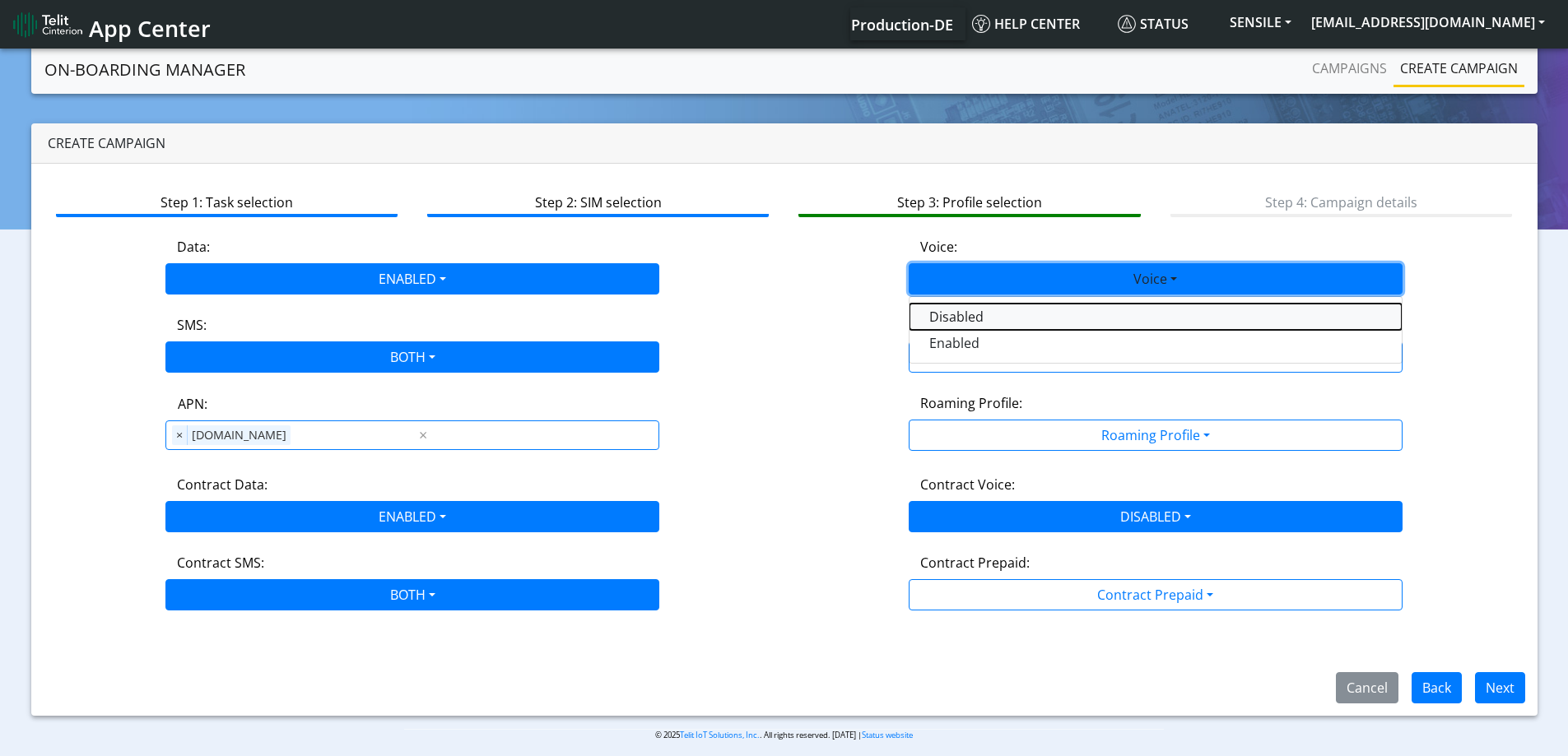
drag, startPoint x: 958, startPoint y: 314, endPoint x: 959, endPoint y: 365, distance: 51.0
click at [957, 315] on button "Disabled" at bounding box center [1155, 317] width 492 height 27
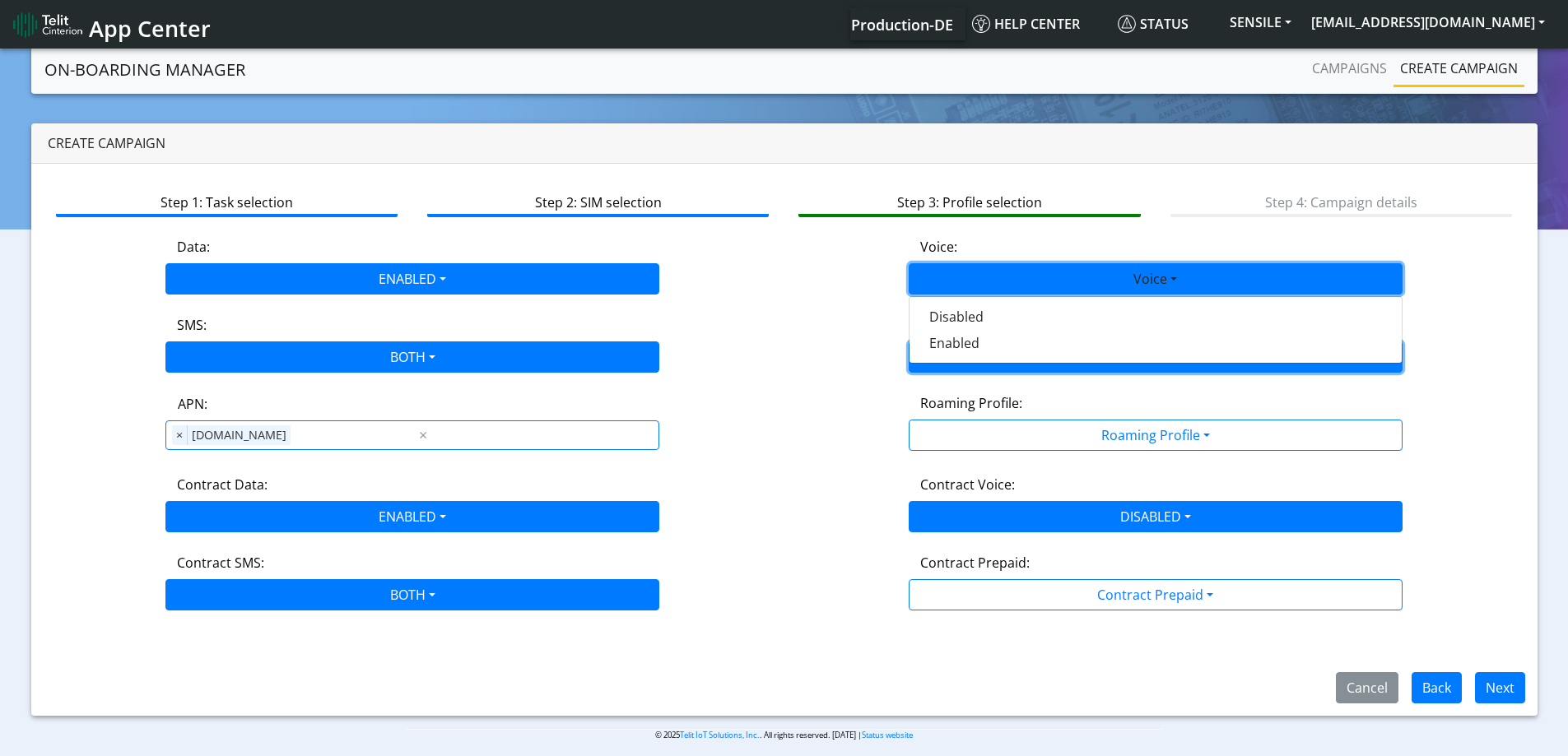
click at [958, 367] on button "Status" at bounding box center [1155, 357] width 494 height 32
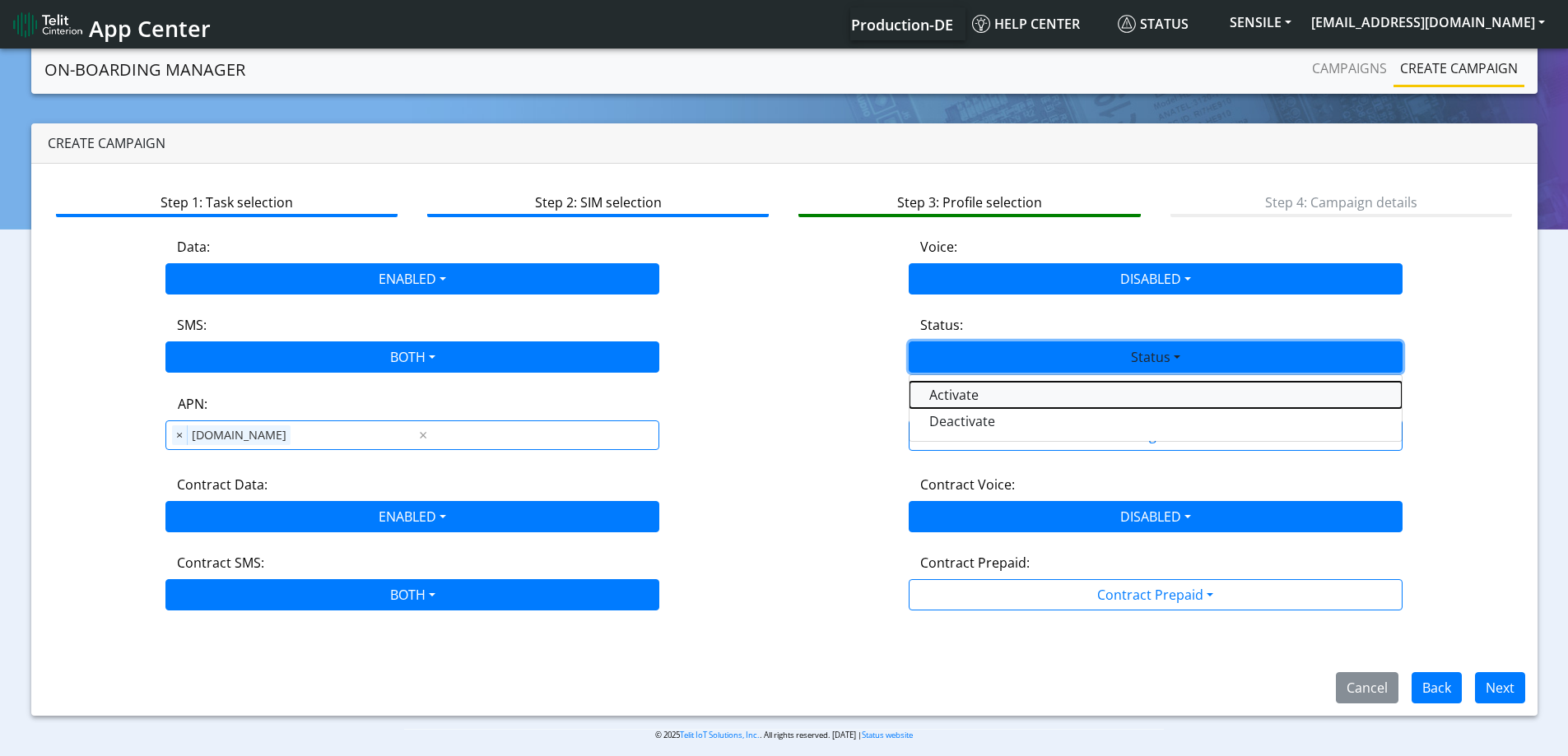
click at [951, 395] on button "Activate" at bounding box center [1155, 395] width 492 height 27
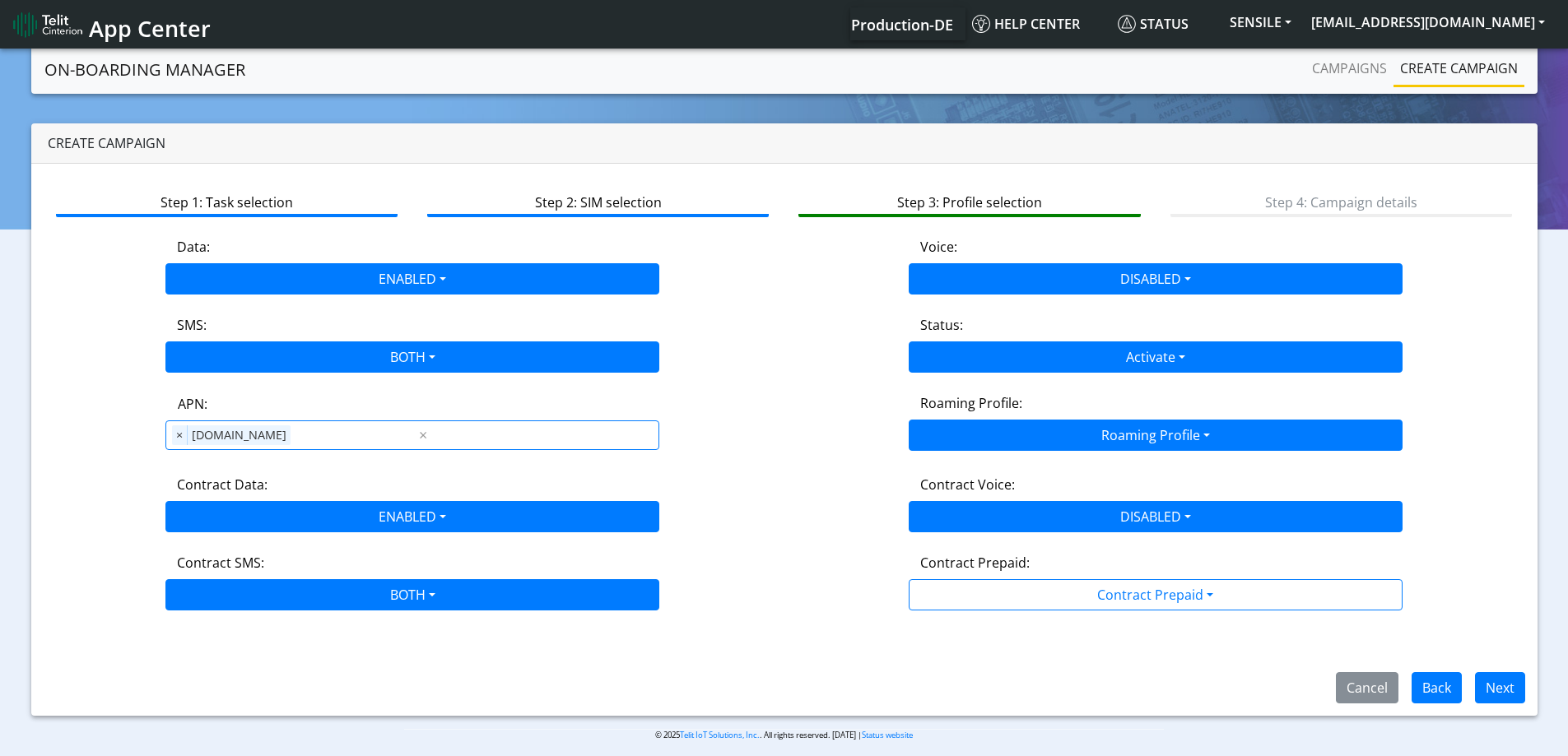
drag, startPoint x: 957, startPoint y: 419, endPoint x: 976, endPoint y: 438, distance: 26.9
click at [959, 420] on div "Roaming Profile: Roaming Profile All Blocked Global All TCP1 Lumenis_LTD TCP 1 …" at bounding box center [1155, 422] width 743 height 57
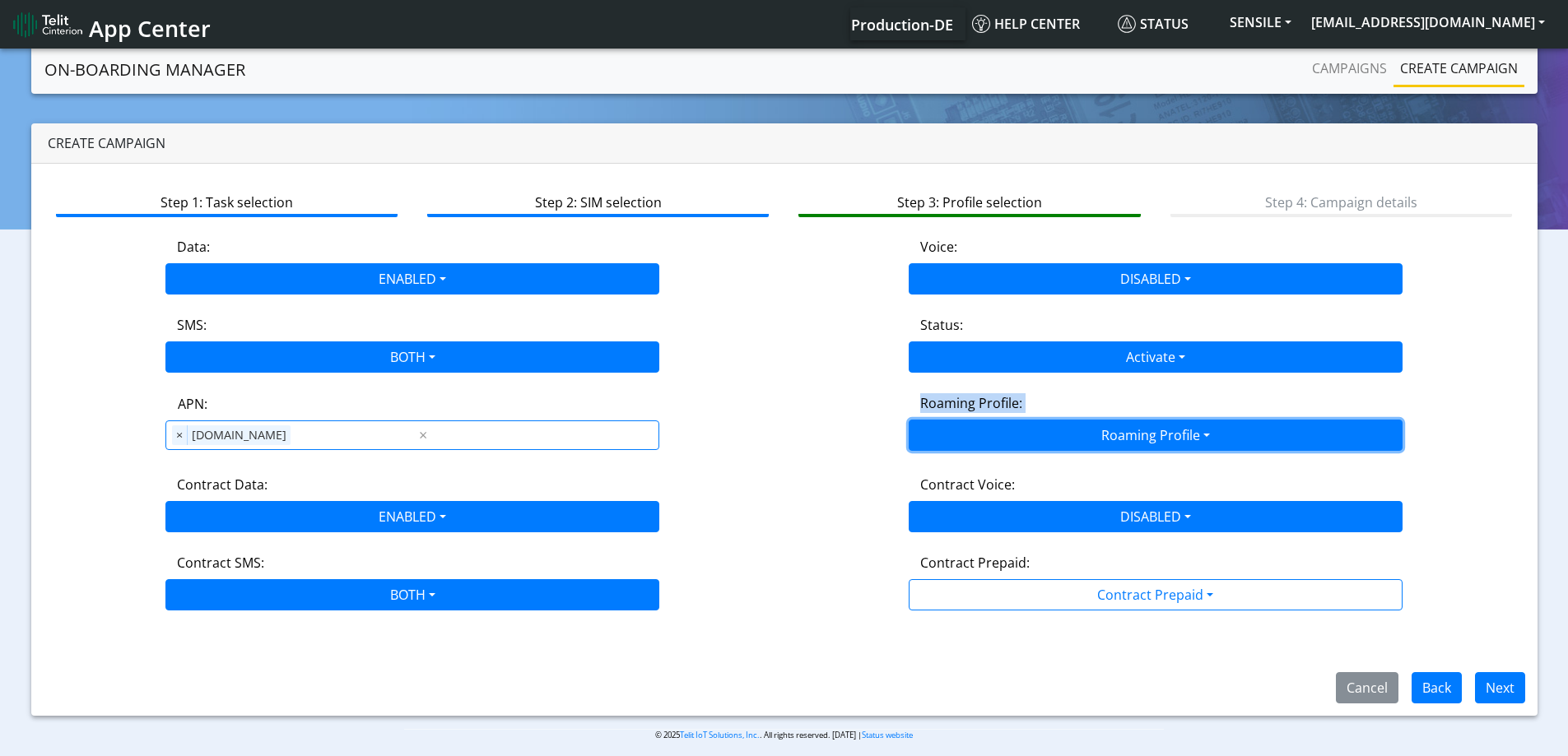
click at [978, 442] on button "Roaming Profile" at bounding box center [1155, 435] width 494 height 32
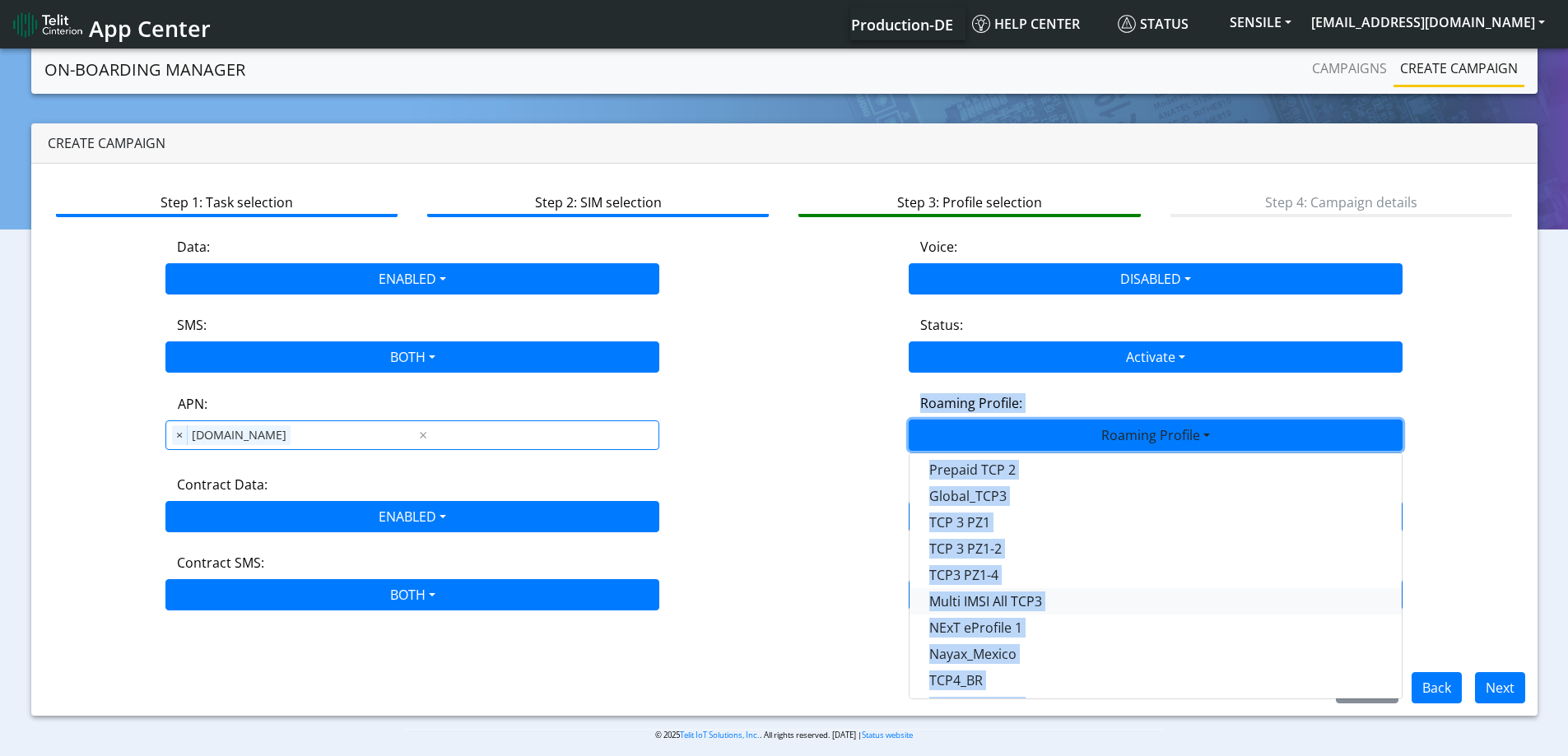
scroll to position [462, 0]
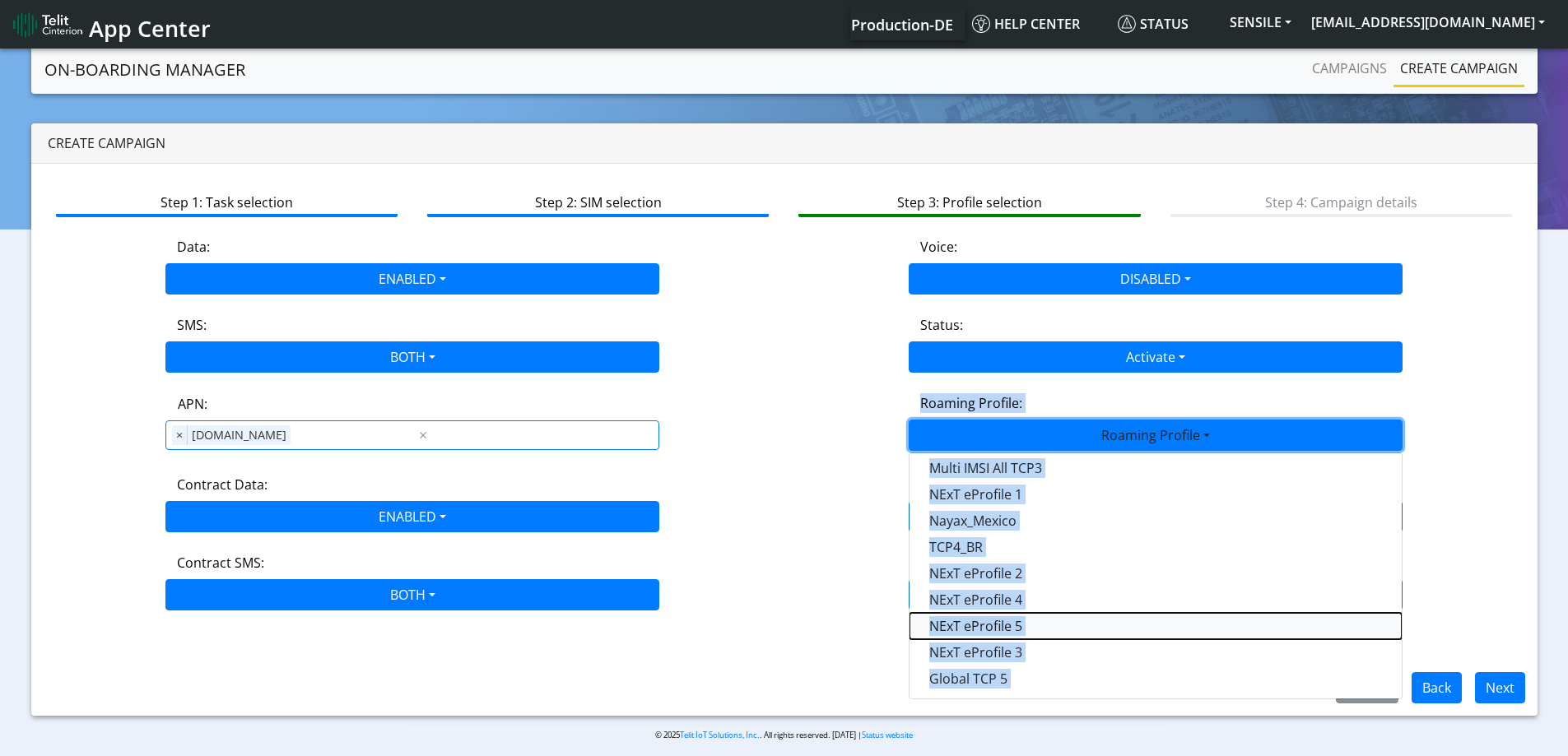
drag, startPoint x: 1037, startPoint y: 628, endPoint x: 721, endPoint y: 455, distance: 360.3
click at [1036, 627] on Profile-dropdown "NExT eProfile 5" at bounding box center [1155, 625] width 492 height 27
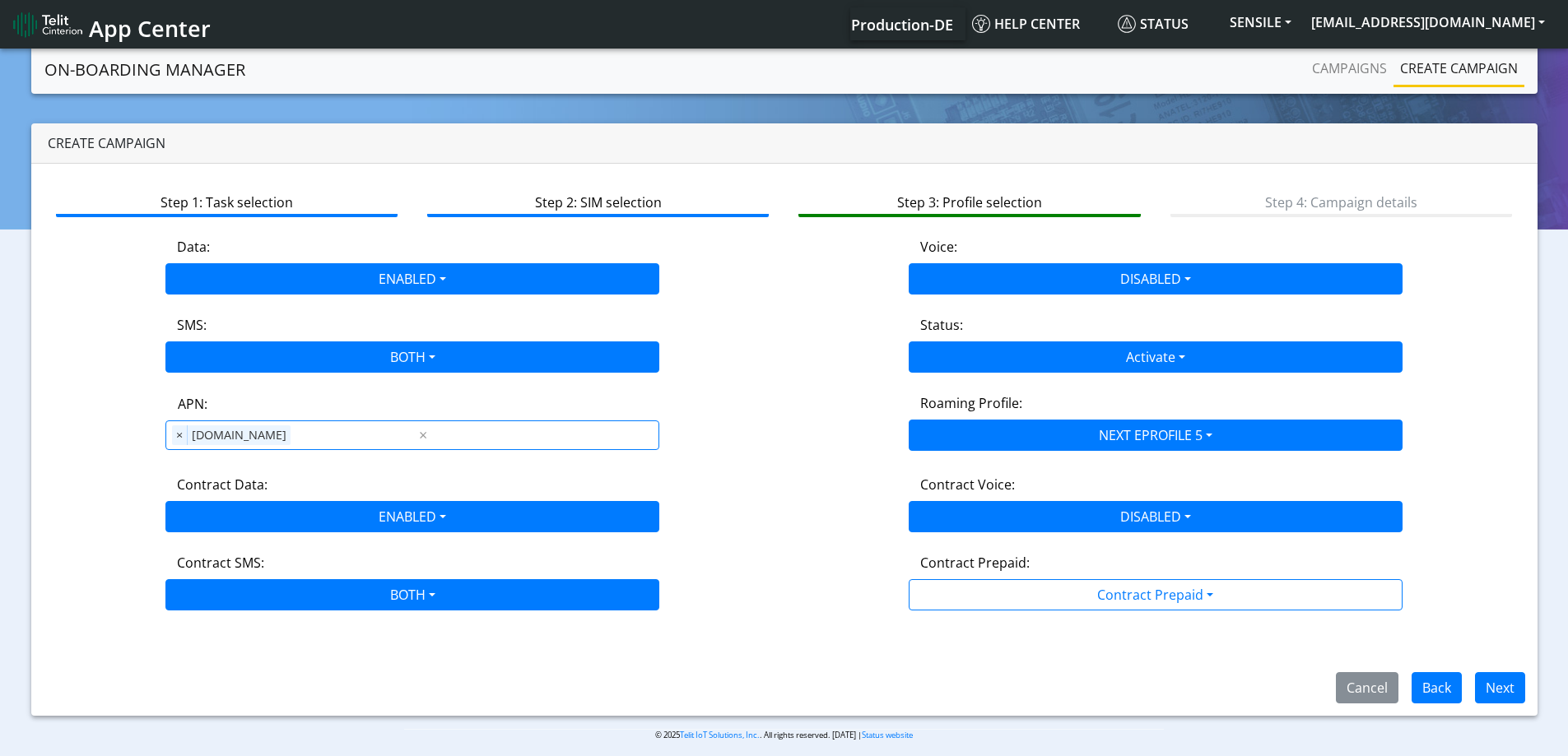
click at [711, 399] on div "APN: APN × nxt23.net ×" at bounding box center [413, 422] width 743 height 57
click at [1498, 684] on button "Next" at bounding box center [1500, 688] width 50 height 32
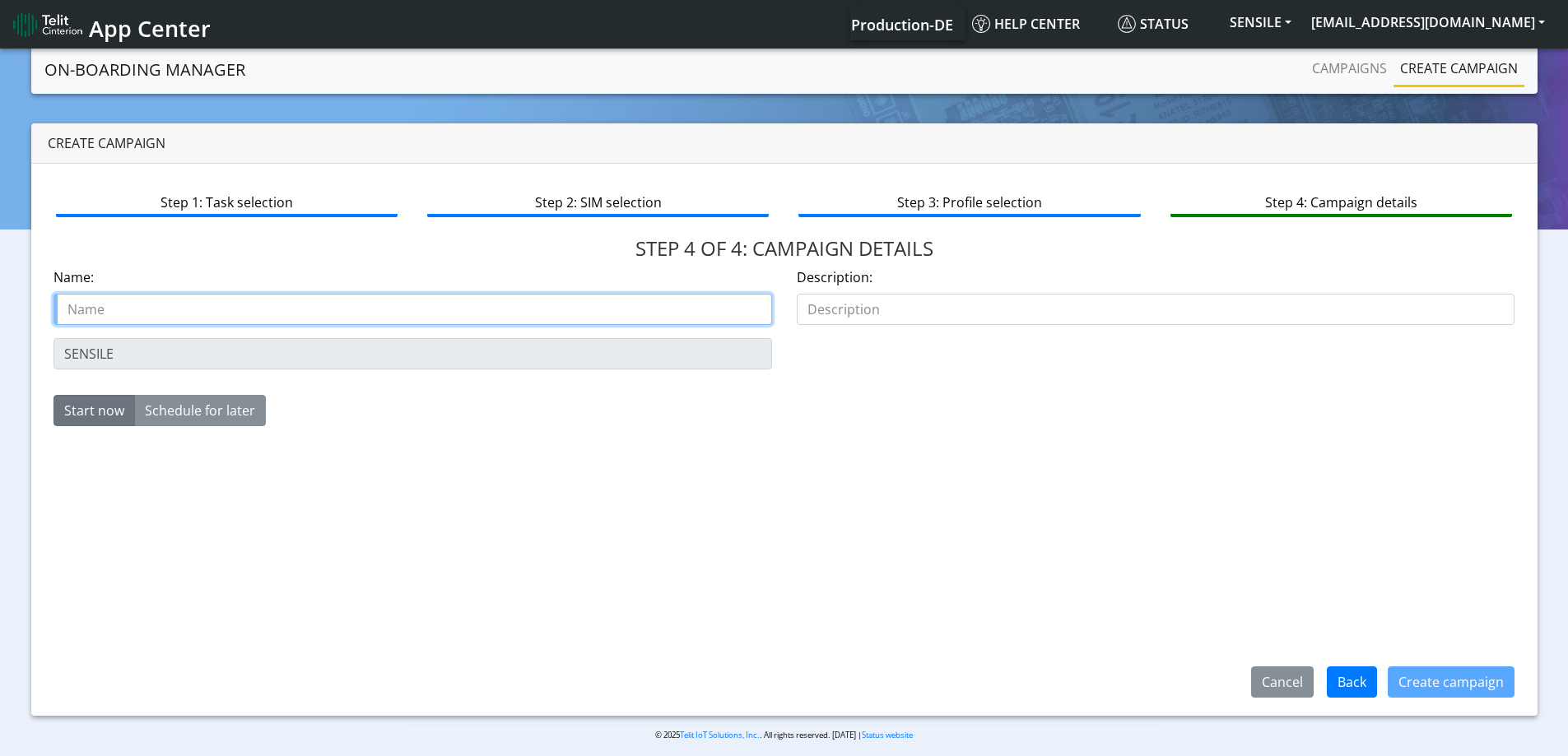
click at [142, 302] on input "text" at bounding box center [413, 310] width 719 height 32
paste input "Sensile Technologies SA"
type input "Sensile Technologies SA Starter SIM eProfile 5"
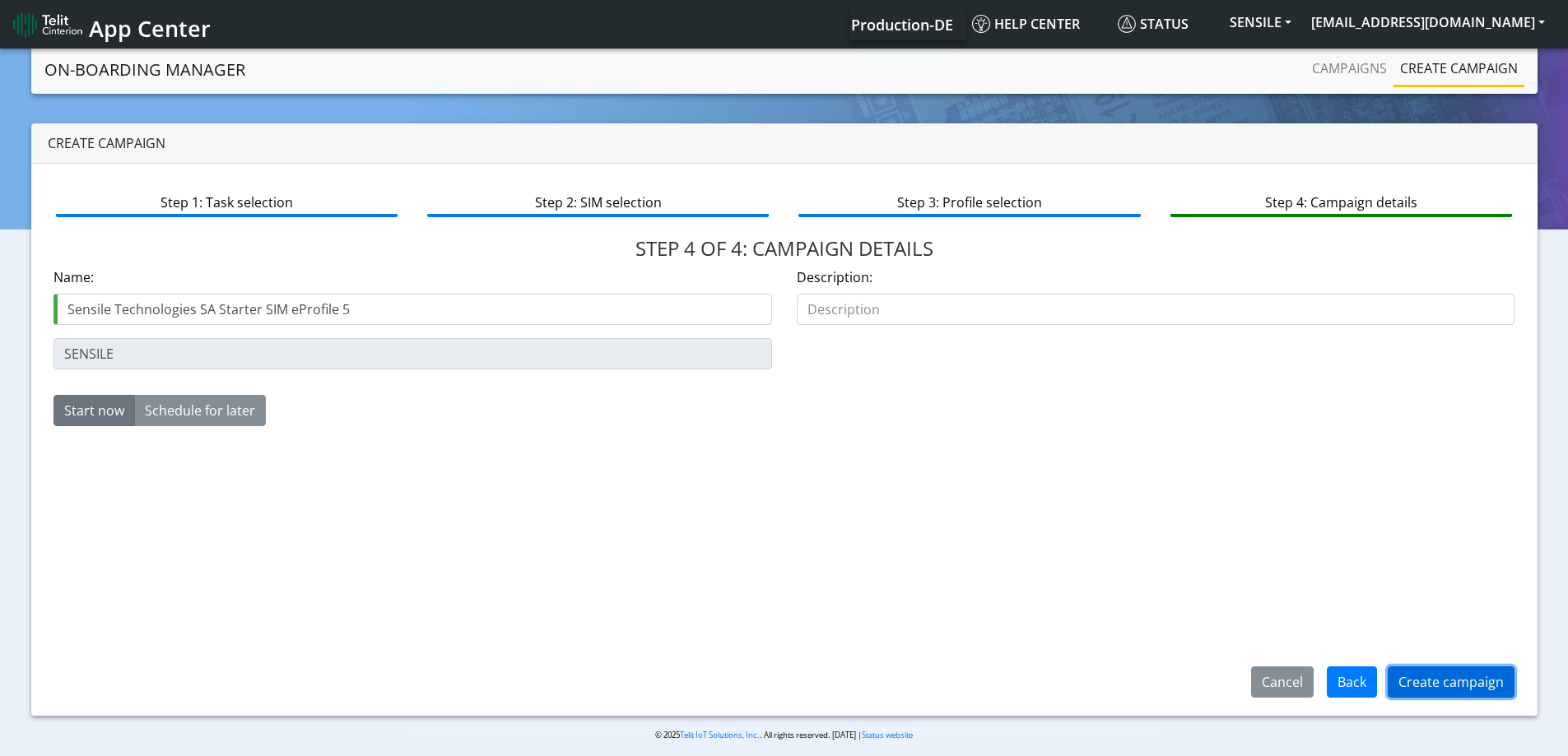
click at [1461, 667] on button "Create campaign" at bounding box center [1451, 683] width 127 height 32
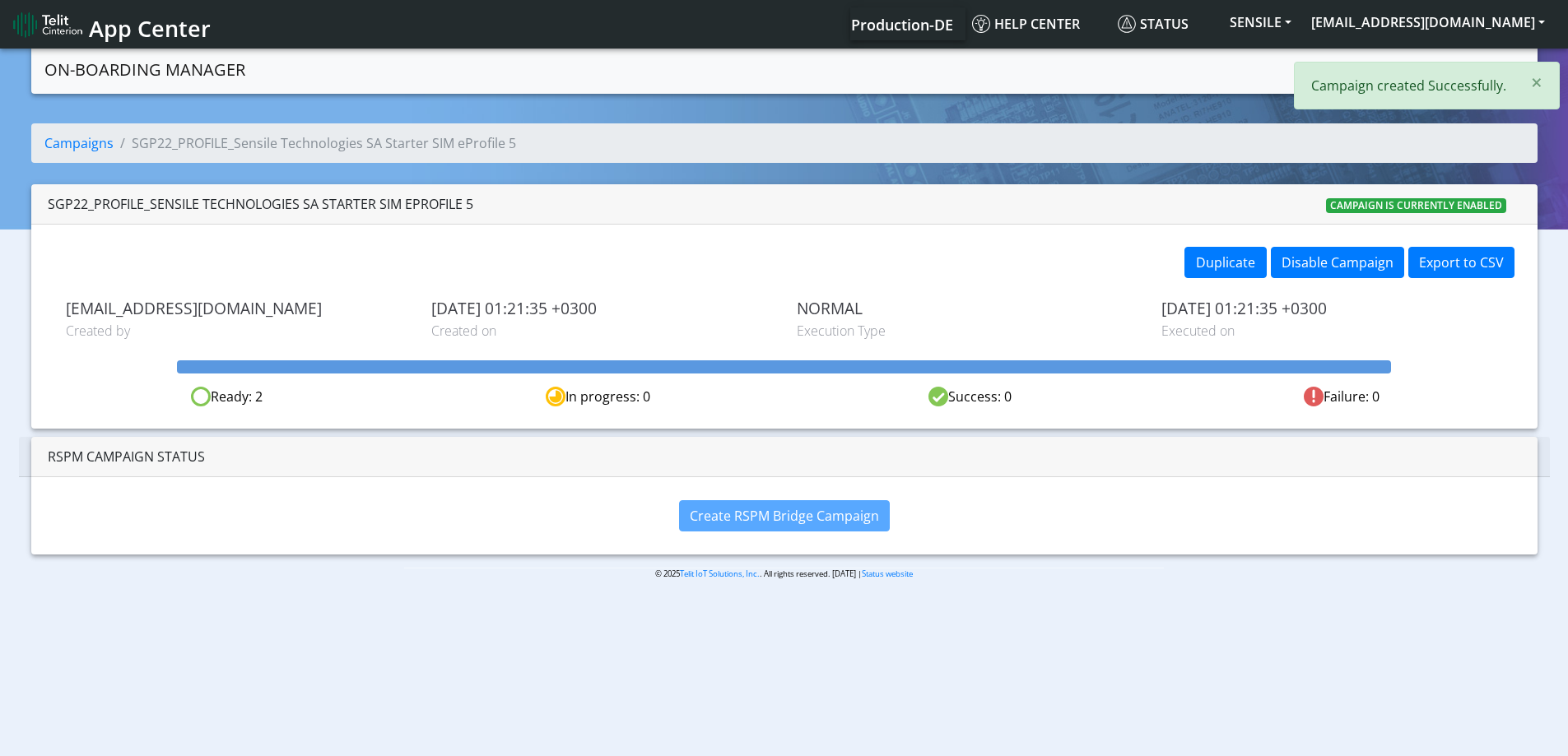
drag, startPoint x: 1469, startPoint y: 77, endPoint x: 1499, endPoint y: 71, distance: 30.6
click at [1470, 76] on p "Campaign created Successfully." at bounding box center [1409, 85] width 195 height 20
click at [1326, 56] on link "Campaigns" at bounding box center [1349, 67] width 88 height 33
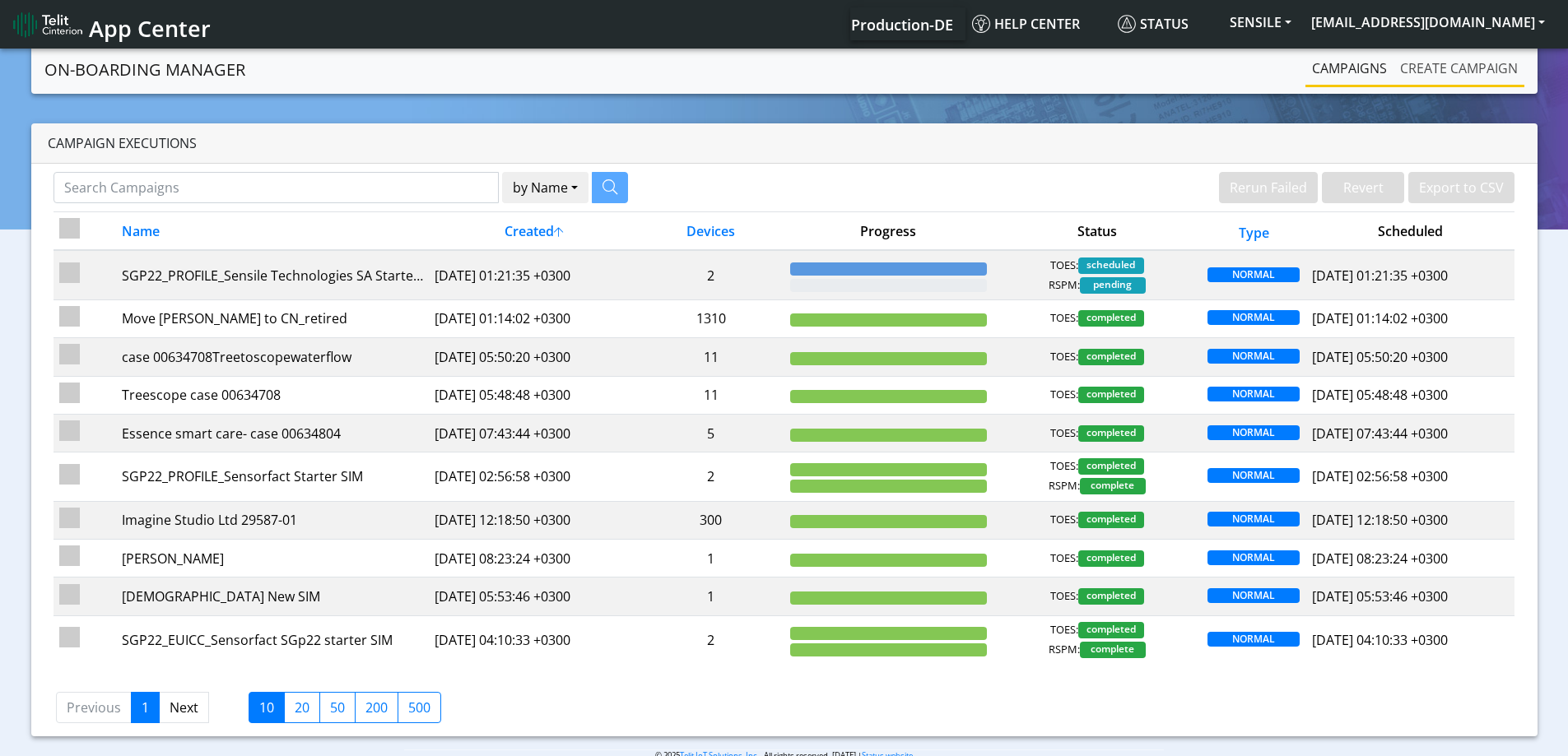
click at [1429, 66] on link "Create campaign" at bounding box center [1459, 67] width 131 height 33
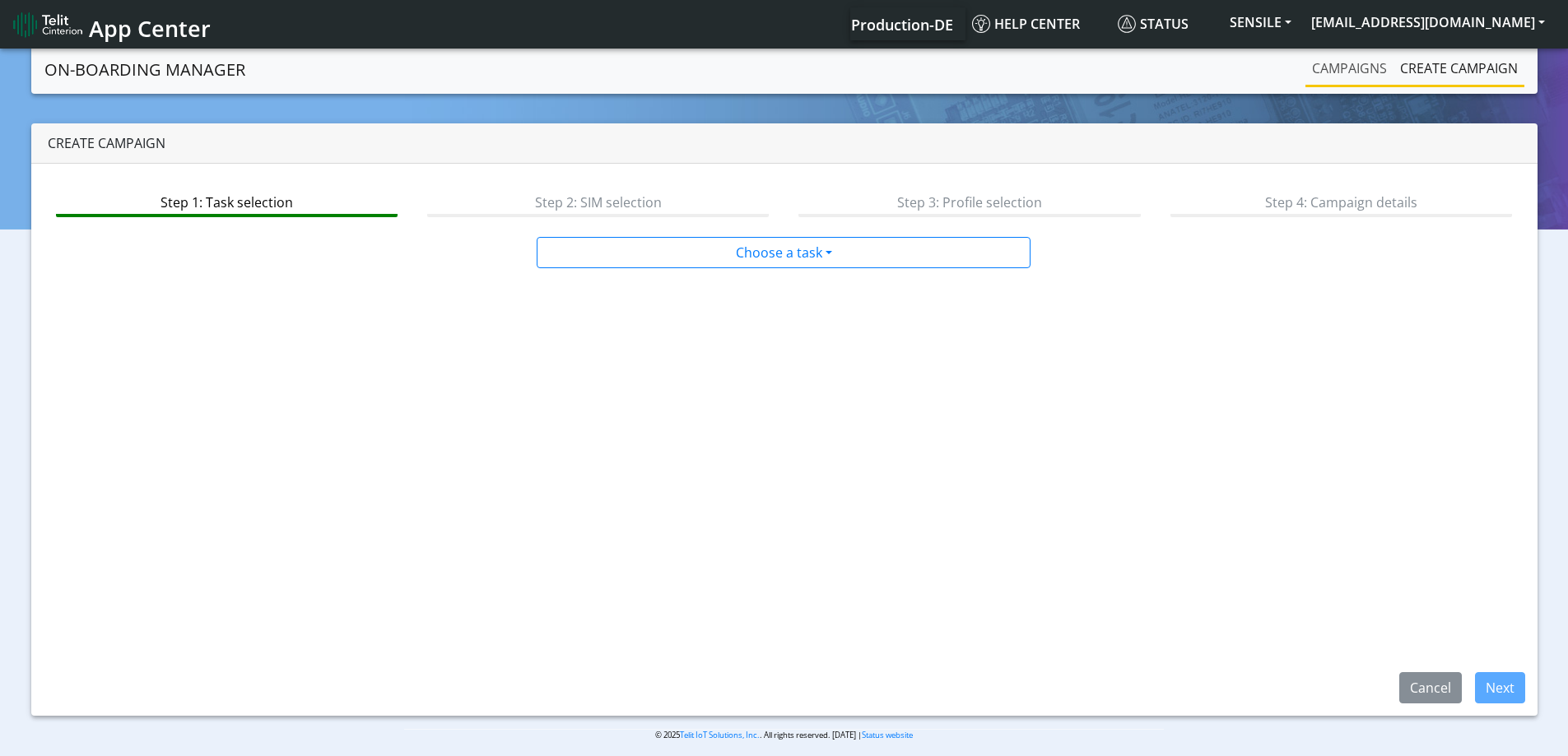
click at [1375, 67] on link "Campaigns" at bounding box center [1349, 67] width 88 height 33
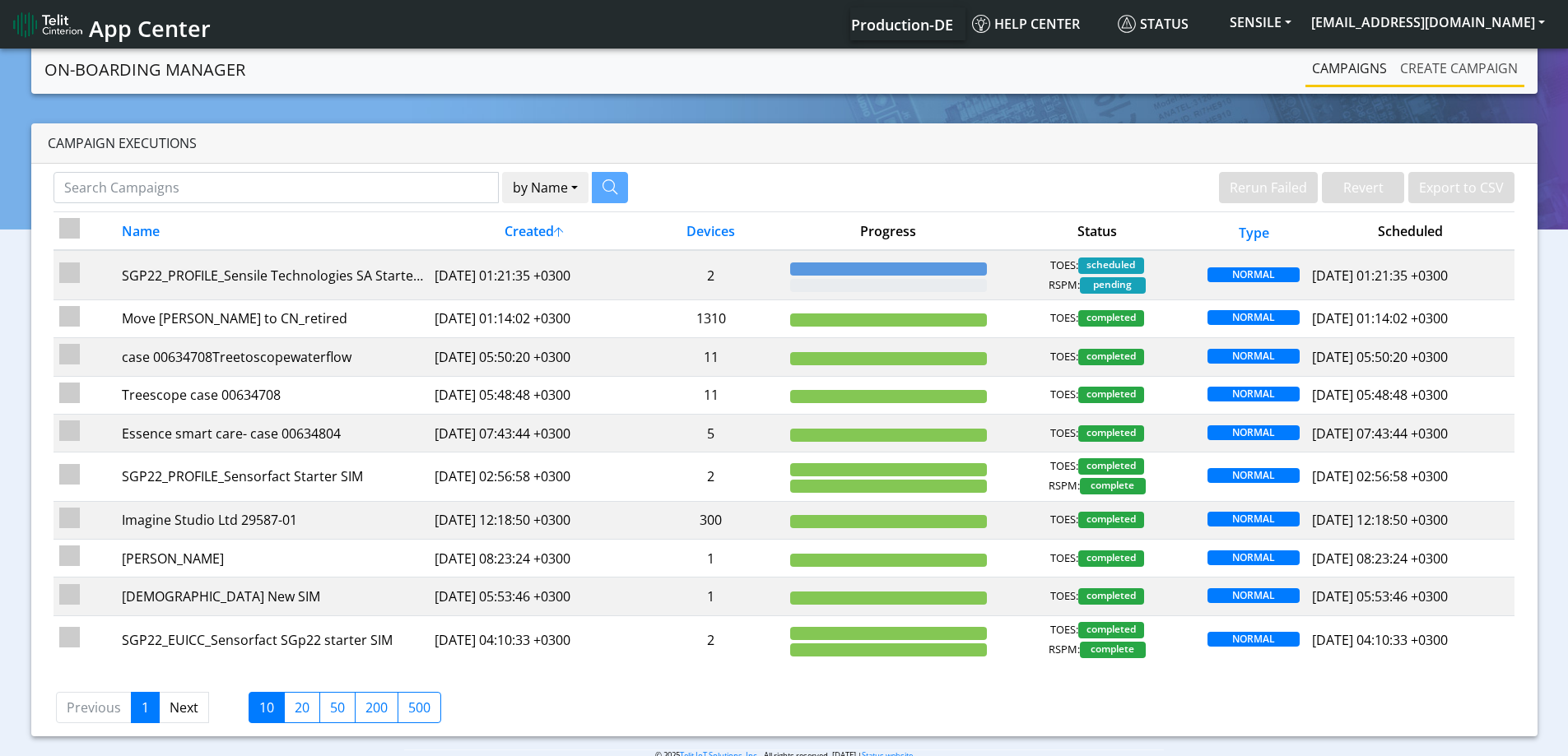
click at [1424, 57] on link "Create campaign" at bounding box center [1459, 67] width 131 height 33
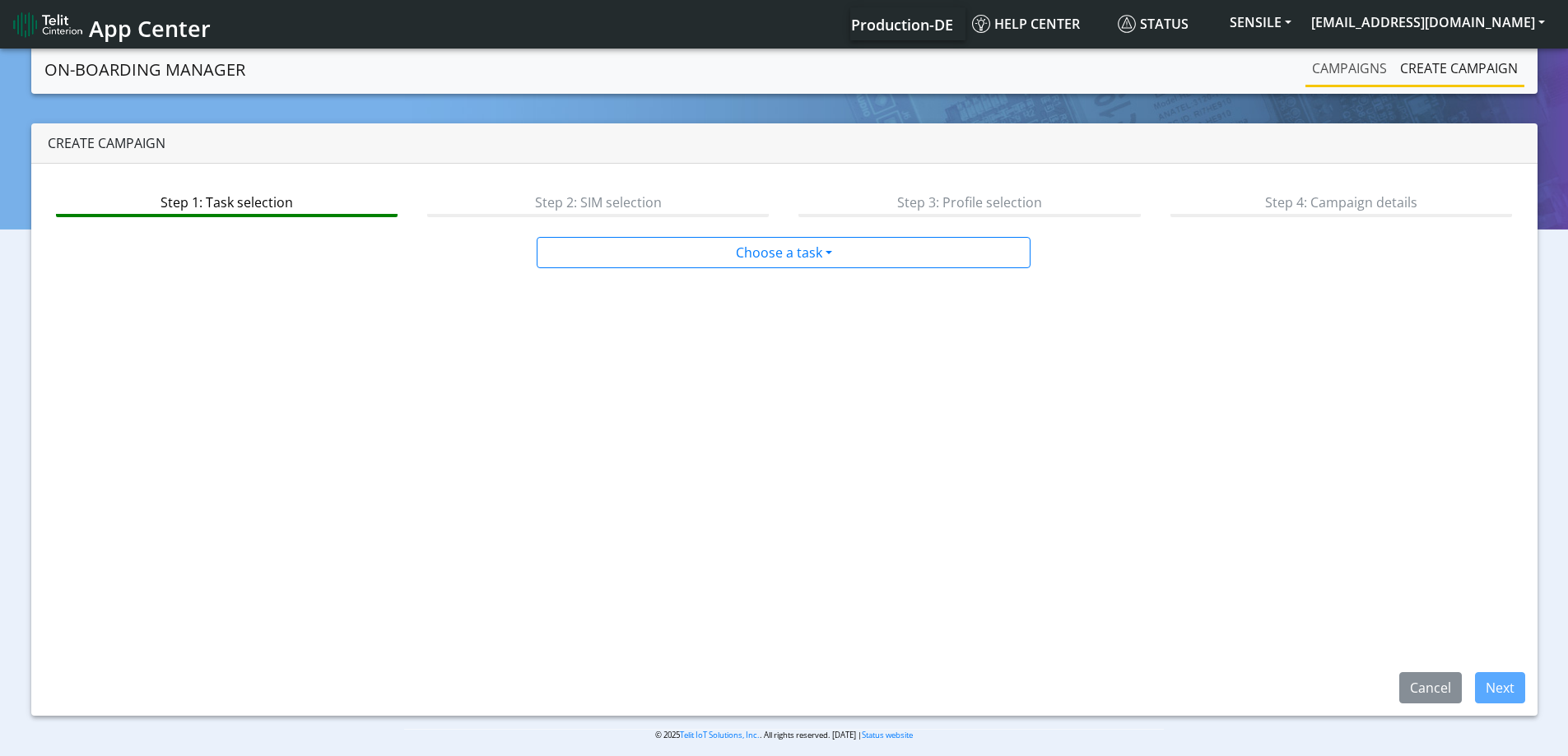
click at [1349, 56] on link "Campaigns" at bounding box center [1349, 67] width 88 height 33
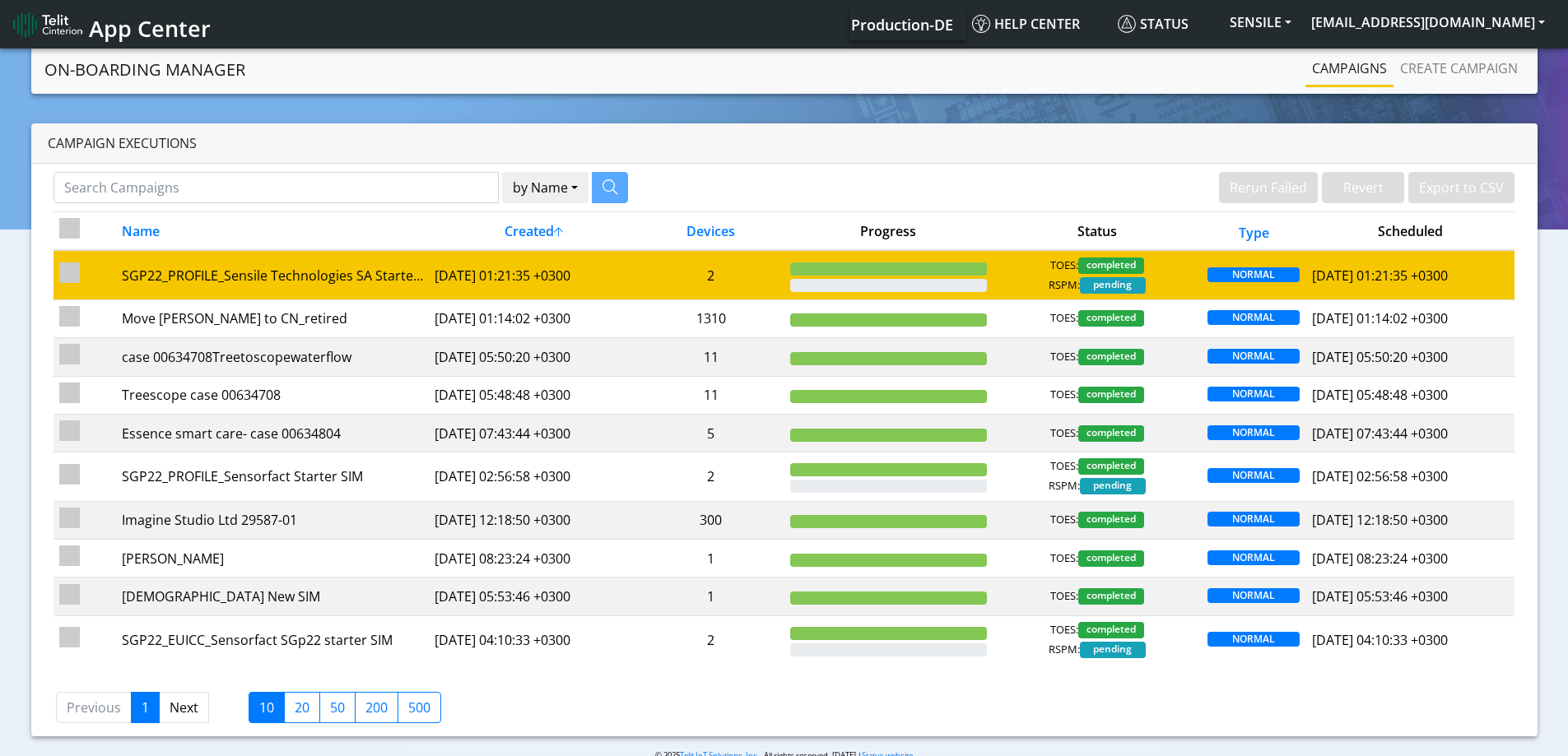
click at [774, 262] on td "2" at bounding box center [711, 275] width 147 height 49
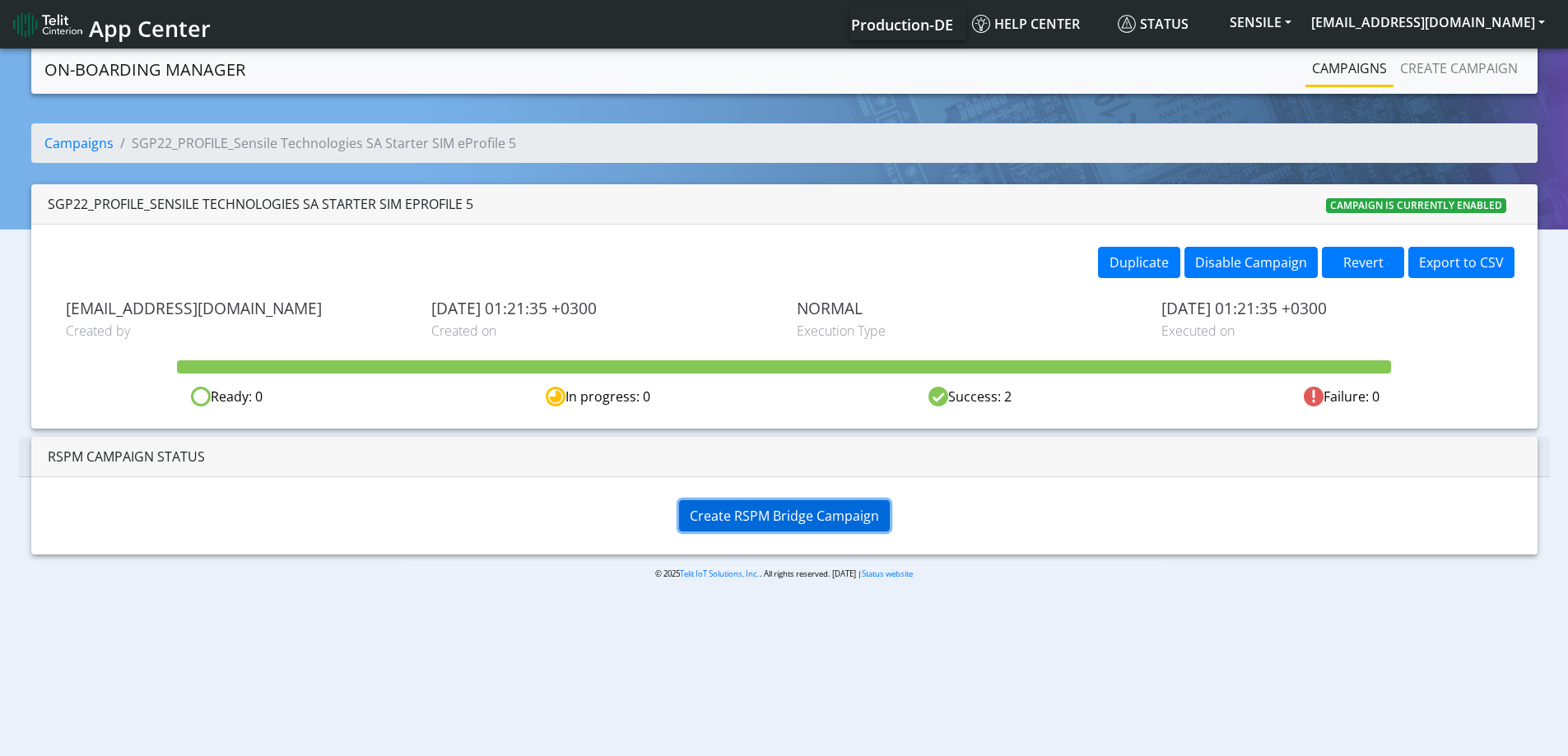
click at [817, 513] on span "Create RSPM Bridge Campaign" at bounding box center [784, 516] width 189 height 18
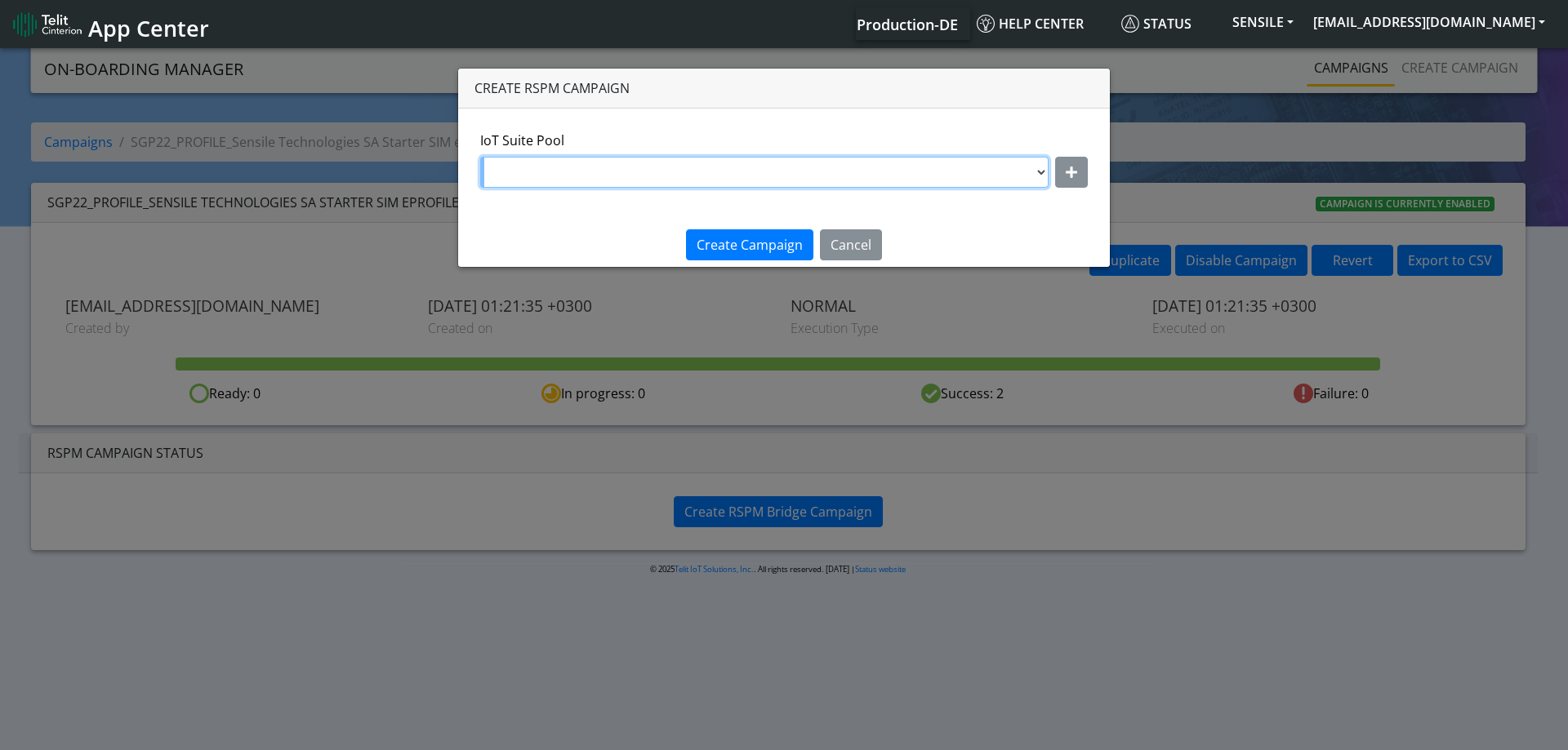
click at [941, 169] on select at bounding box center [764, 173] width 568 height 31
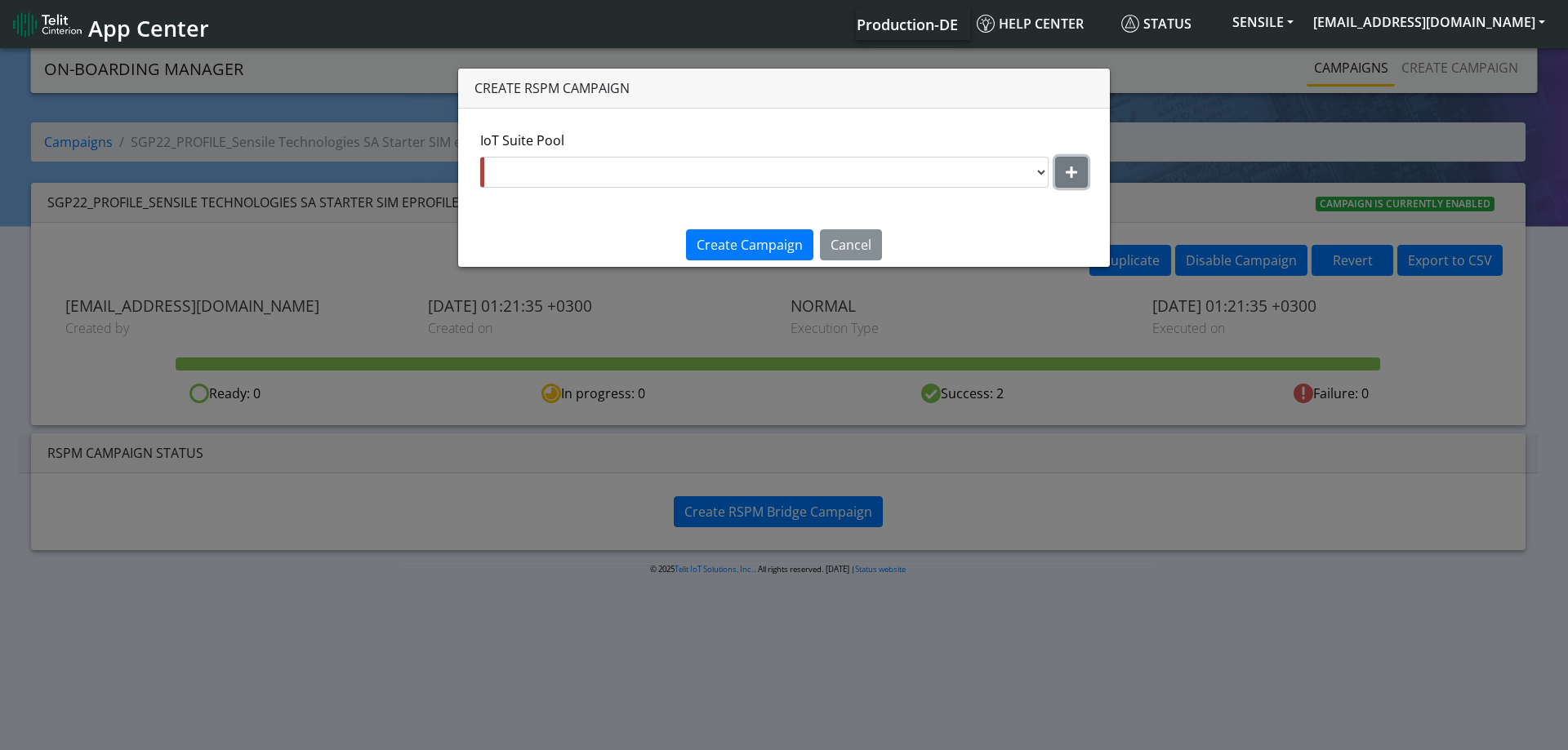
click at [1070, 168] on icon "button" at bounding box center [1071, 172] width 12 height 13
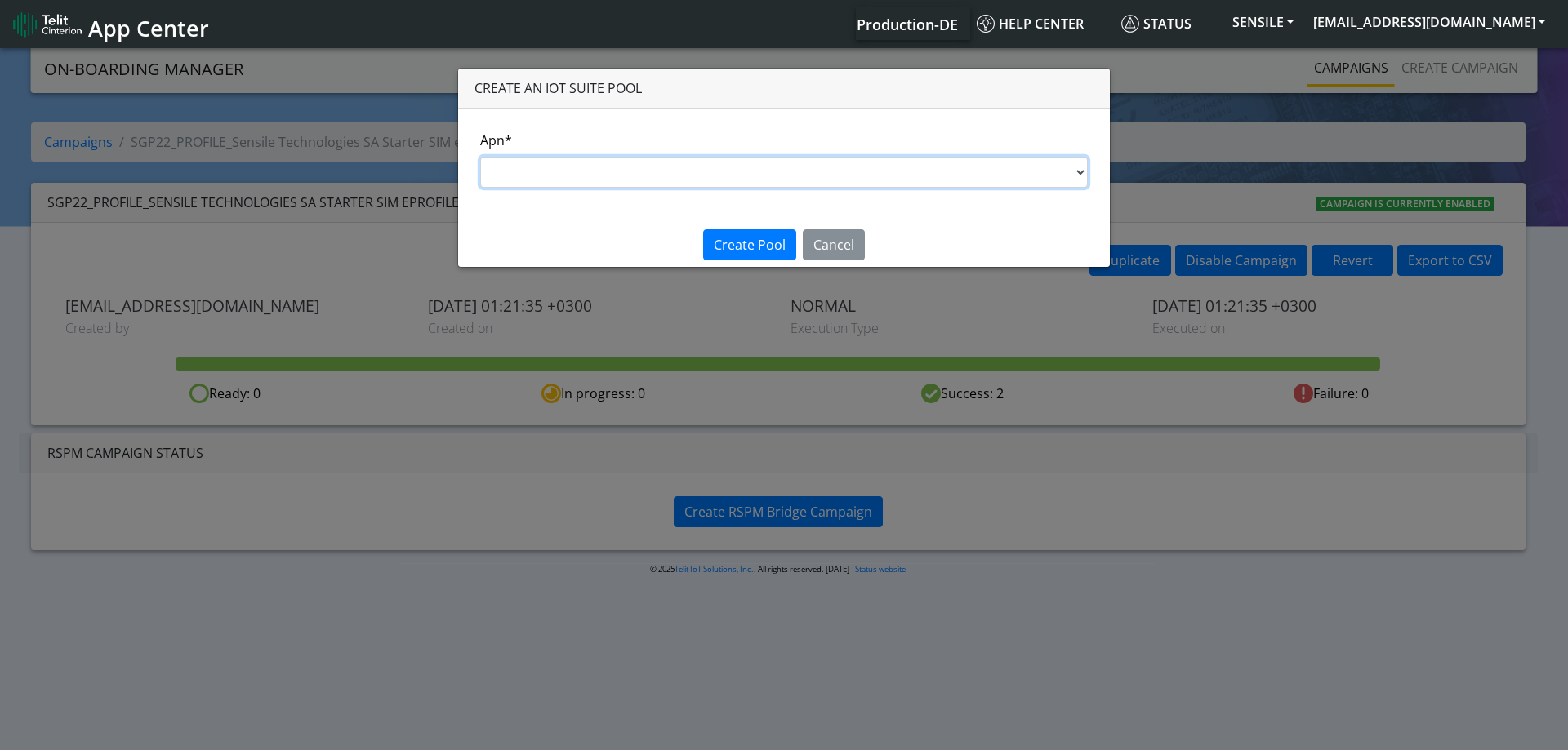
click at [645, 170] on select "nxt17.ue s.test nxt17.net nxt20.net nxt20b.net nxt20c.net nxt20p.net nxt20v.net…" at bounding box center [784, 173] width 608 height 31
select select "95cc19b0-964e-11ed-b84f-001f716592bc"
click at [480, 157] on select "nxt17.ue s.test nxt17.net nxt20.net nxt20b.net nxt20c.net nxt20p.net nxt20v.net…" at bounding box center [784, 173] width 608 height 31
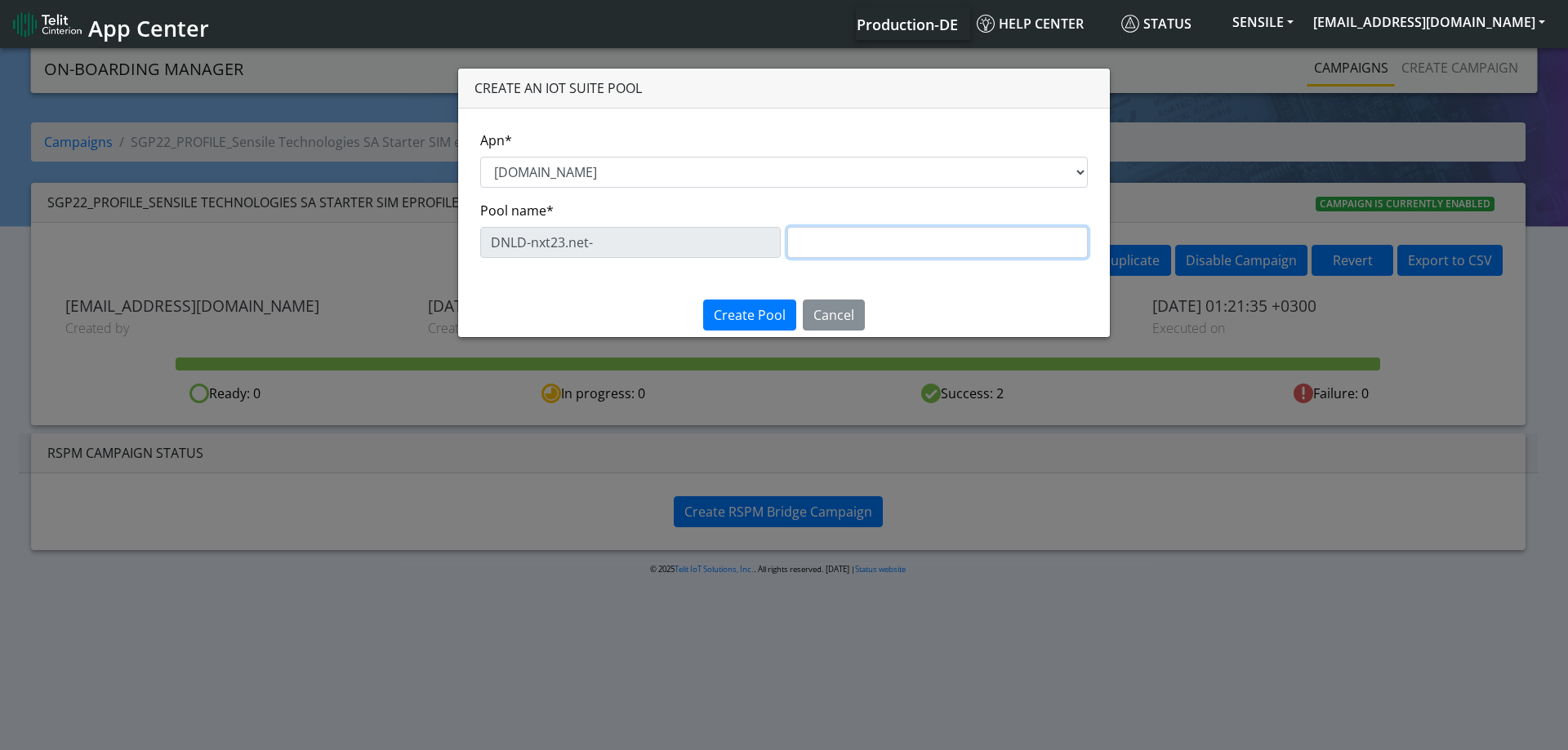
click at [829, 251] on input "text" at bounding box center [938, 242] width 300 height 31
paste input "eProfile 5"
type input "eProfile 5"
click at [767, 311] on span "Create Pool" at bounding box center [749, 315] width 72 height 18
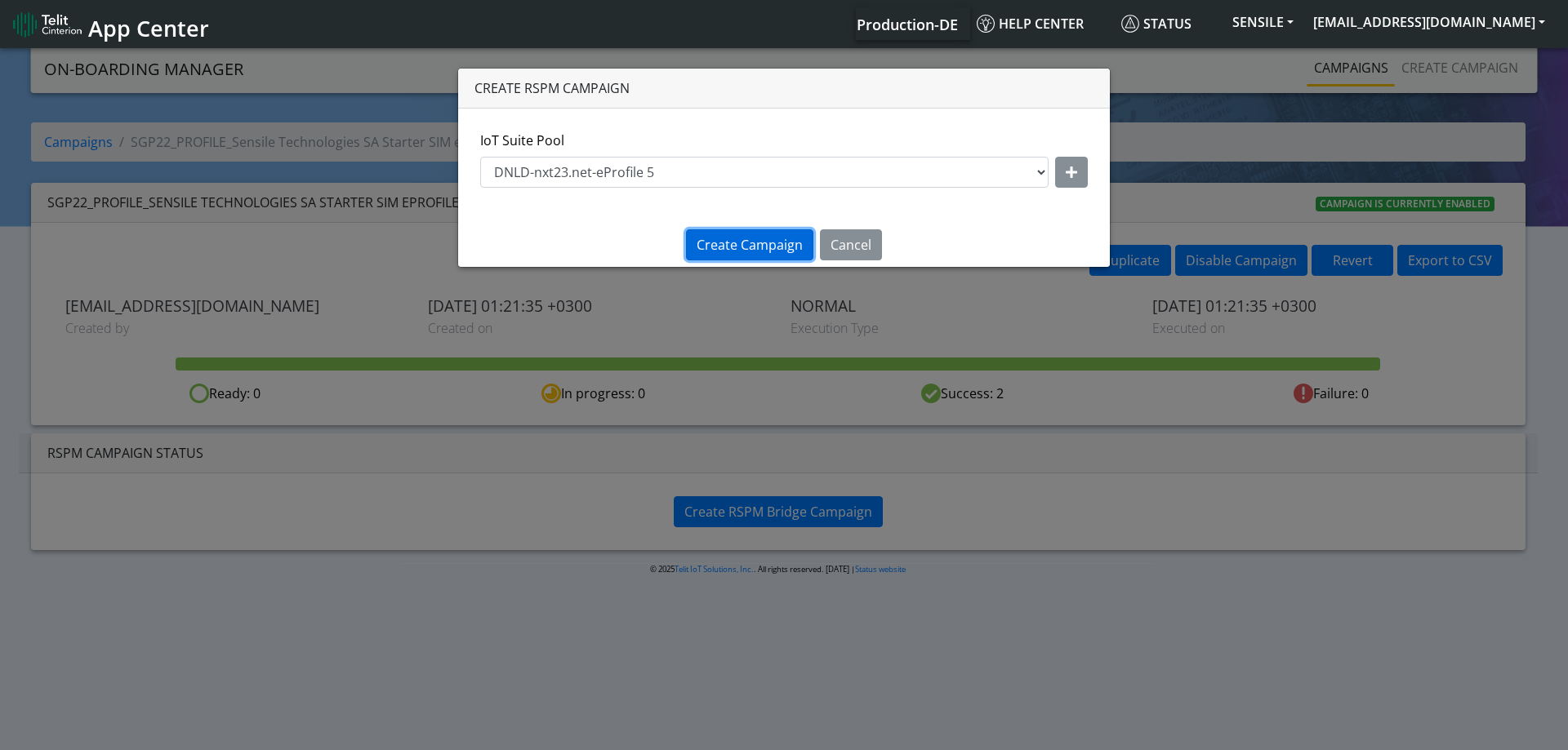
click at [750, 236] on span "Create Campaign" at bounding box center [749, 244] width 106 height 18
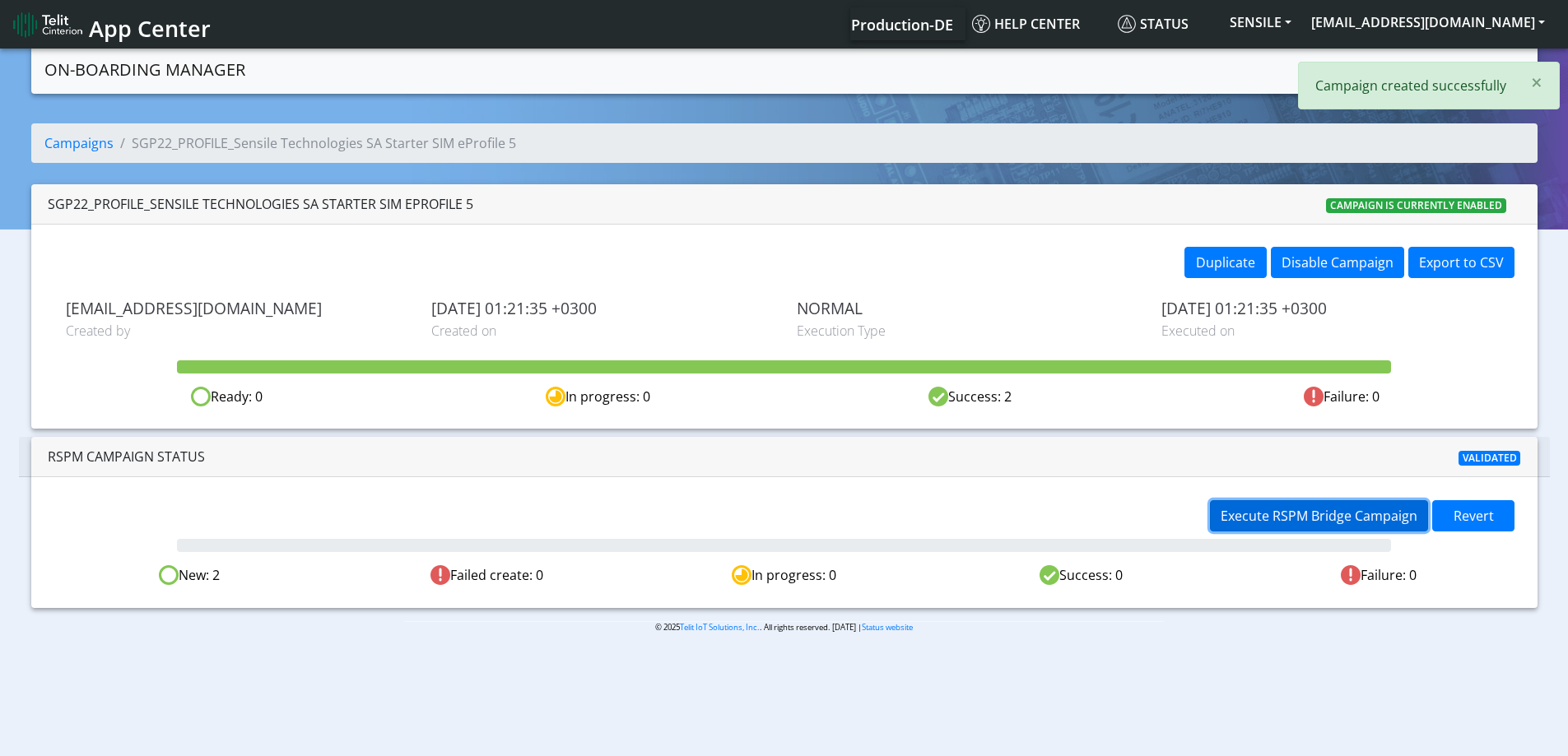
click at [1261, 528] on button "Execute RSPM Bridge Campaign" at bounding box center [1319, 517] width 218 height 32
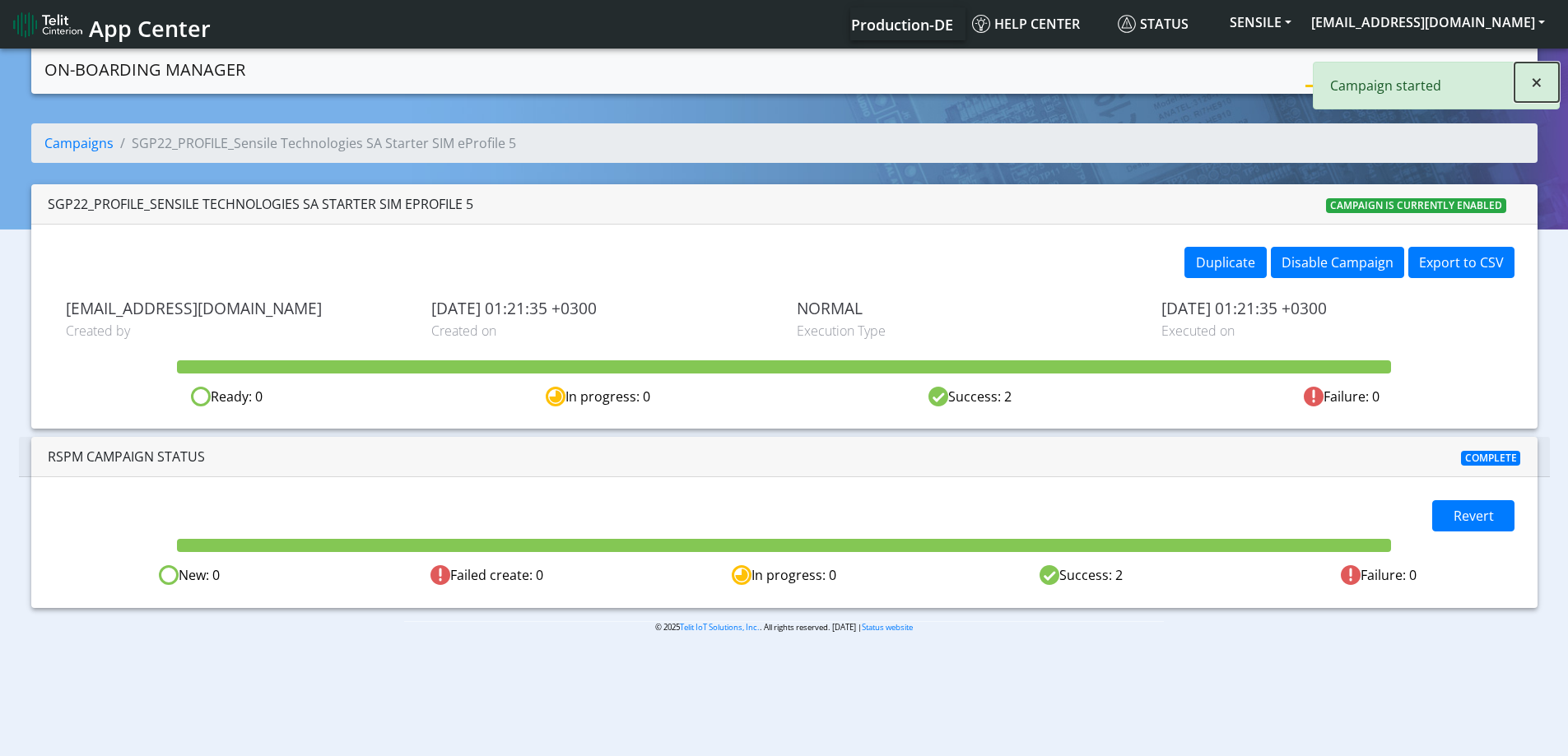
click at [1533, 79] on span "×" at bounding box center [1537, 81] width 12 height 27
click at [1345, 74] on link "Campaigns" at bounding box center [1349, 67] width 88 height 33
